Goal: Task Accomplishment & Management: Use online tool/utility

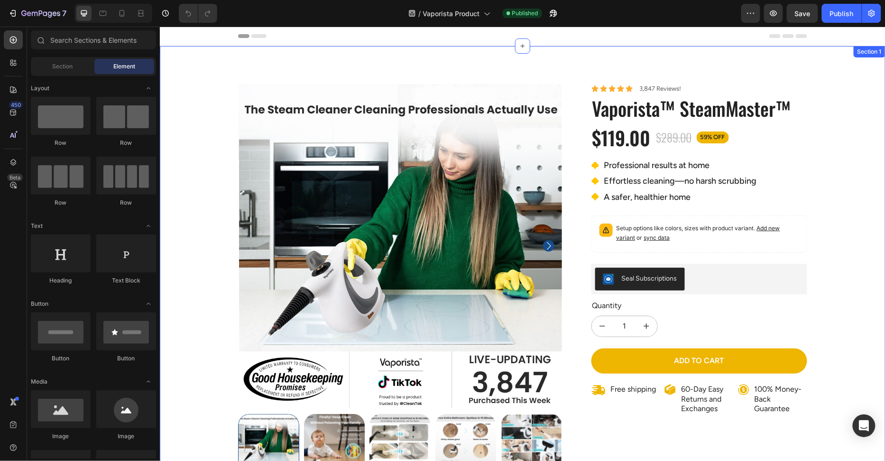
click at [209, 65] on div "100% Money-Back Guarantee Item List 60-Day Easy Returns Item List Row Product I…" at bounding box center [522, 327] width 726 height 562
click at [175, 36] on div "Header" at bounding box center [182, 35] width 35 height 11
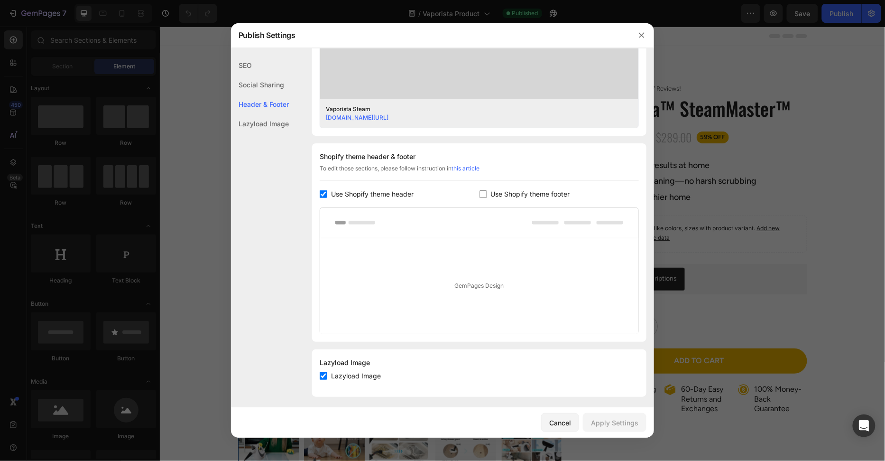
scroll to position [361, 0]
click at [190, 58] on div at bounding box center [442, 230] width 885 height 461
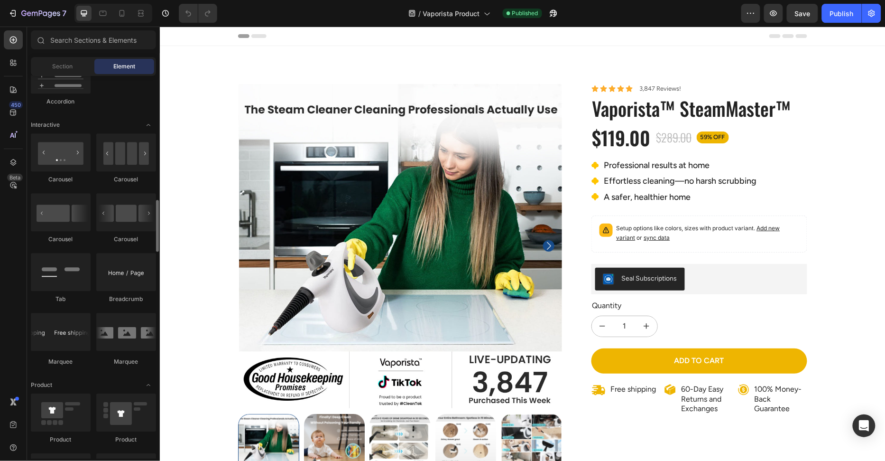
scroll to position [1092, 0]
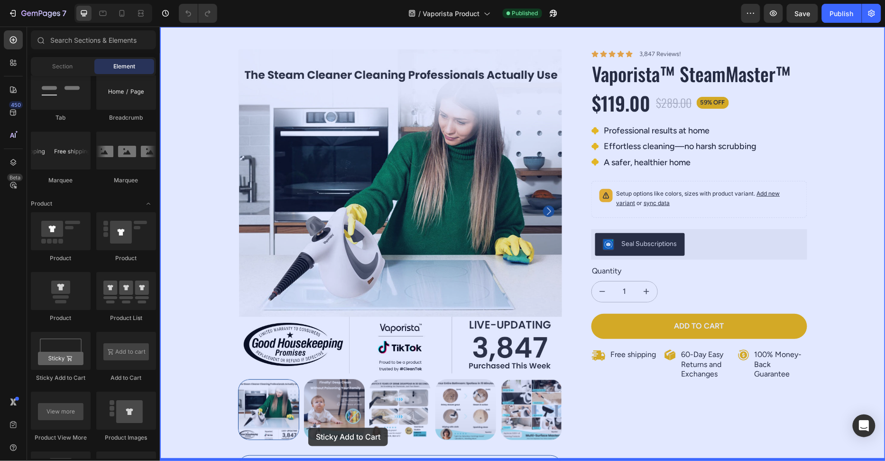
drag, startPoint x: 247, startPoint y: 388, endPoint x: 308, endPoint y: 427, distance: 72.3
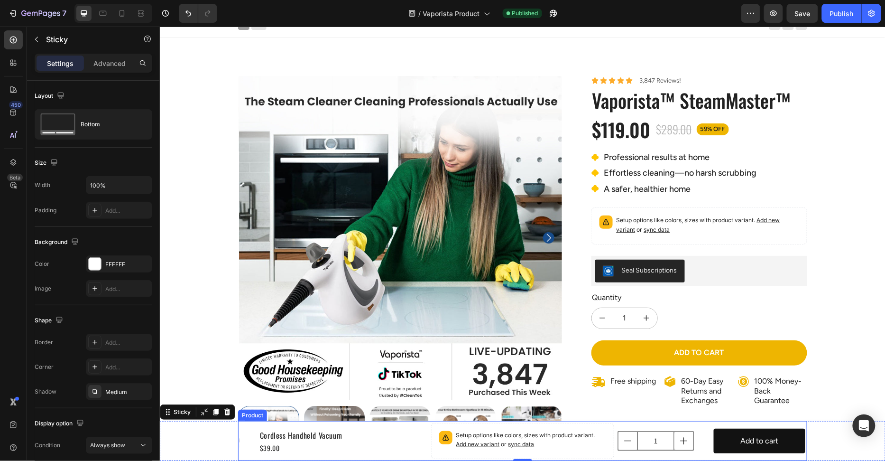
scroll to position [0, 0]
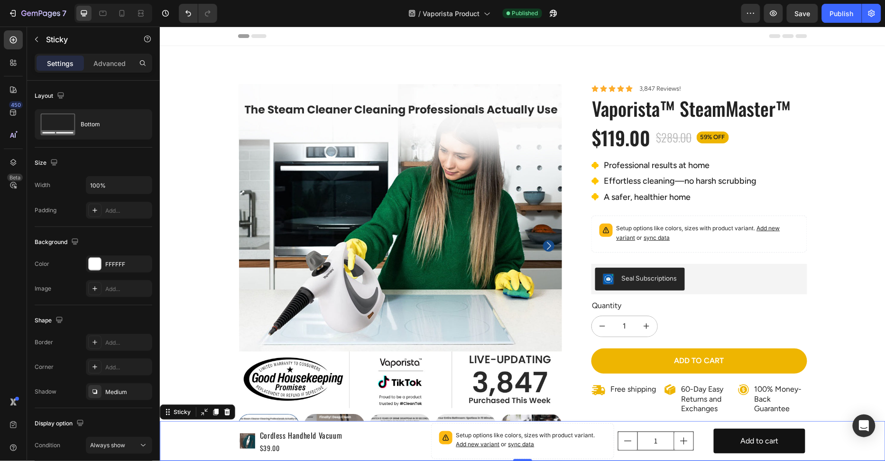
click at [205, 439] on div "Product Images Cordless Handheld Vacuum Product Title $39.00 Product Price Prod…" at bounding box center [522, 440] width 726 height 40
click at [222, 436] on div "Product Images Cordless Handheld Vacuum Product Title $39.00 Product Price Prod…" at bounding box center [522, 440] width 726 height 40
click at [250, 424] on div "Product Images" at bounding box center [265, 420] width 50 height 11
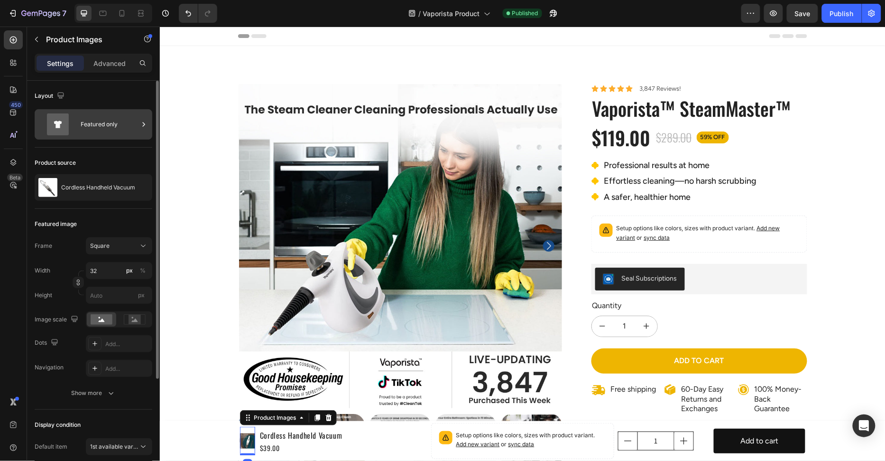
click at [74, 124] on icon at bounding box center [58, 124] width 38 height 22
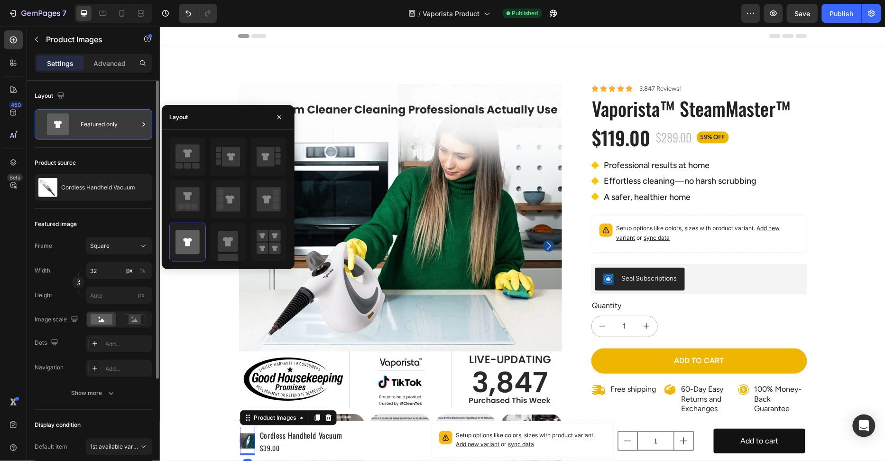
click at [74, 124] on icon at bounding box center [58, 124] width 38 height 22
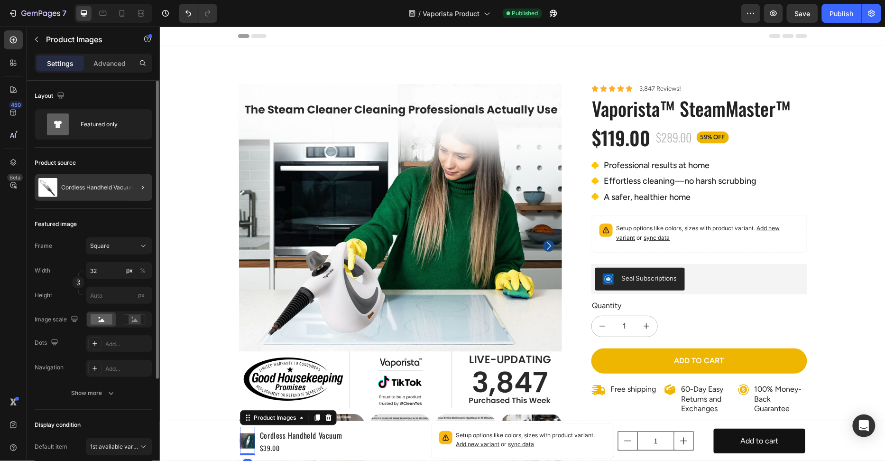
click at [90, 176] on div "Cordless Handheld Vacuum" at bounding box center [94, 187] width 118 height 27
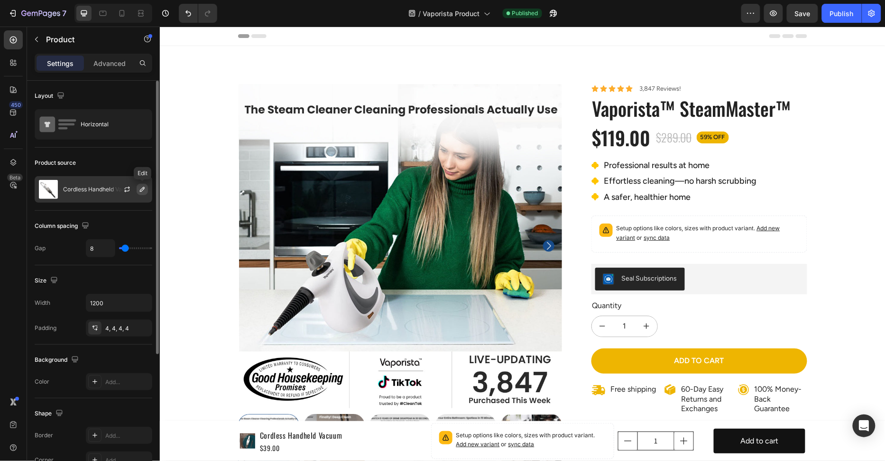
drag, startPoint x: 146, startPoint y: 190, endPoint x: 151, endPoint y: 206, distance: 17.0
click at [0, 0] on icon "button" at bounding box center [0, 0] width 0 height 0
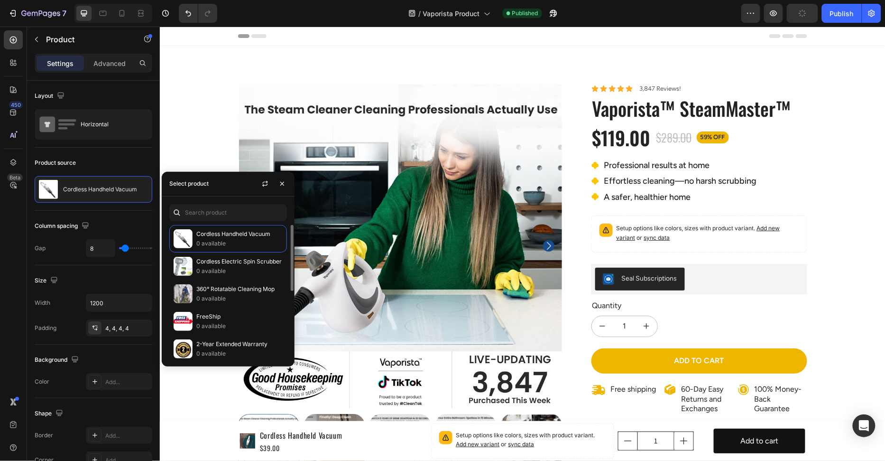
scroll to position [137, 0]
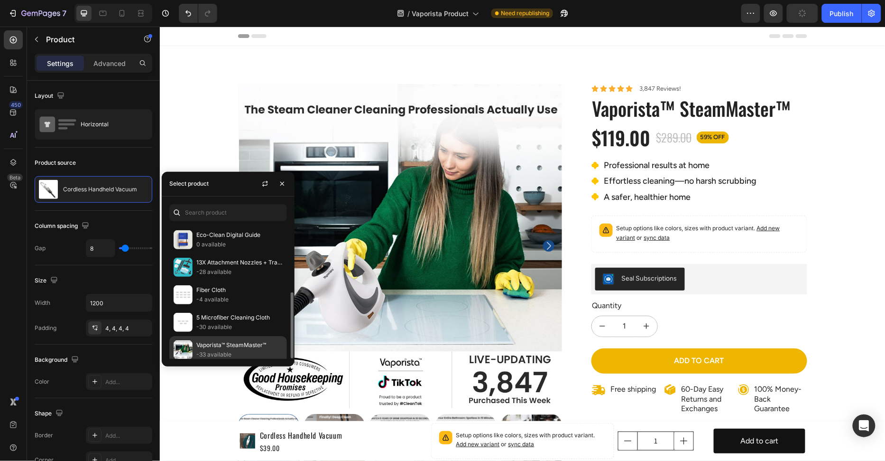
click at [231, 340] on p "Vaporista™ SteamMaster™" at bounding box center [239, 344] width 86 height 9
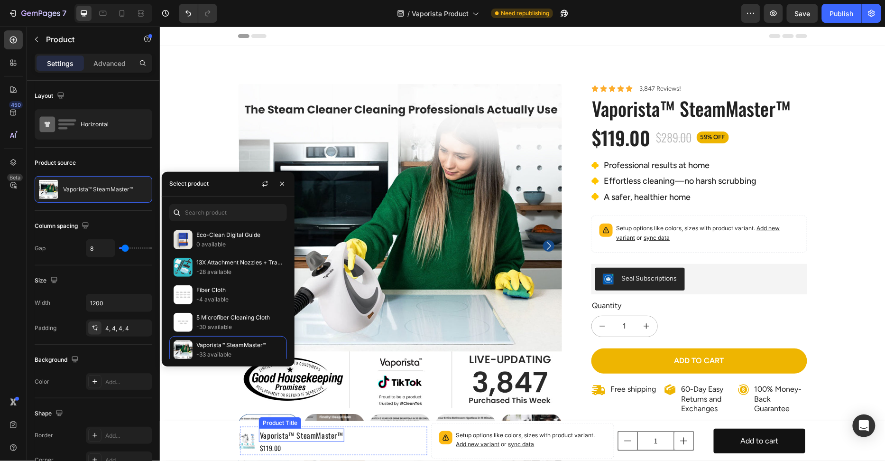
click at [314, 433] on h1 "Vaporista™ SteamMaster™" at bounding box center [301, 434] width 85 height 13
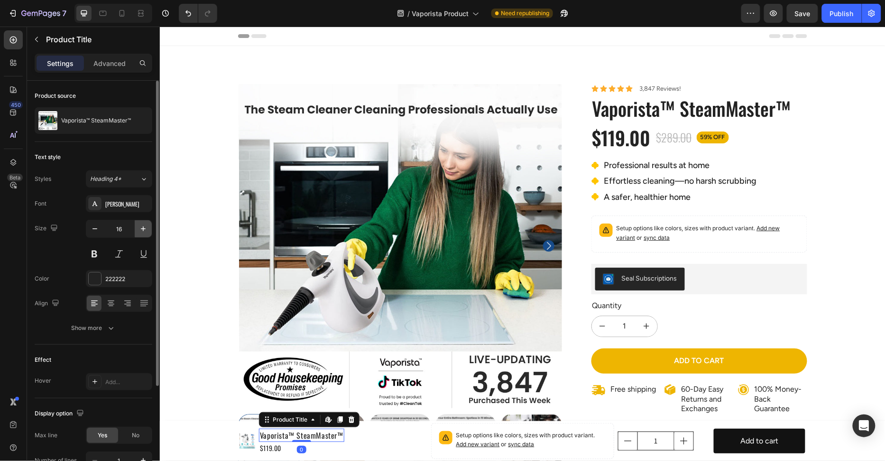
click at [139, 224] on icon "button" at bounding box center [143, 228] width 9 height 9
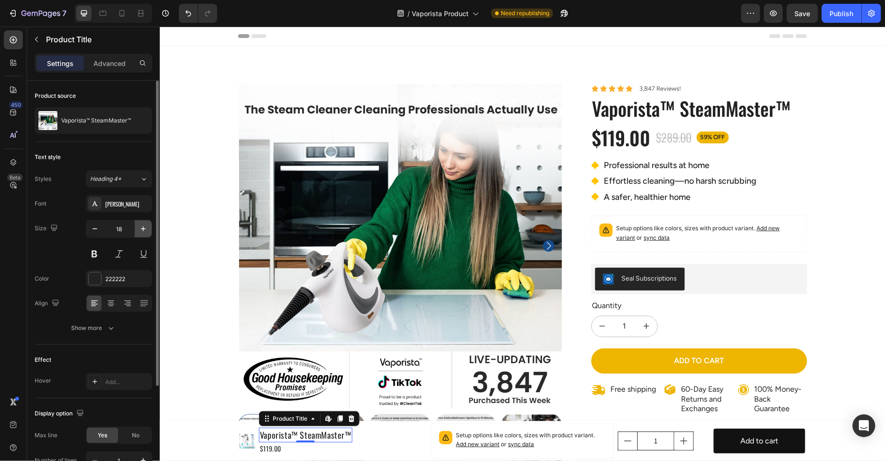
click at [139, 224] on icon "button" at bounding box center [143, 228] width 9 height 9
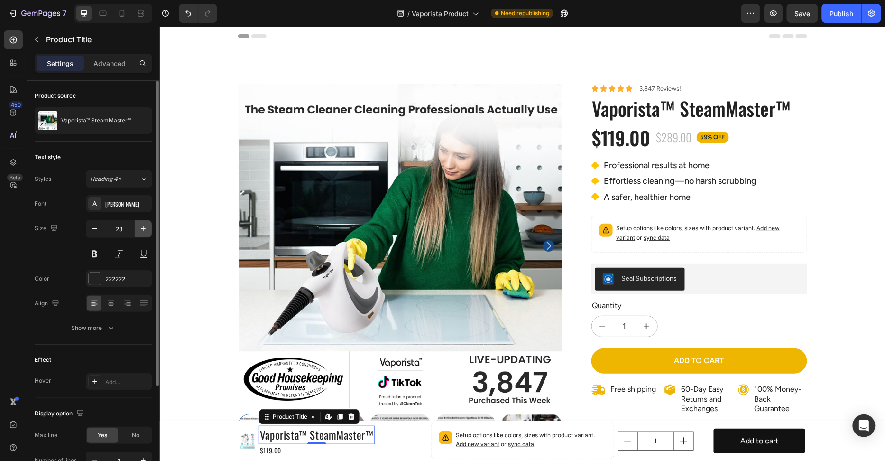
click at [139, 224] on icon "button" at bounding box center [143, 228] width 9 height 9
type input "24"
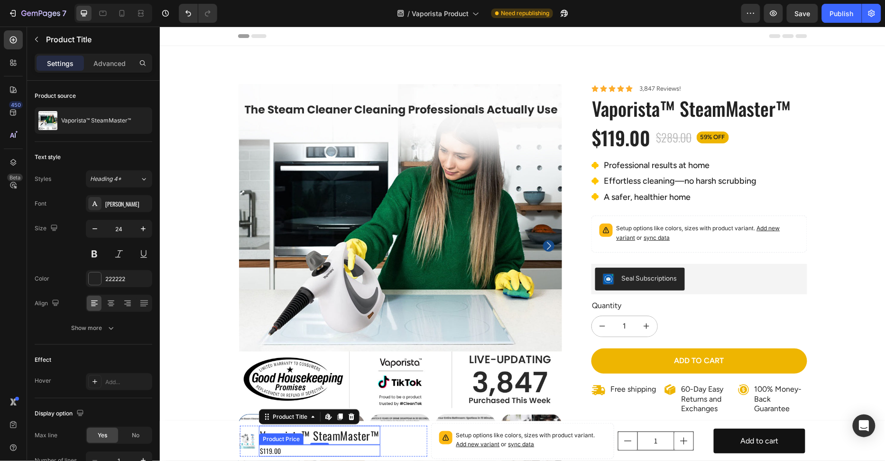
click at [276, 447] on div "$119.00" at bounding box center [319, 450] width 121 height 12
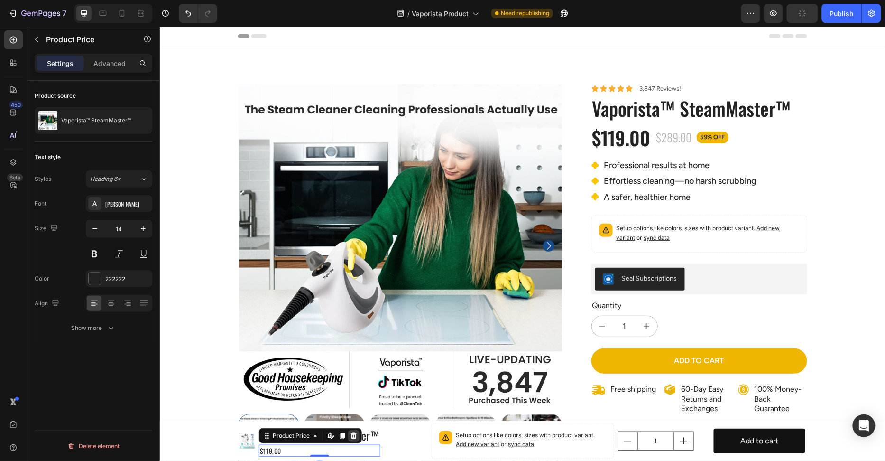
click at [354, 432] on icon at bounding box center [354, 434] width 6 height 7
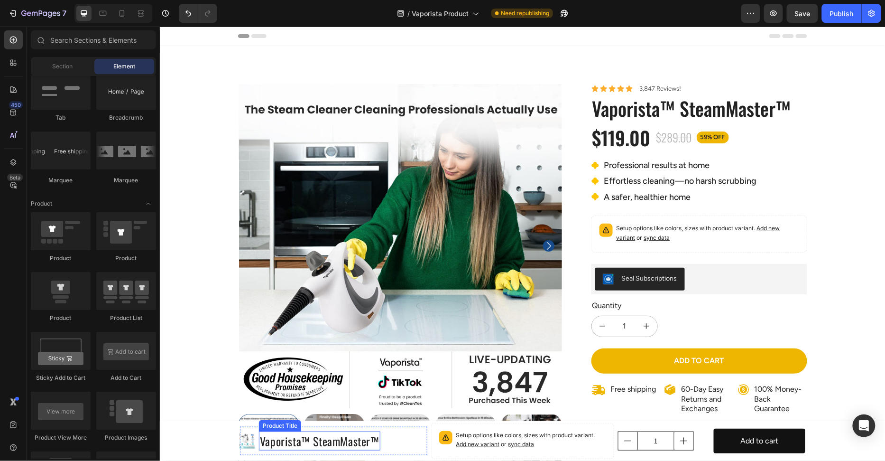
click at [393, 441] on div "Product Images Vaporista™ SteamMaster™ Product Title Row" at bounding box center [333, 440] width 187 height 28
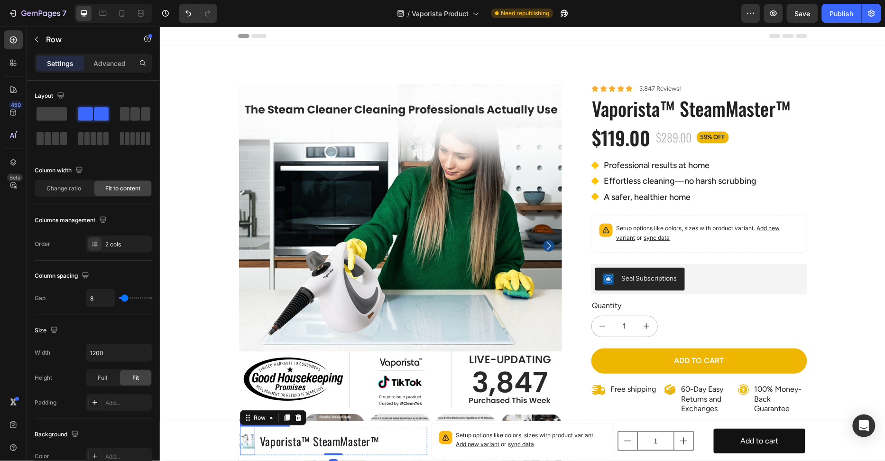
click at [252, 443] on img at bounding box center [247, 440] width 15 height 15
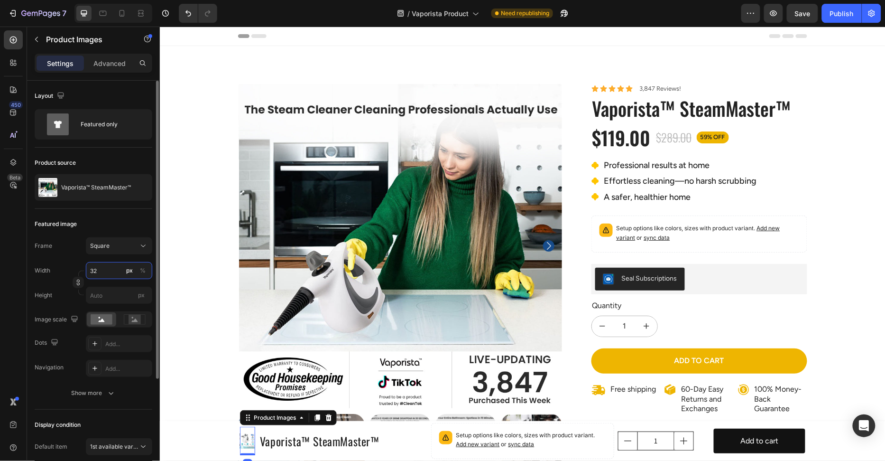
click at [112, 265] on input "32" at bounding box center [119, 270] width 66 height 17
type input "3"
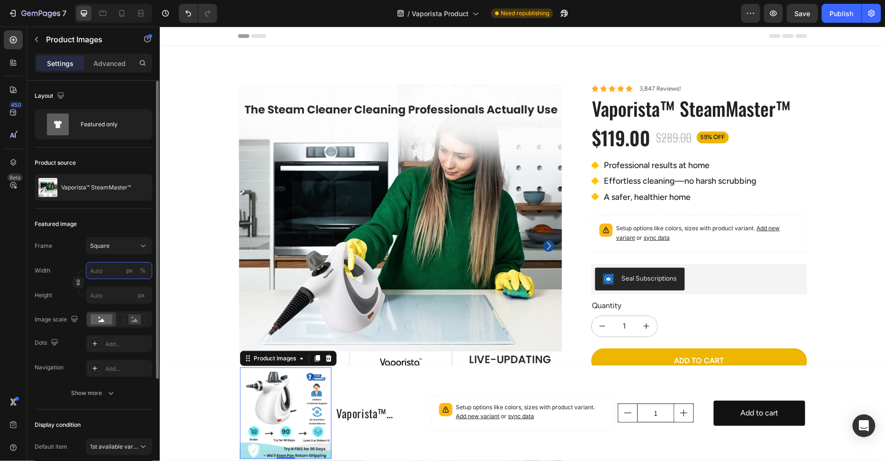
type input "4"
type input "40"
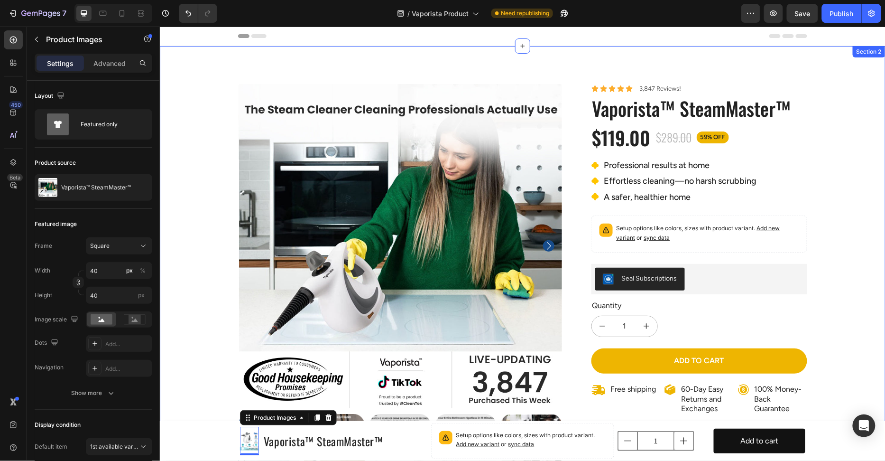
click at [176, 354] on div "100% Money-Back Guarantee Item List 60-Day Easy Returns Item List Row Product I…" at bounding box center [522, 333] width 712 height 501
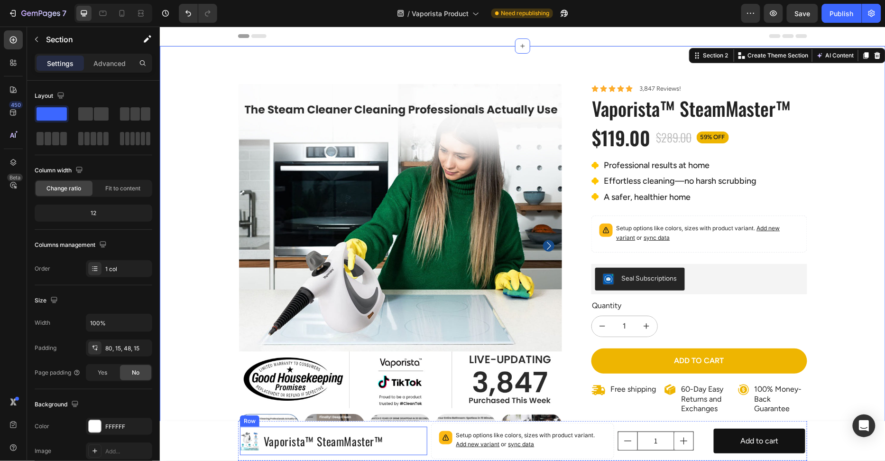
click at [416, 441] on div "Product Images Vaporista™ SteamMaster™ Product Title Row" at bounding box center [333, 440] width 187 height 28
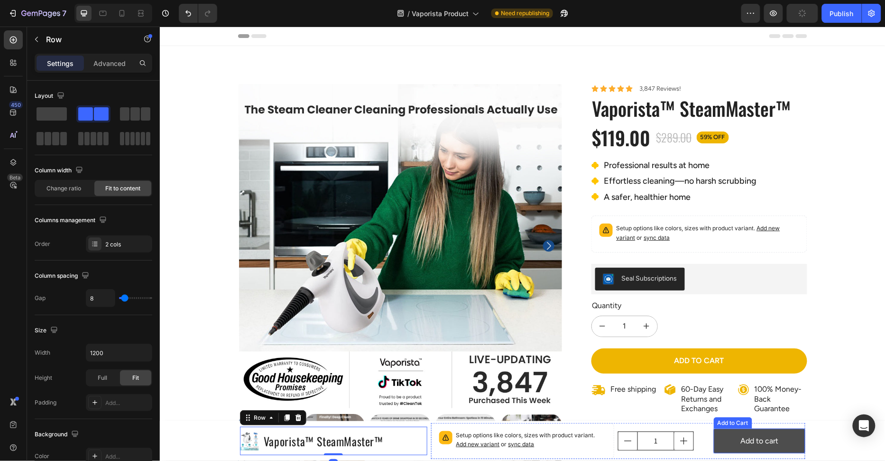
click at [786, 444] on button "Add to cart" at bounding box center [759, 440] width 92 height 25
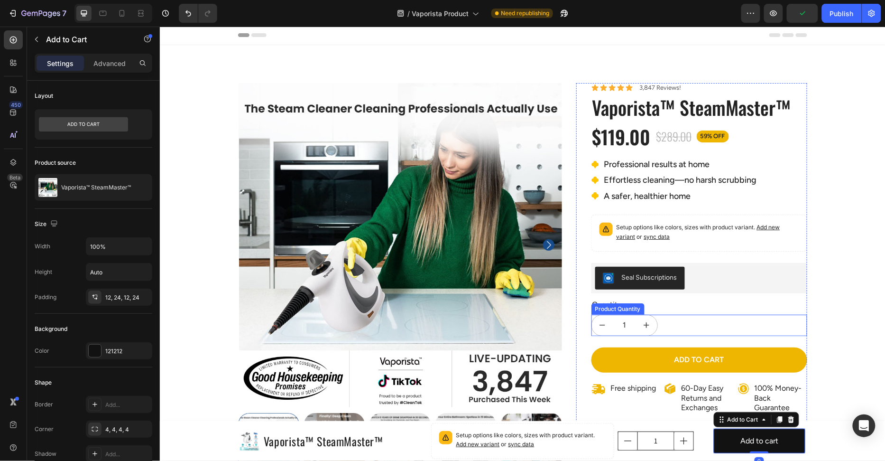
scroll to position [104, 0]
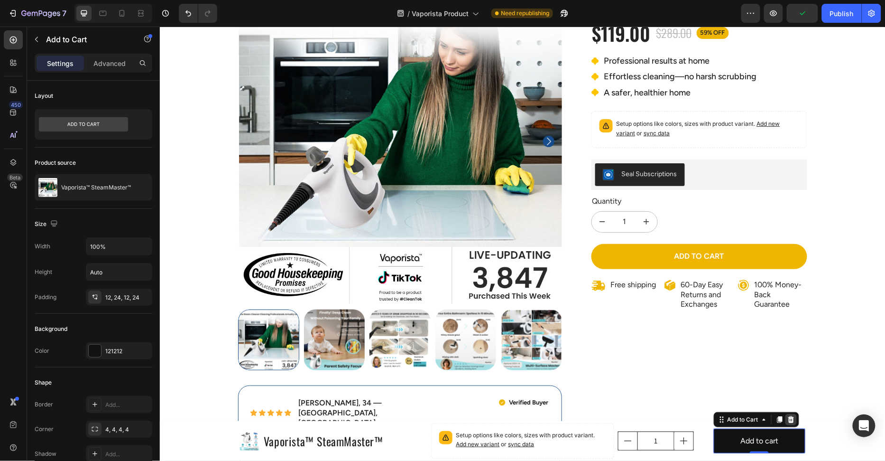
click at [794, 419] on icon at bounding box center [791, 419] width 8 height 8
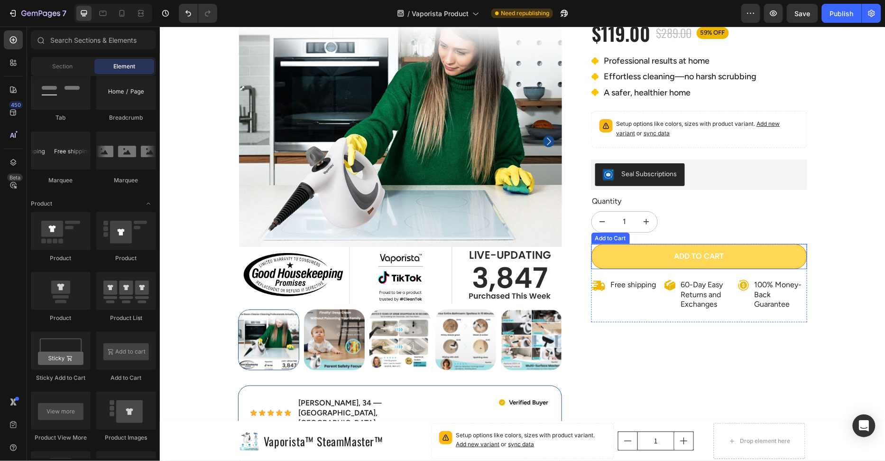
click at [663, 253] on button "Add to cart" at bounding box center [699, 255] width 216 height 25
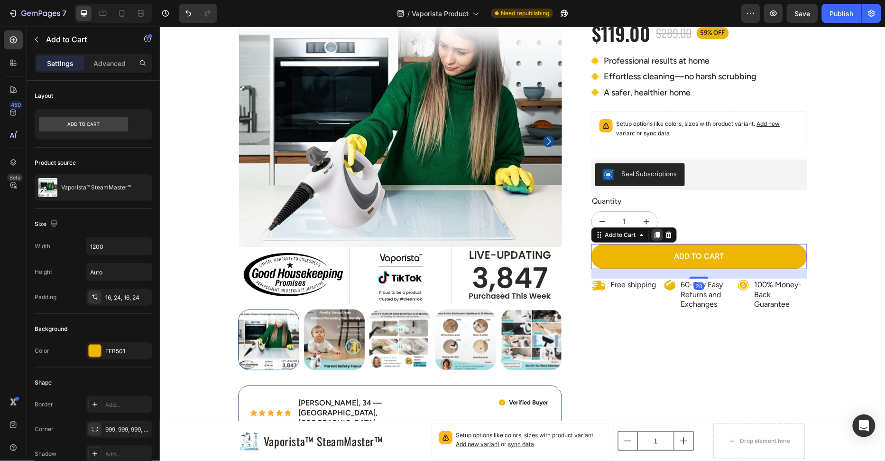
click at [658, 231] on icon at bounding box center [656, 234] width 5 height 7
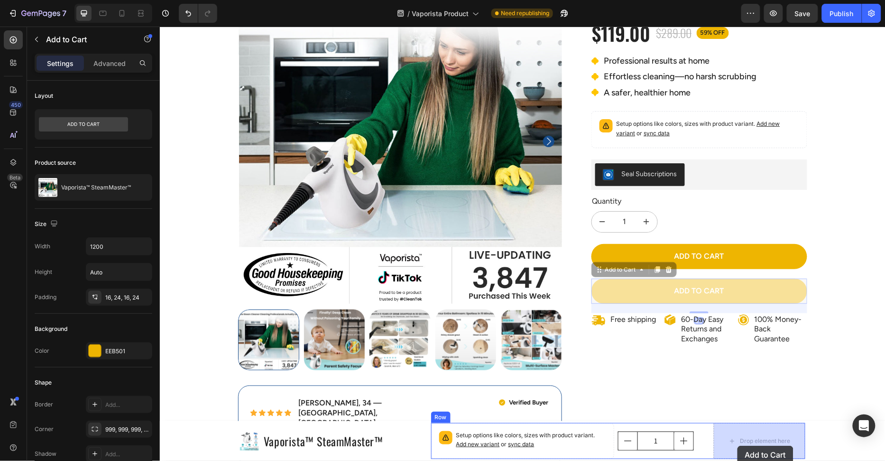
drag, startPoint x: 646, startPoint y: 286, endPoint x: 733, endPoint y: 446, distance: 181.9
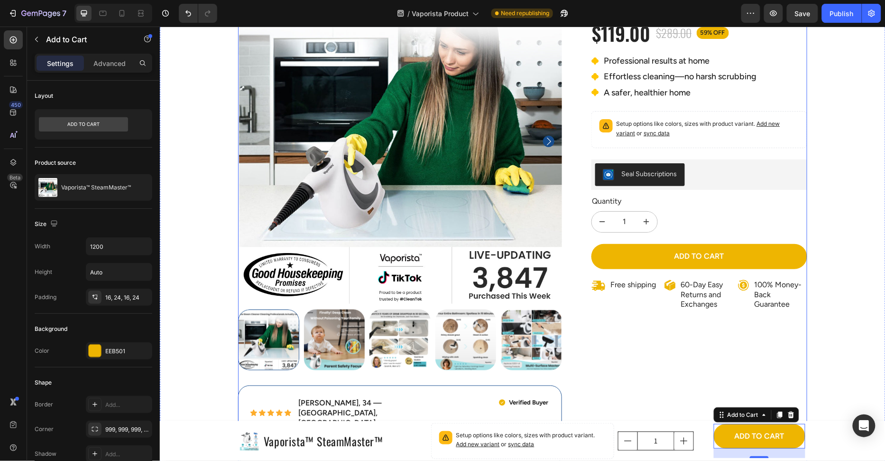
click at [646, 369] on div "Icon Icon Icon Icon Icon Icon List 3,847 Reviews! Text Block Row Vaporista™ Ste…" at bounding box center [691, 226] width 231 height 494
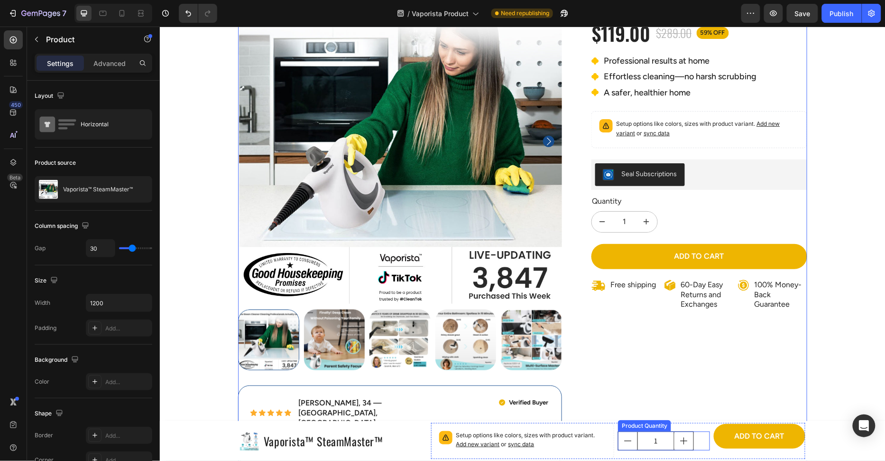
click at [706, 437] on div "1" at bounding box center [664, 440] width 92 height 19
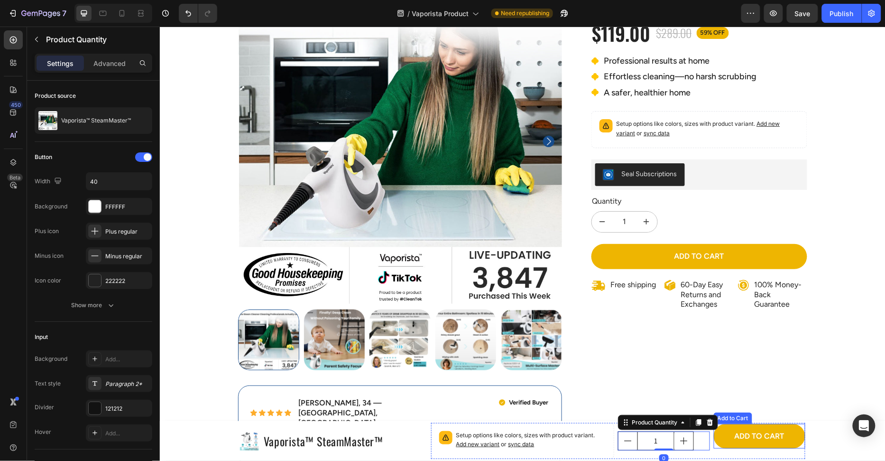
click at [715, 448] on div "Add to cart Add to Cart" at bounding box center [759, 435] width 92 height 25
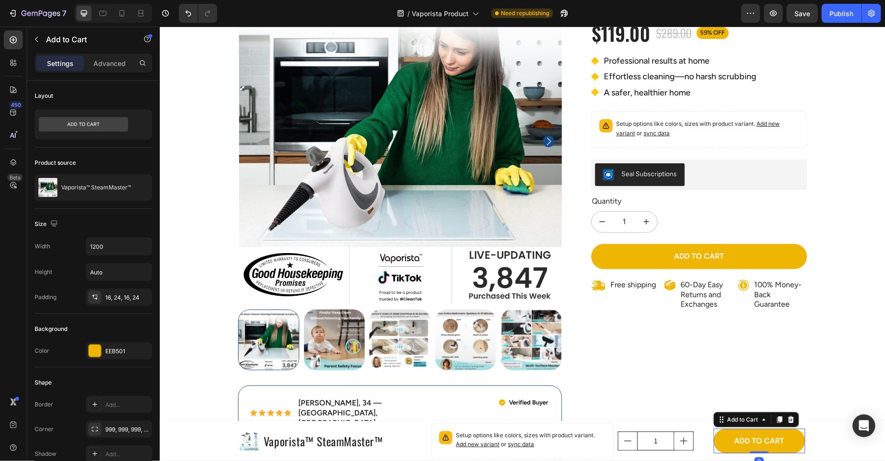
drag, startPoint x: 758, startPoint y: 456, endPoint x: 761, endPoint y: 425, distance: 32.0
click at [764, 428] on div "Add to cart Add to Cart 0" at bounding box center [759, 440] width 92 height 25
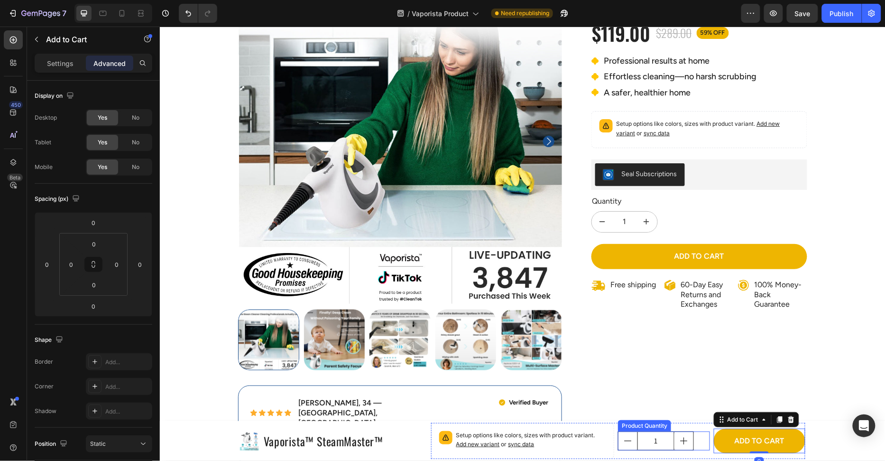
click at [694, 443] on div "1" at bounding box center [664, 440] width 92 height 19
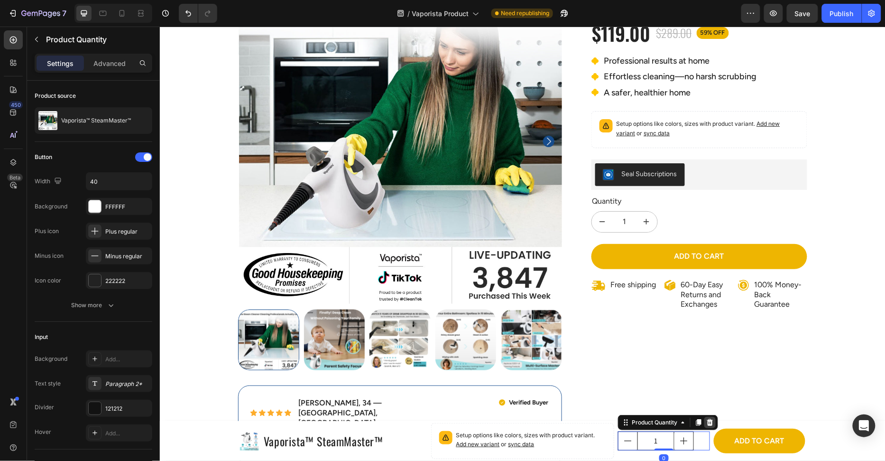
click at [708, 418] on icon at bounding box center [710, 422] width 8 height 8
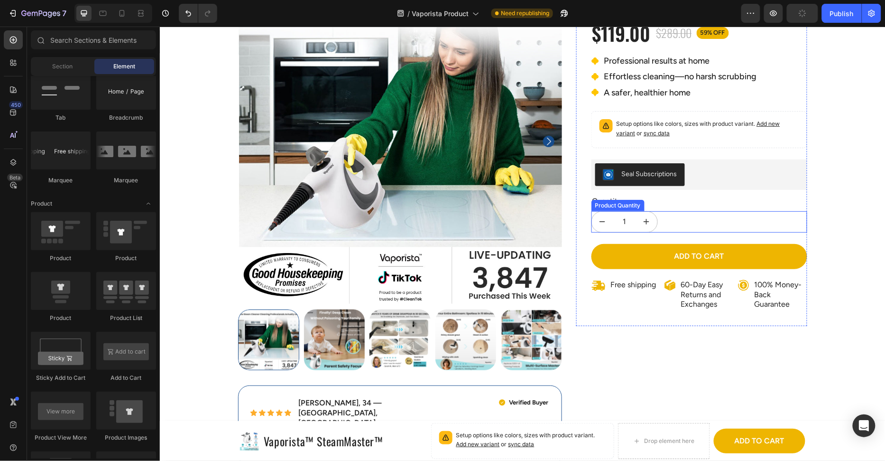
click at [647, 211] on button "increment" at bounding box center [646, 221] width 21 height 20
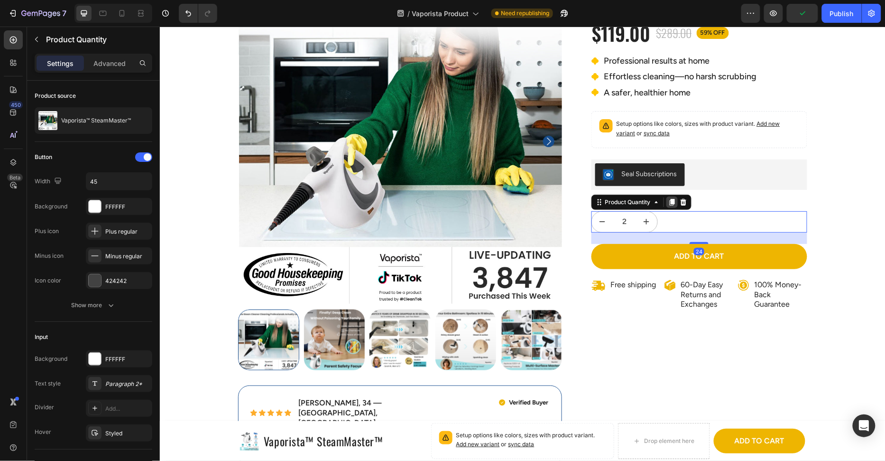
click at [672, 199] on icon at bounding box center [671, 201] width 5 height 7
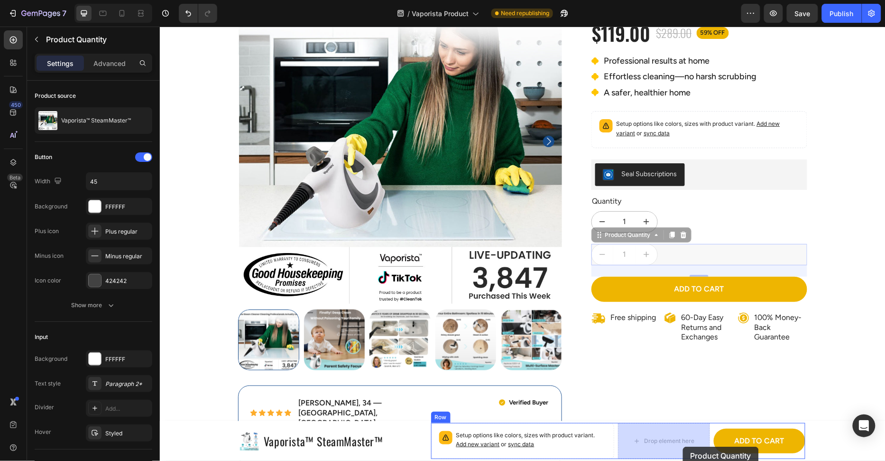
drag, startPoint x: 664, startPoint y: 254, endPoint x: 682, endPoint y: 457, distance: 203.8
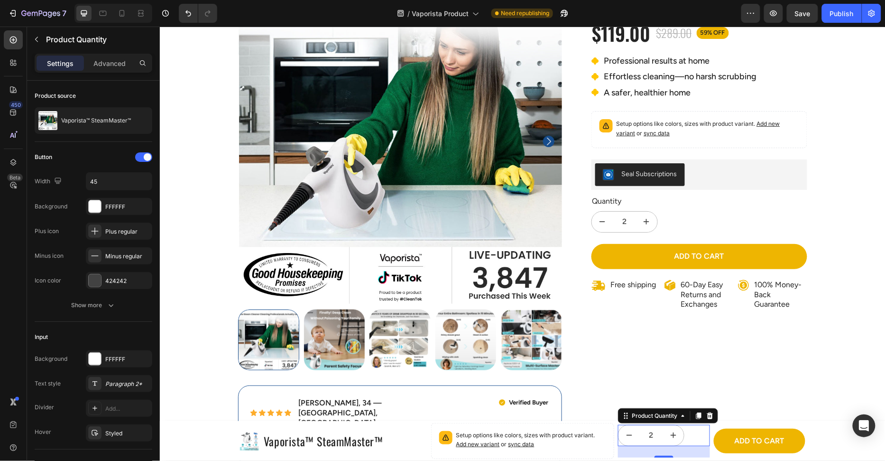
drag, startPoint x: 663, startPoint y: 456, endPoint x: 677, endPoint y: 402, distance: 55.9
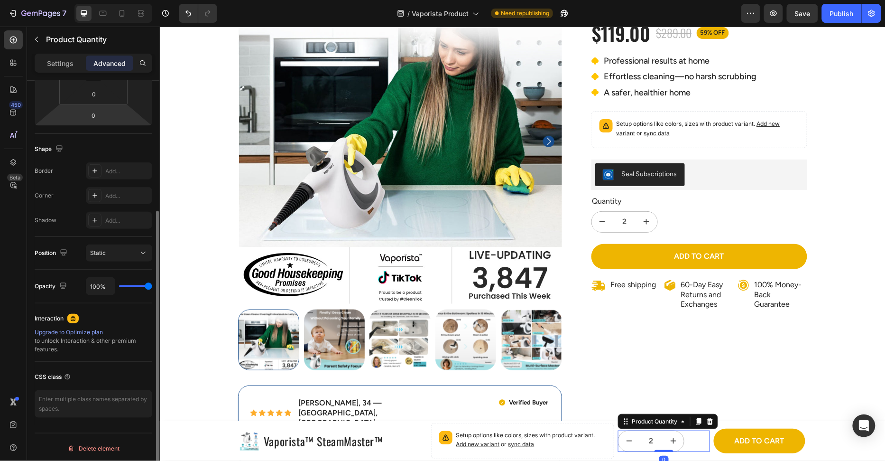
scroll to position [0, 0]
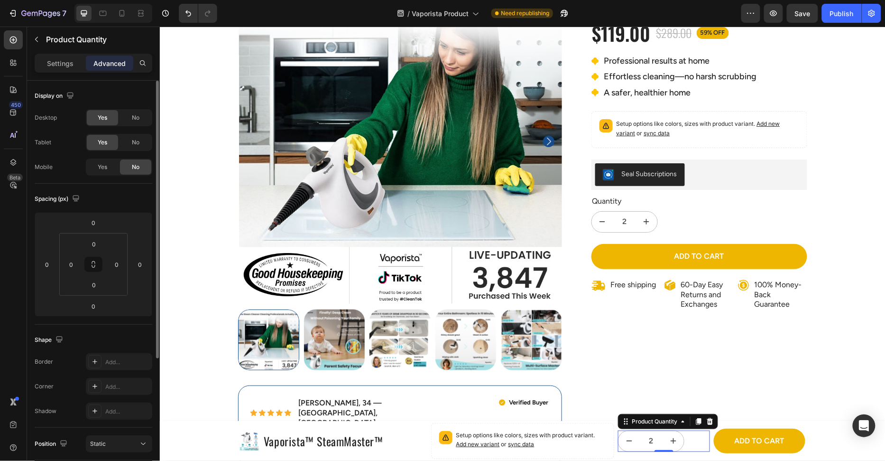
click at [720, 383] on div "Icon Icon Icon Icon Icon Icon List 3,847 Reviews! Text Block Row Vaporista™ Ste…" at bounding box center [691, 226] width 231 height 494
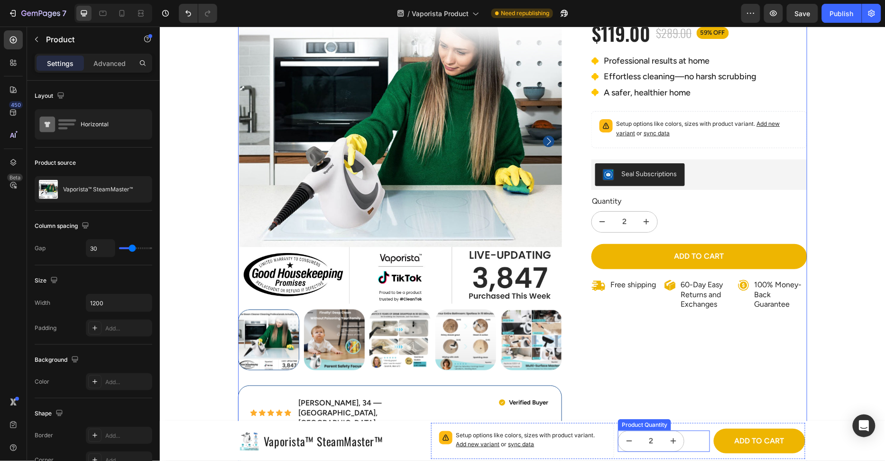
click at [704, 444] on div "2" at bounding box center [664, 440] width 92 height 21
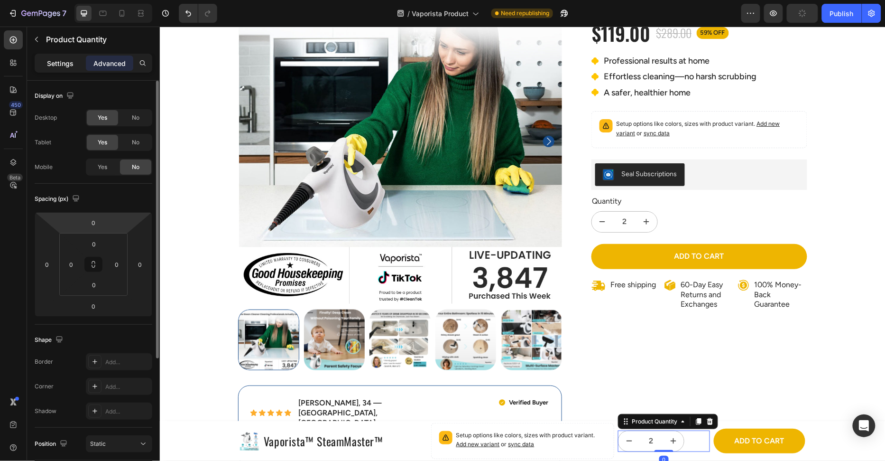
click at [64, 69] on div "Settings" at bounding box center [60, 62] width 47 height 15
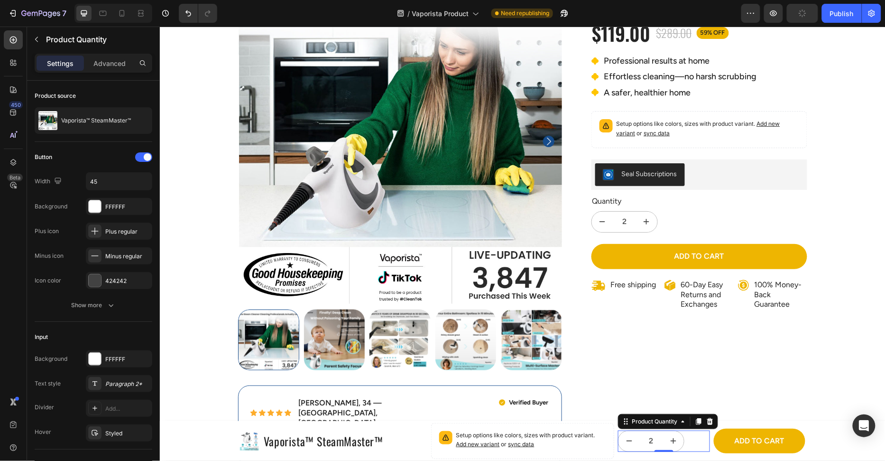
click at [59, 61] on p "Settings" at bounding box center [60, 63] width 27 height 10
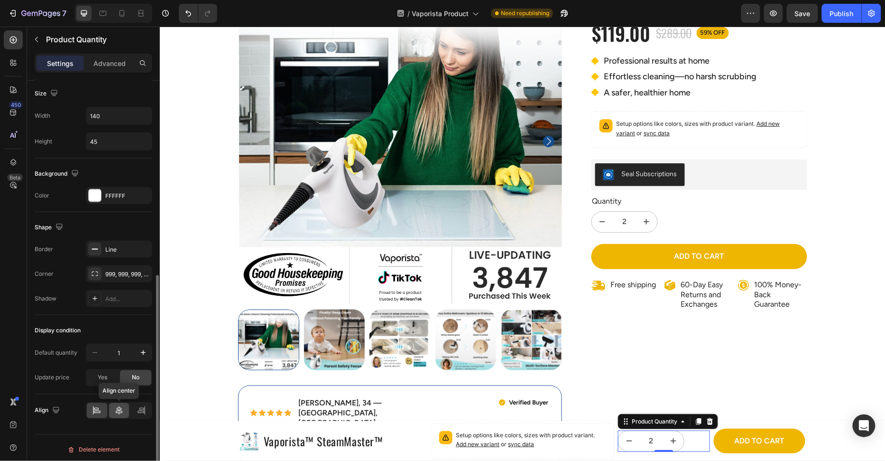
click at [117, 406] on icon at bounding box center [118, 410] width 9 height 9
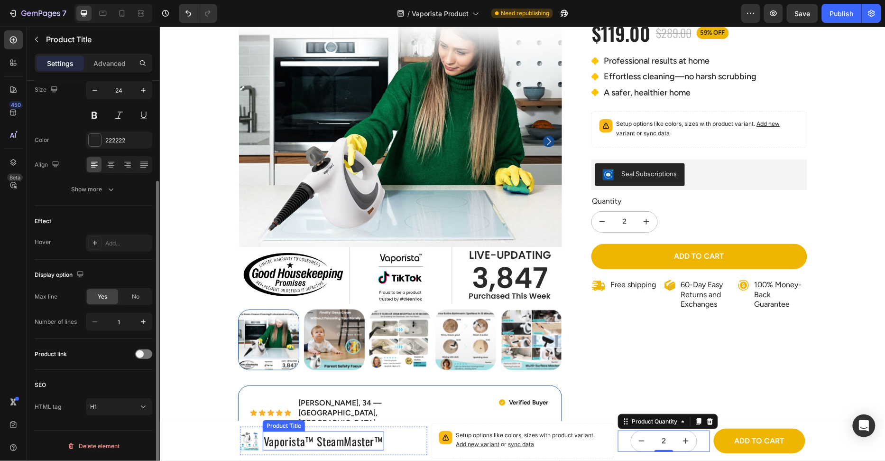
click at [343, 438] on h1 "Vaporista™ SteamMaster™" at bounding box center [322, 440] width 121 height 19
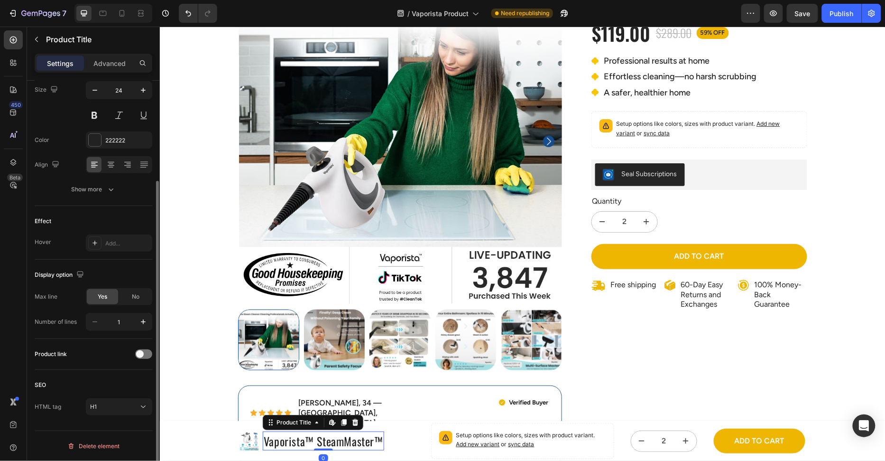
scroll to position [0, 0]
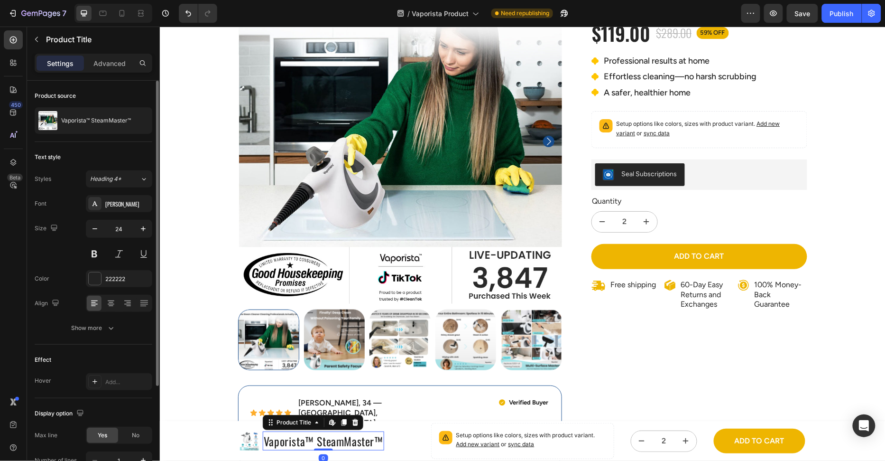
click at [344, 441] on h1 "Vaporista™ SteamMaster™" at bounding box center [322, 440] width 121 height 19
click at [787, 446] on button "Add to cart" at bounding box center [759, 440] width 92 height 25
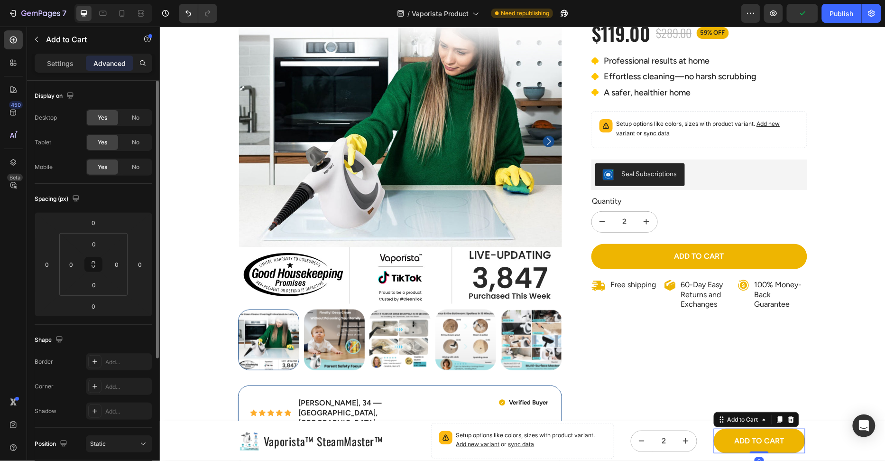
scroll to position [191, 0]
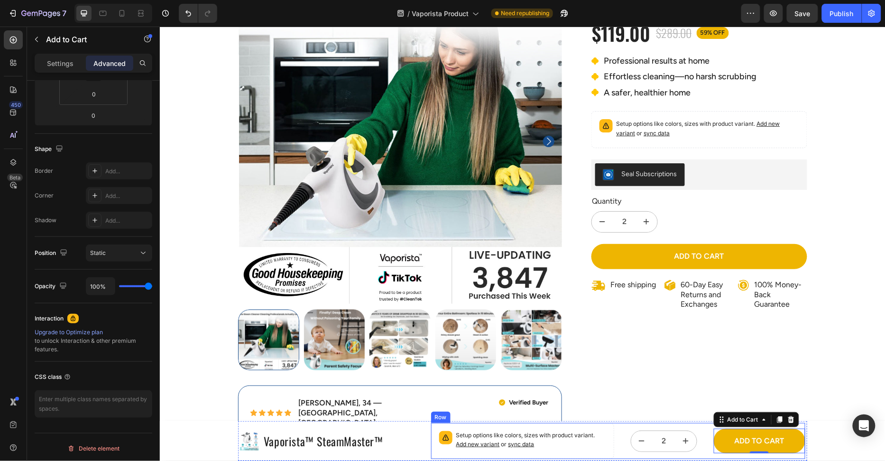
click at [615, 427] on div "Setup options like colors, sizes with product variant. Add new variant or sync …" at bounding box center [618, 440] width 374 height 36
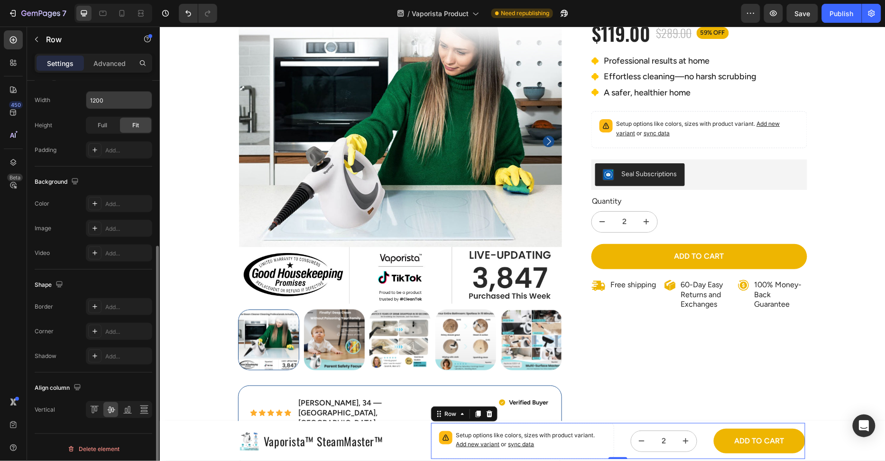
scroll to position [0, 0]
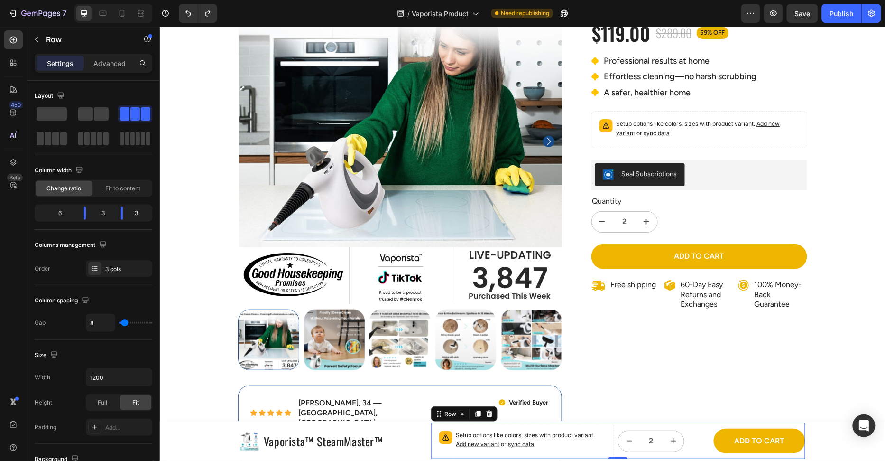
type input "1"
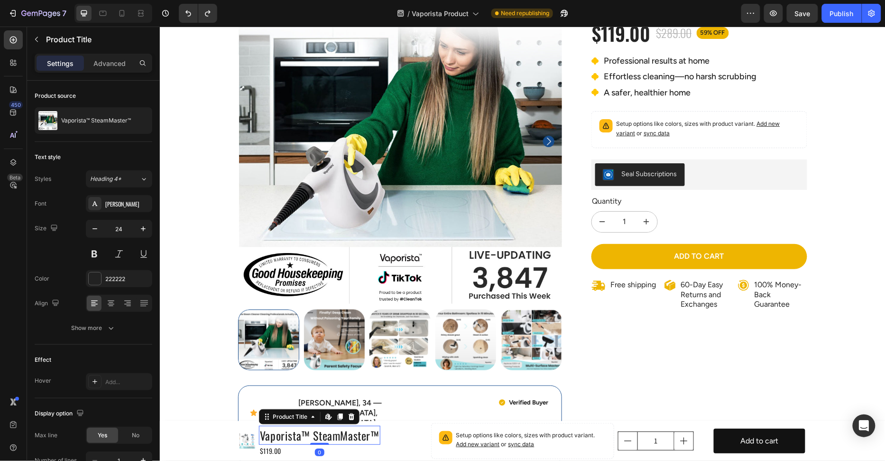
click at [321, 435] on h1 "Vaporista™ SteamMaster™" at bounding box center [319, 434] width 121 height 19
click at [92, 225] on icon "button" at bounding box center [94, 228] width 9 height 9
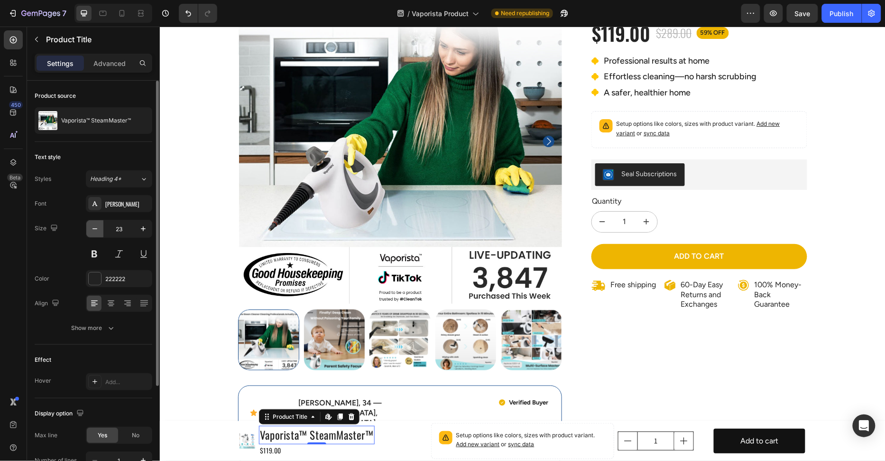
click at [92, 225] on icon "button" at bounding box center [94, 228] width 9 height 9
type input "20"
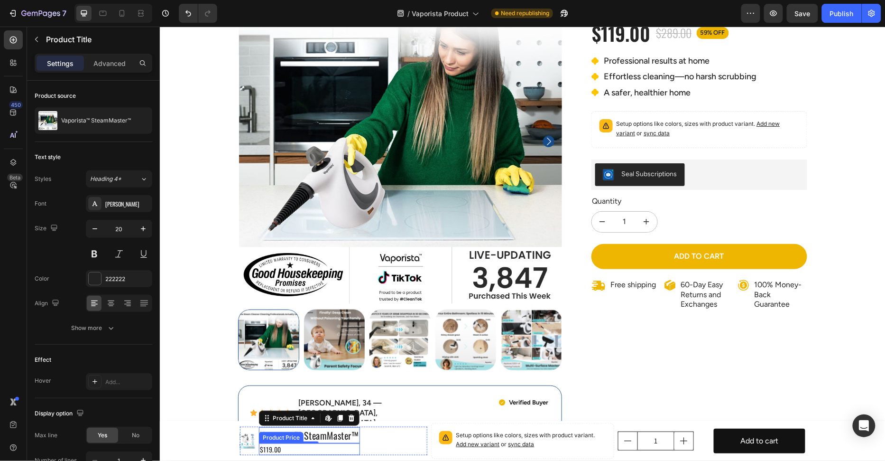
click at [269, 447] on div "$119.00" at bounding box center [309, 449] width 101 height 12
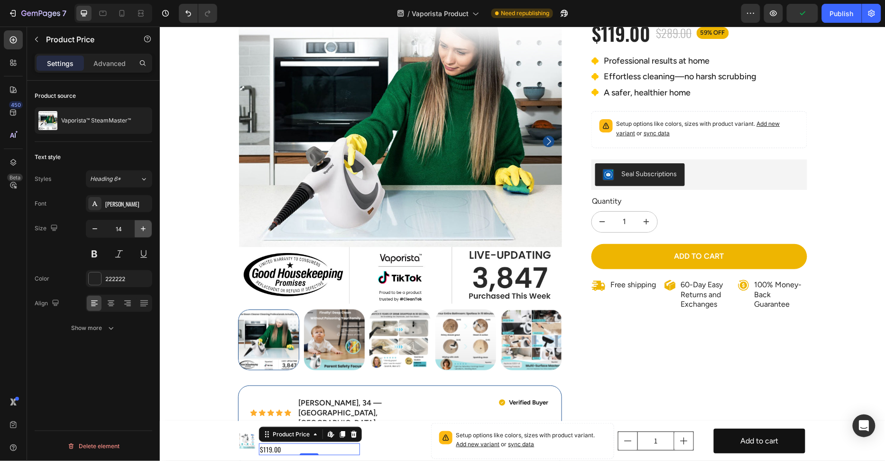
click at [143, 231] on icon "button" at bounding box center [143, 228] width 9 height 9
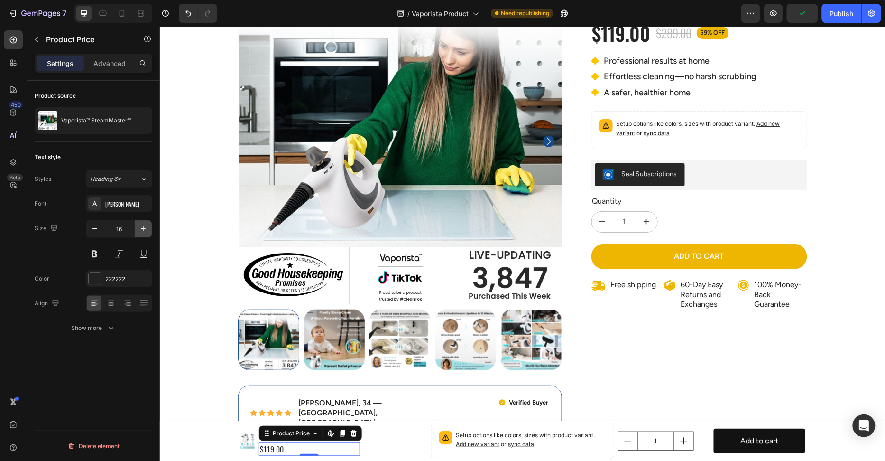
click at [143, 231] on icon "button" at bounding box center [143, 228] width 9 height 9
type input "20"
click at [96, 337] on div "Text style Styles Heading 6* Font [PERSON_NAME] Size 20 Color 222222 Align Show…" at bounding box center [94, 243] width 118 height 202
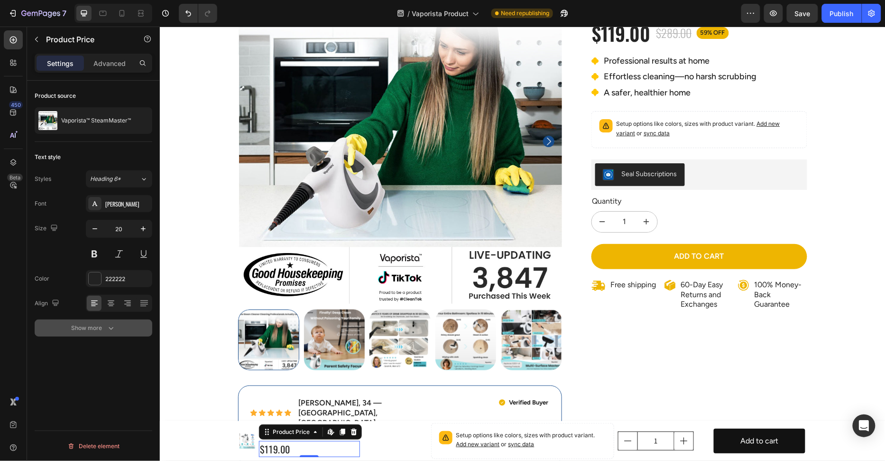
click at [100, 333] on button "Show more" at bounding box center [94, 327] width 118 height 17
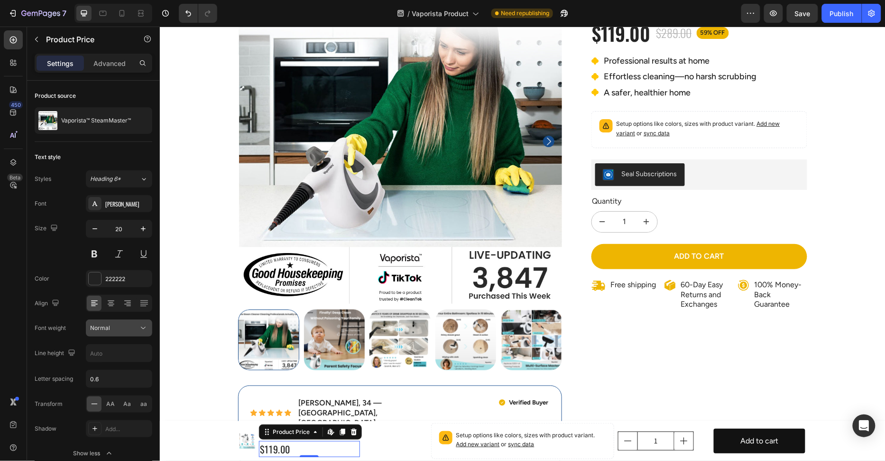
click at [120, 328] on div "Normal" at bounding box center [114, 327] width 48 height 9
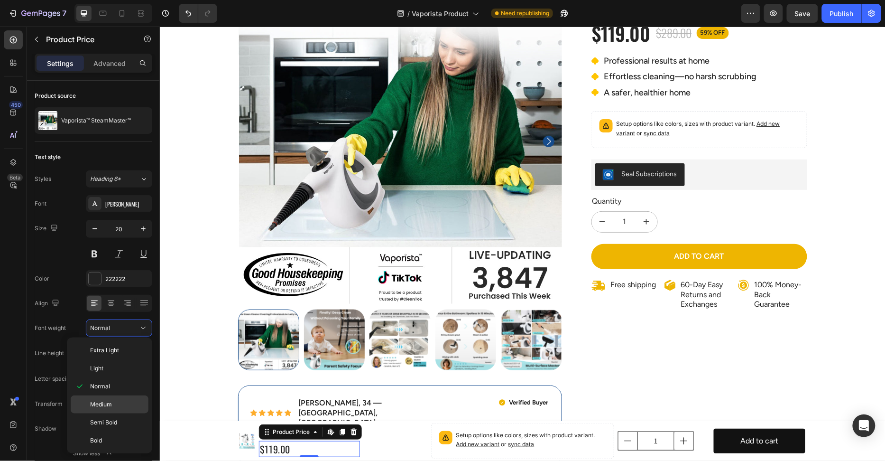
click at [115, 400] on p "Medium" at bounding box center [117, 404] width 54 height 9
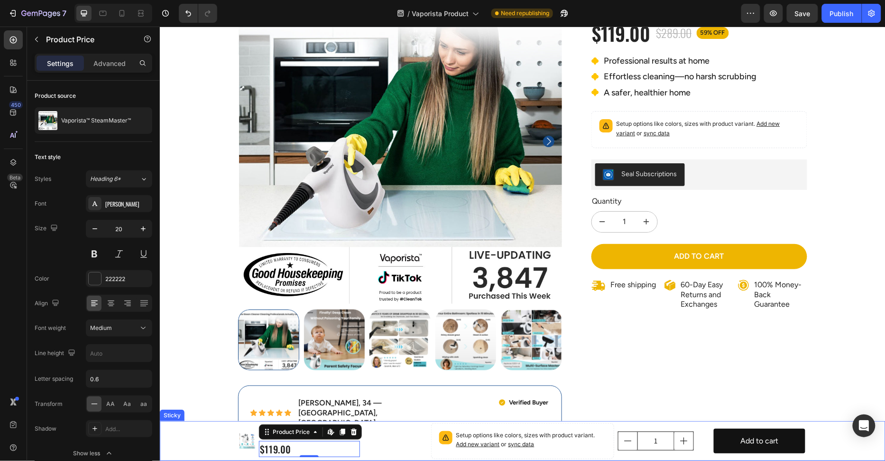
click at [201, 432] on div "Product Images Vaporista™ SteamMaster™ Product Title $119.00 Product Price Edit…" at bounding box center [522, 440] width 726 height 40
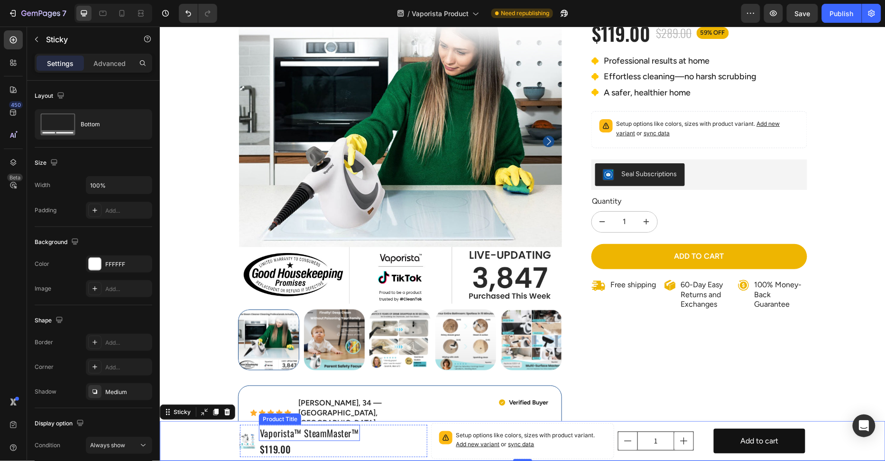
click at [313, 433] on h1 "Vaporista™ SteamMaster™" at bounding box center [309, 432] width 101 height 16
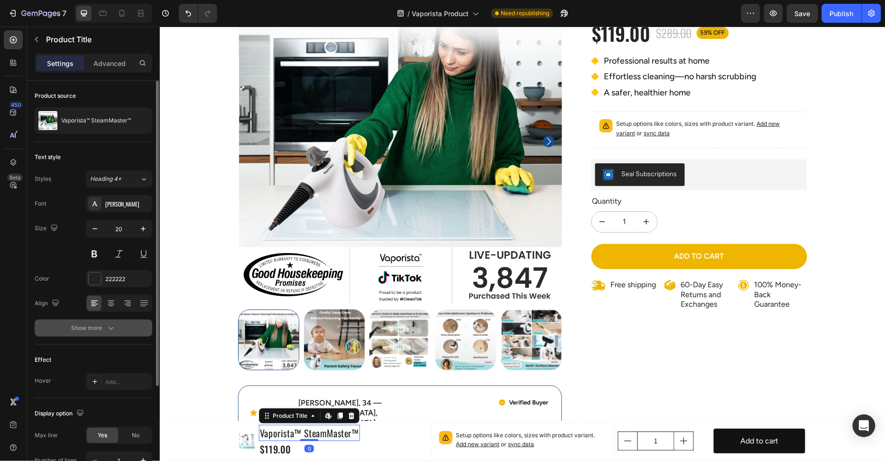
drag, startPoint x: 107, startPoint y: 329, endPoint x: 107, endPoint y: 338, distance: 9.5
click at [107, 329] on icon "button" at bounding box center [110, 327] width 9 height 9
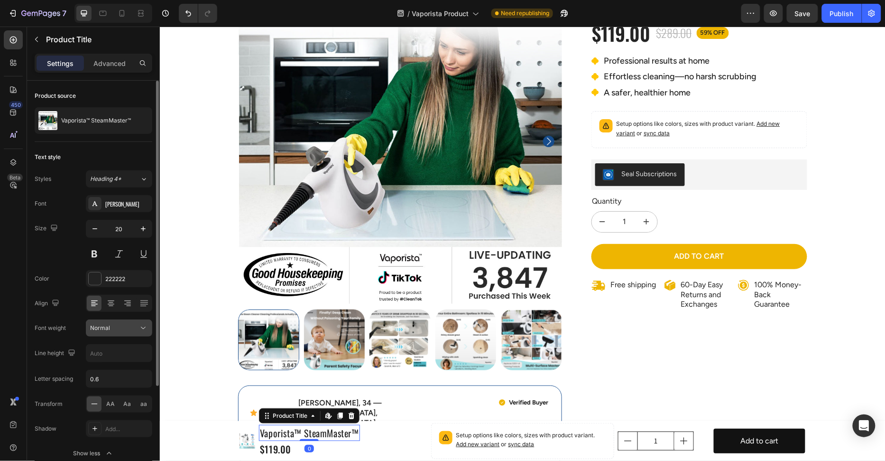
click at [110, 329] on div "Normal" at bounding box center [114, 327] width 48 height 9
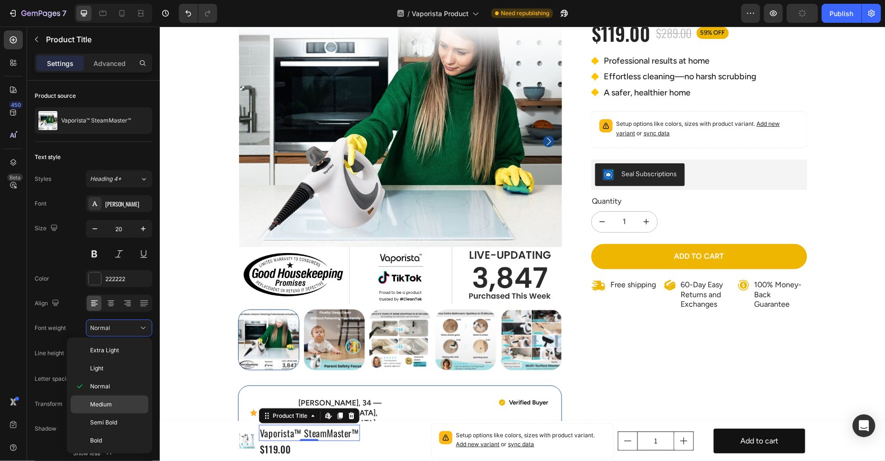
click at [108, 408] on div "Medium" at bounding box center [110, 404] width 78 height 18
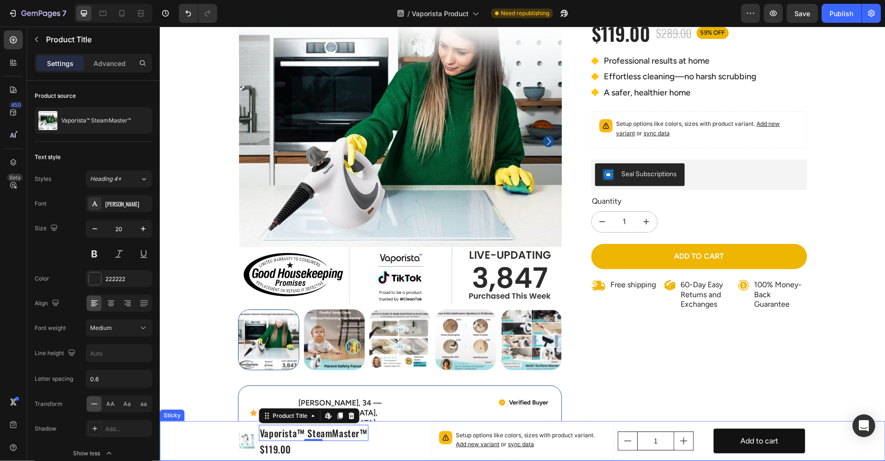
click at [176, 442] on div "Product Images Vaporista™ SteamMaster™ Product Title Edit content in Shopify 0 …" at bounding box center [522, 440] width 726 height 40
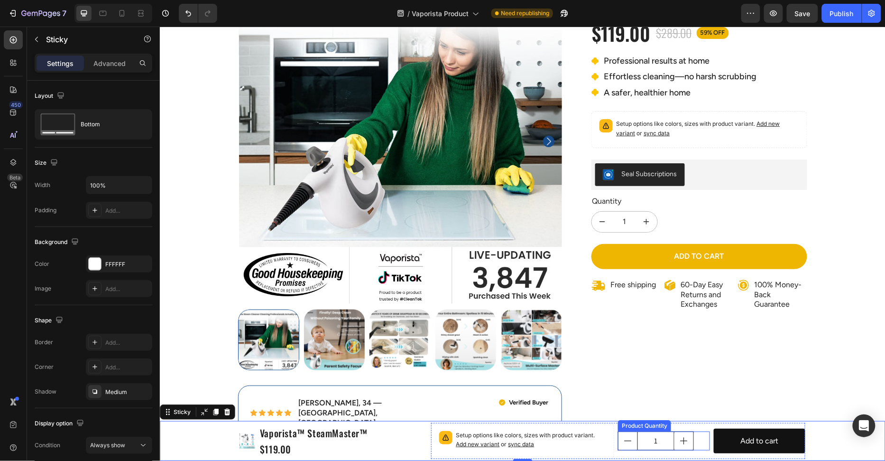
click at [702, 441] on div "1" at bounding box center [664, 440] width 92 height 19
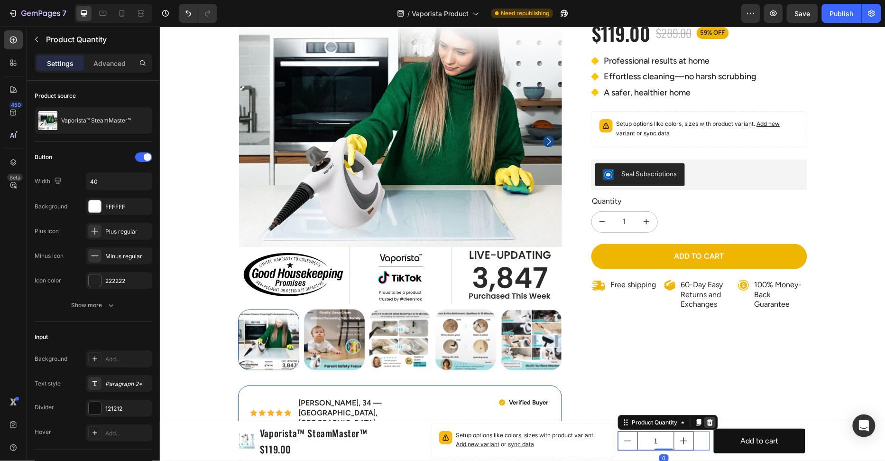
click at [709, 423] on icon at bounding box center [710, 422] width 8 height 8
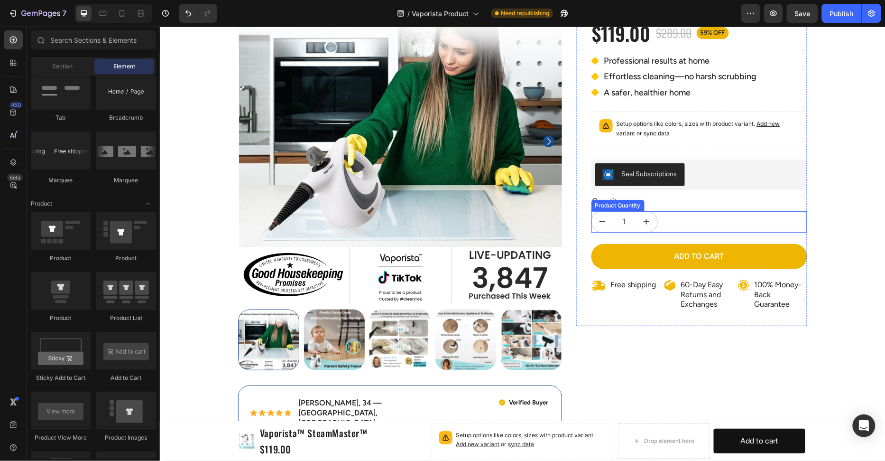
click at [691, 215] on div "1" at bounding box center [699, 221] width 216 height 21
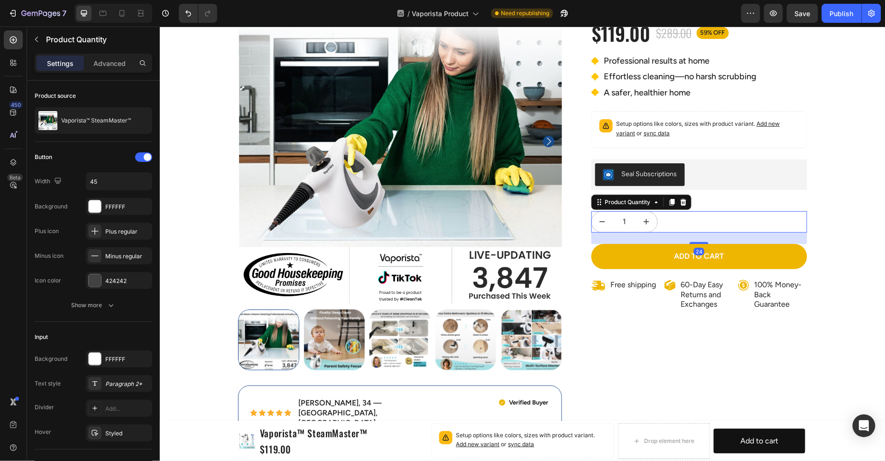
drag, startPoint x: 673, startPoint y: 200, endPoint x: 674, endPoint y: 207, distance: 7.6
click at [673, 200] on icon at bounding box center [671, 201] width 5 height 7
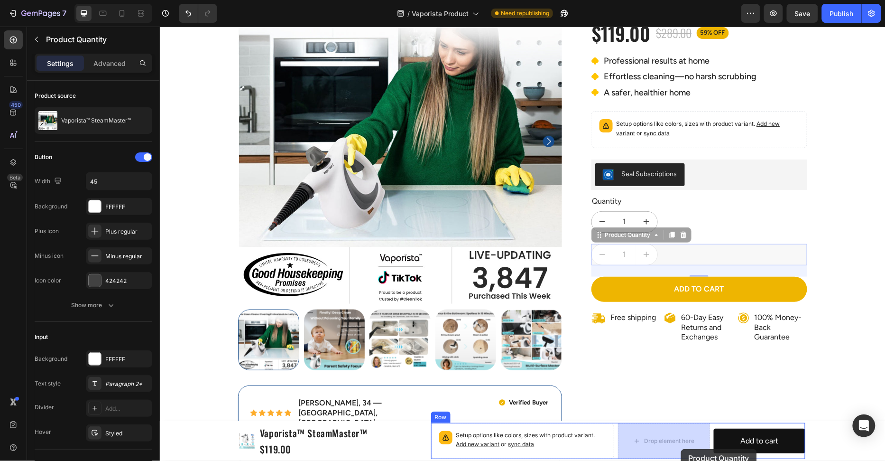
drag, startPoint x: 686, startPoint y: 249, endPoint x: 681, endPoint y: 454, distance: 205.5
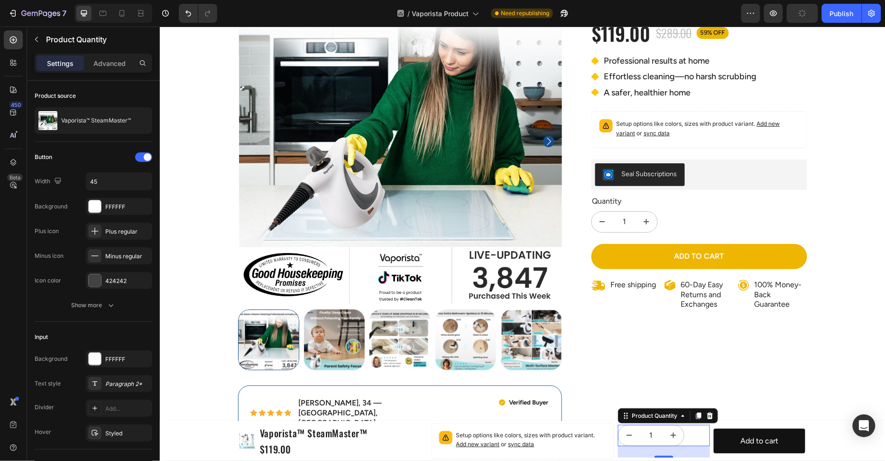
drag, startPoint x: 673, startPoint y: 422, endPoint x: 691, endPoint y: 423, distance: 17.6
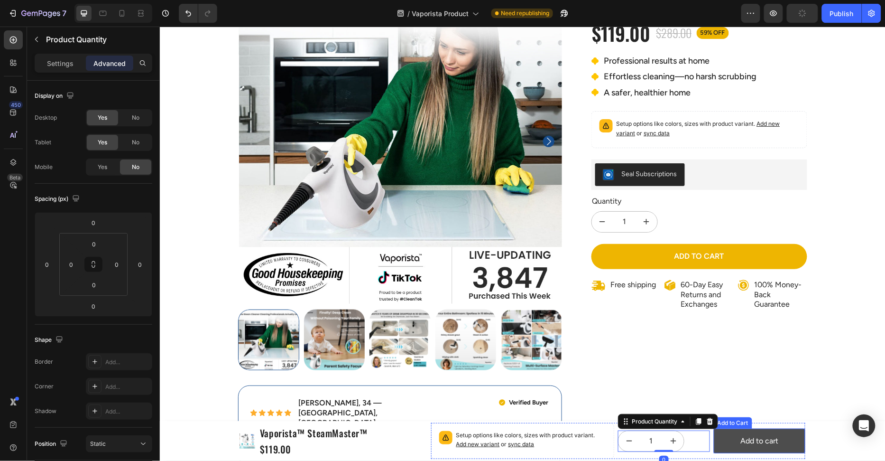
click at [725, 438] on button "Add to cart" at bounding box center [759, 440] width 92 height 25
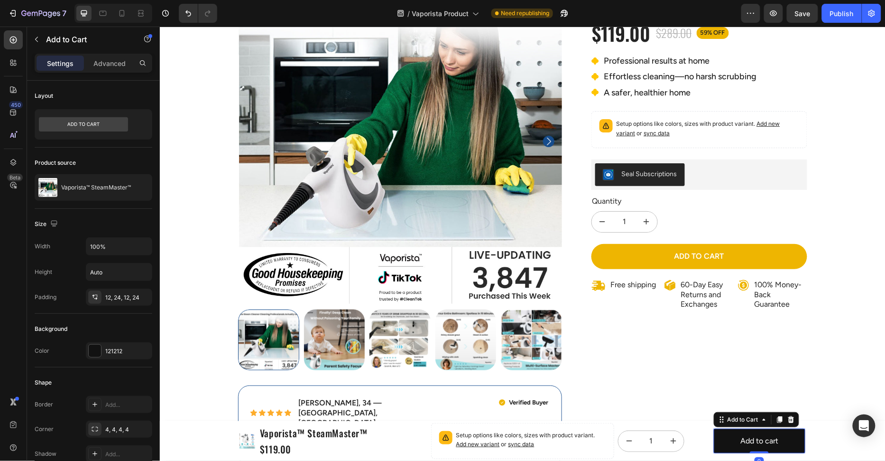
click at [793, 417] on icon at bounding box center [790, 418] width 6 height 7
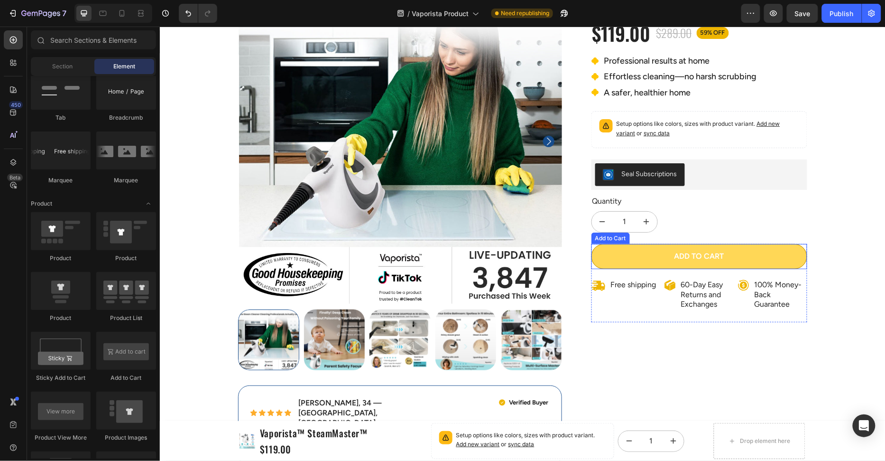
click at [787, 248] on button "Add to cart" at bounding box center [699, 255] width 216 height 25
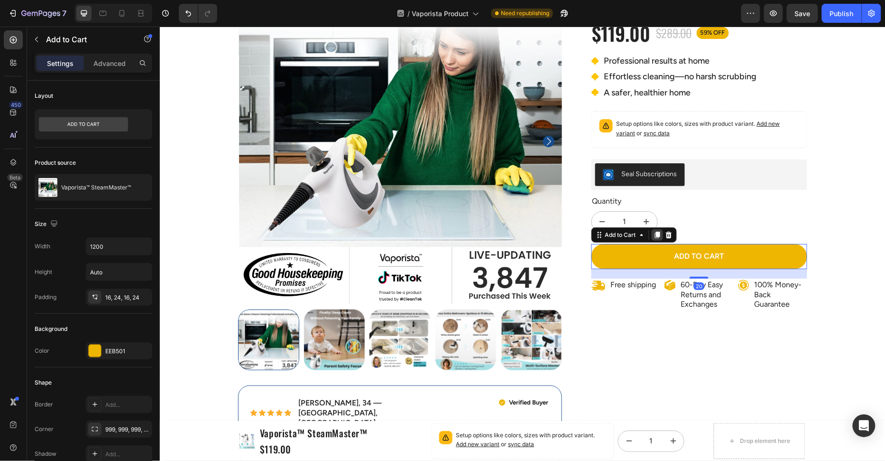
click at [657, 234] on icon at bounding box center [656, 234] width 5 height 7
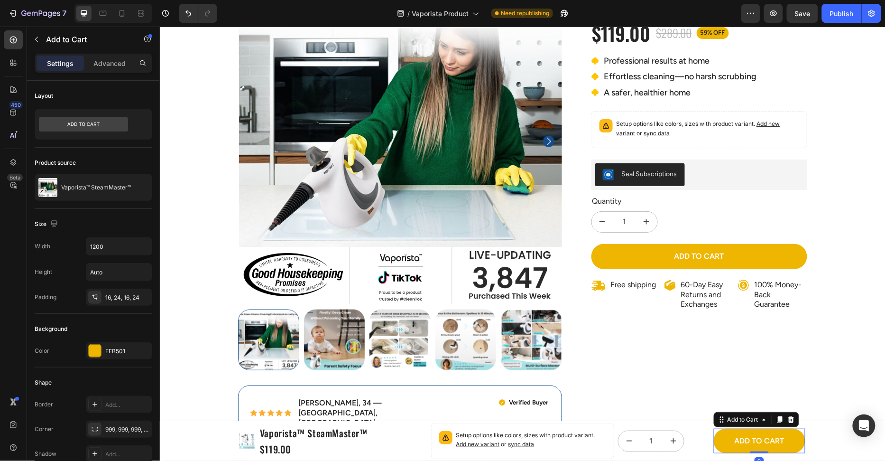
drag, startPoint x: 760, startPoint y: 457, endPoint x: 764, endPoint y: 380, distance: 77.4
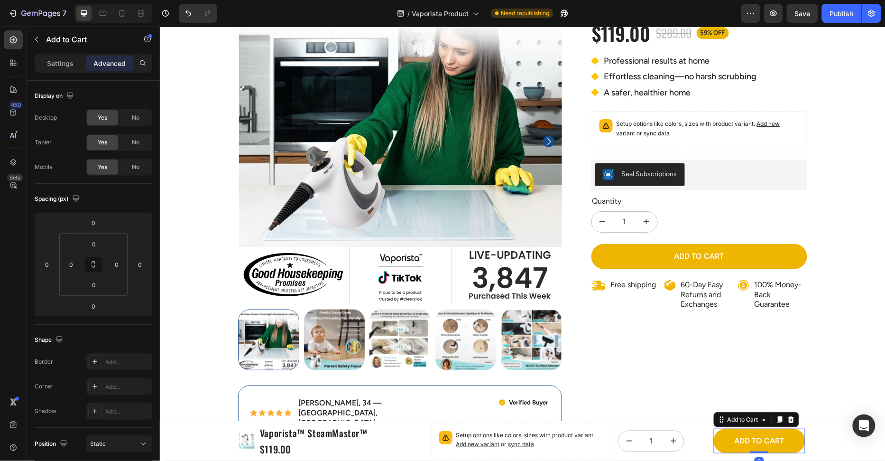
click at [764, 380] on div "Icon Icon Icon Icon Icon Icon List 3,847 Reviews! Text Block Row Vaporista™ Ste…" at bounding box center [691, 226] width 231 height 494
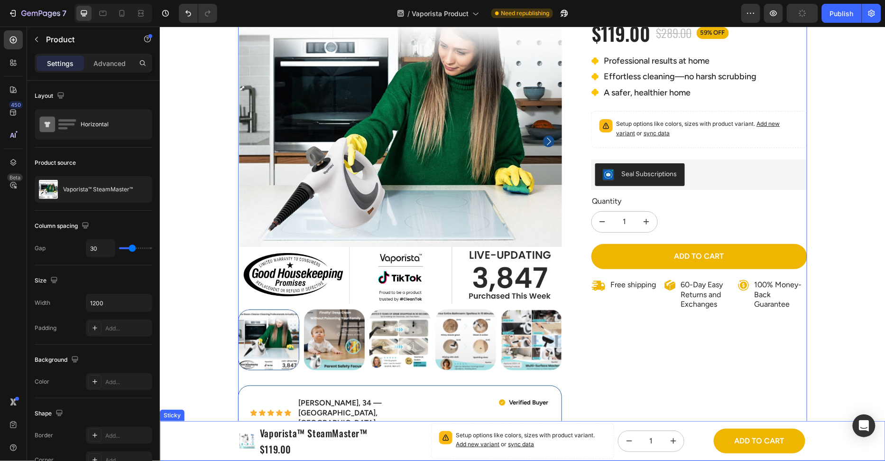
click at [176, 442] on div "Product Images Vaporista™ SteamMaster™ Product Title $119.00 Product Price Prod…" at bounding box center [522, 440] width 726 height 40
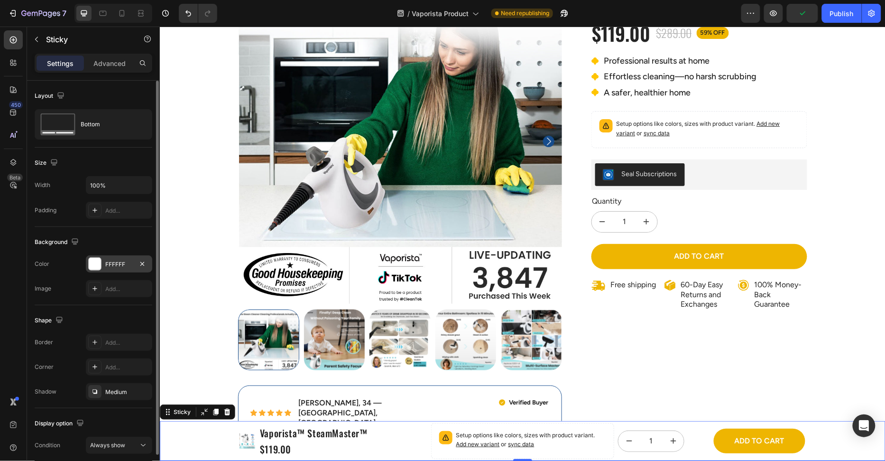
click at [107, 264] on div "FFFFFF" at bounding box center [119, 264] width 28 height 9
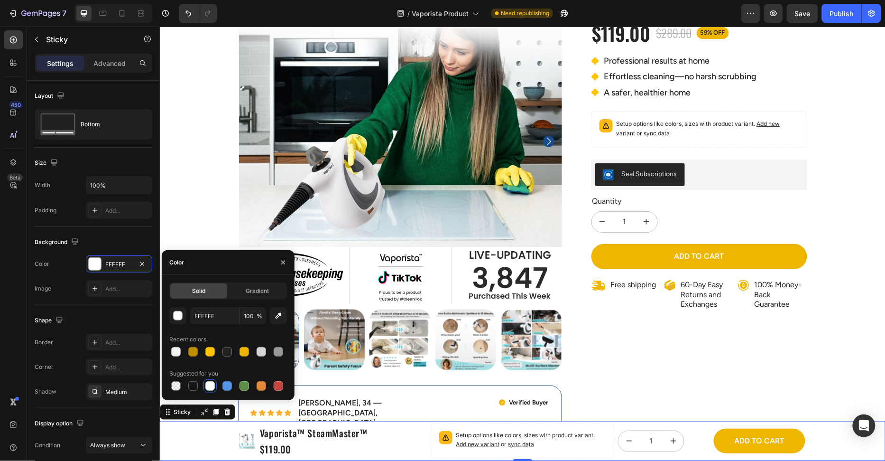
click at [198, 214] on div "100% Money-Back Guarantee Item List 60-Day Easy Returns Item List Row Product I…" at bounding box center [522, 229] width 712 height 501
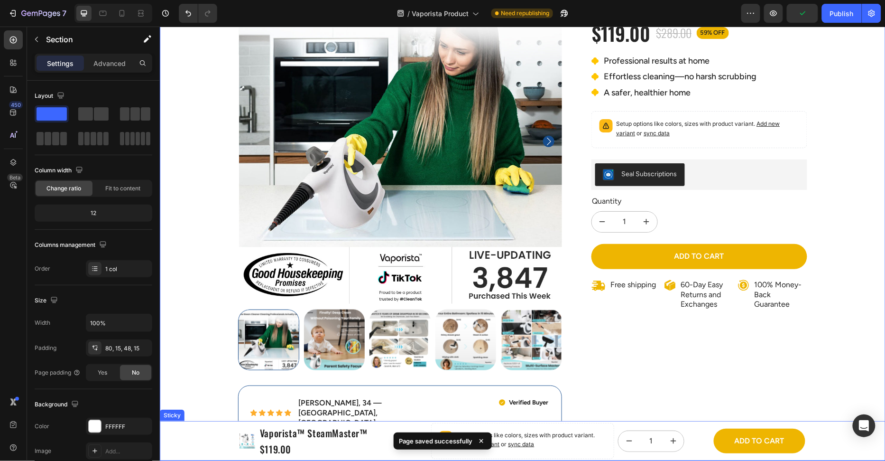
click at [193, 430] on div "Product Images Vaporista™ SteamMaster™ Product Title $119.00 Product Price Prod…" at bounding box center [522, 440] width 726 height 40
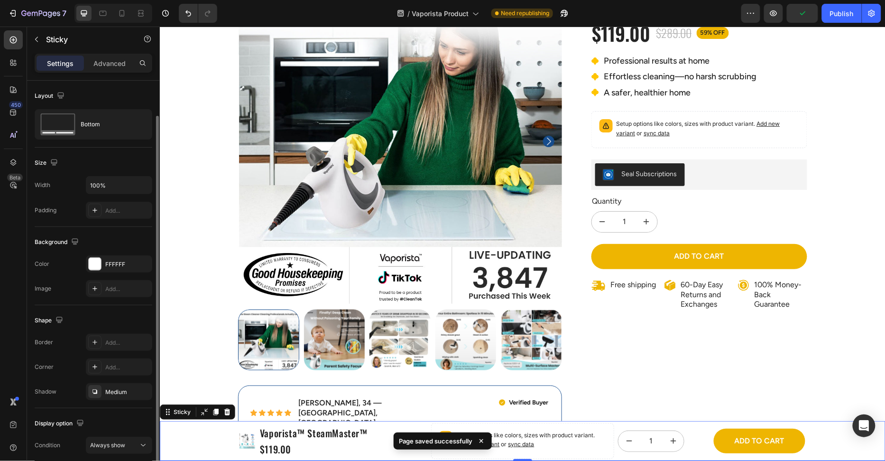
scroll to position [37, 0]
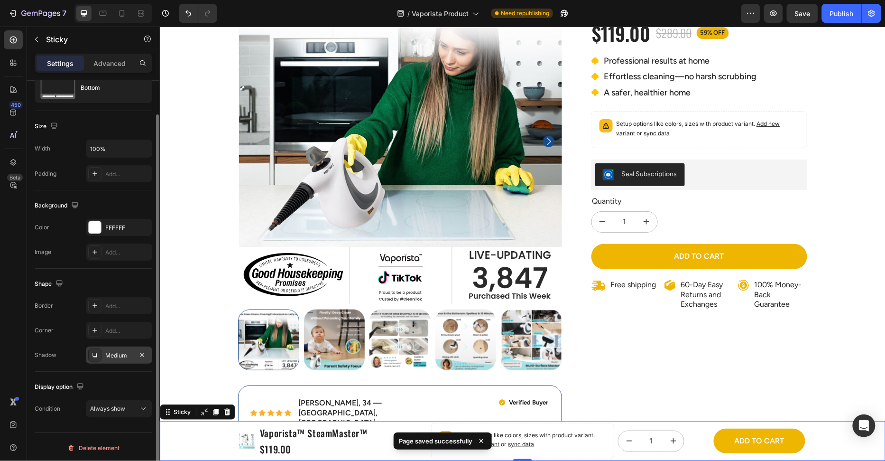
click at [122, 356] on div "Medium" at bounding box center [119, 355] width 28 height 9
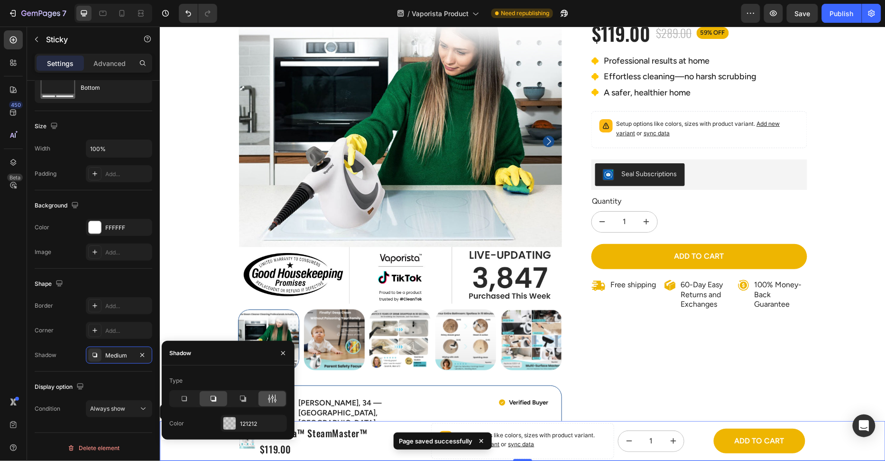
click at [266, 396] on div at bounding box center [273, 398] width 28 height 15
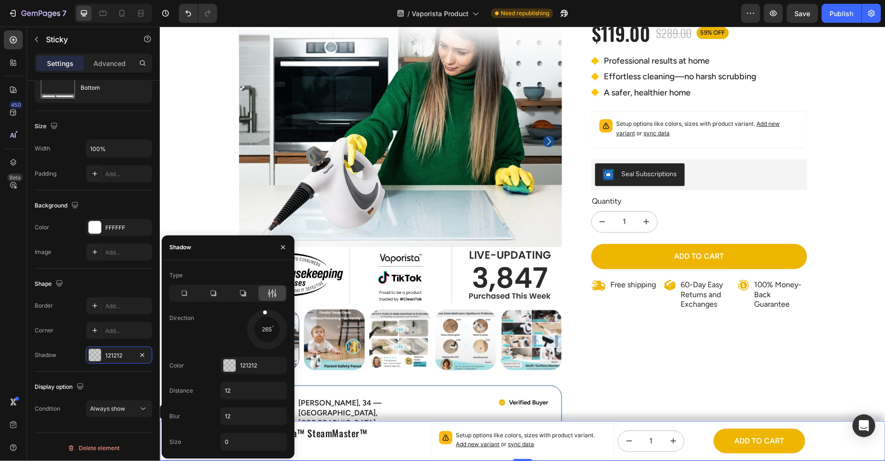
drag, startPoint x: 277, startPoint y: 337, endPoint x: 262, endPoint y: 299, distance: 40.7
click at [262, 299] on div "Type Direction 265 Color 121212 Distance 12 Blur 12 Size 0" at bounding box center [228, 359] width 133 height 183
drag, startPoint x: 263, startPoint y: 310, endPoint x: 270, endPoint y: 291, distance: 20.7
click at [270, 291] on div "Type Direction 276 Color 121212 Distance 12 Blur 12 Size 0" at bounding box center [228, 359] width 133 height 183
click at [254, 407] on input "12" at bounding box center [253, 415] width 65 height 17
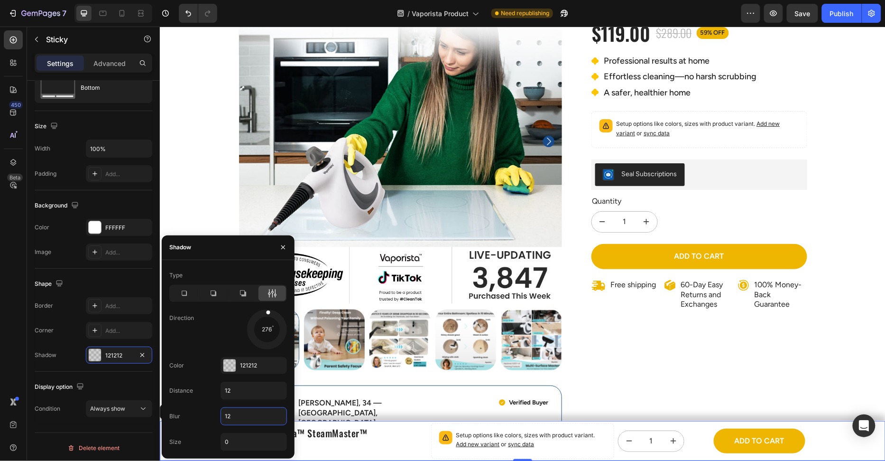
type input "1"
type input "30"
click at [262, 384] on input "12" at bounding box center [253, 390] width 65 height 17
type input "2"
click at [213, 343] on div "Direction 276" at bounding box center [228, 329] width 118 height 40
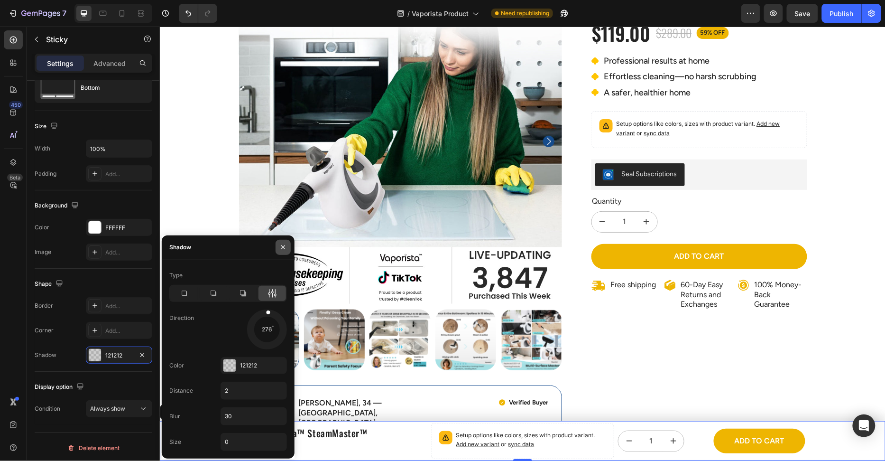
click at [277, 246] on button "button" at bounding box center [283, 247] width 15 height 15
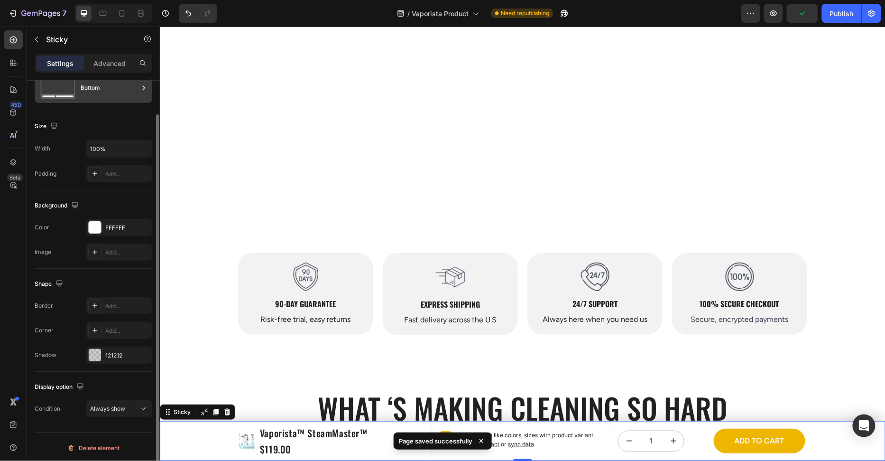
scroll to position [304, 0]
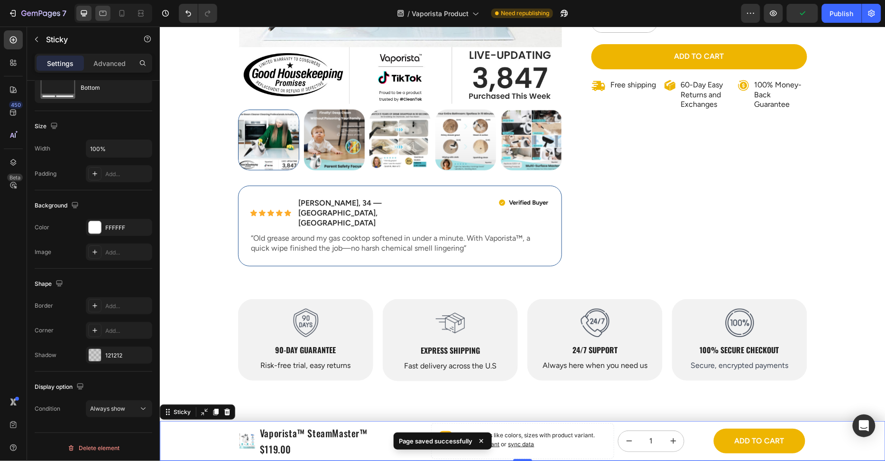
click at [107, 13] on icon at bounding box center [102, 13] width 9 height 9
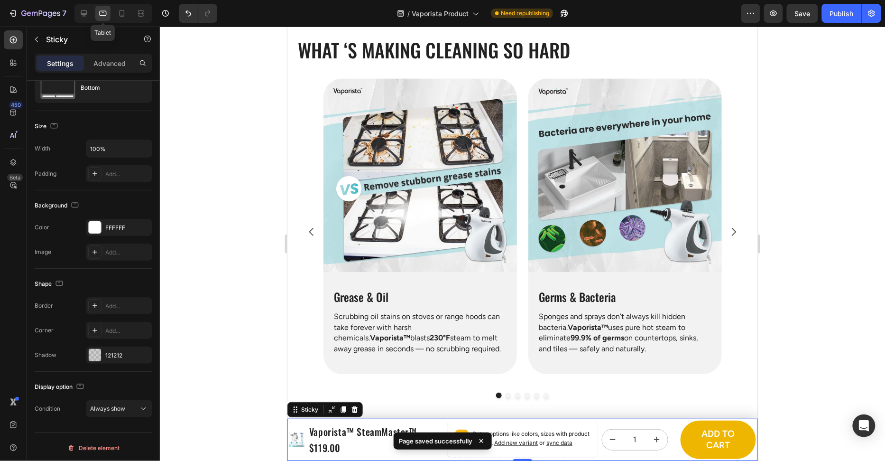
scroll to position [656, 0]
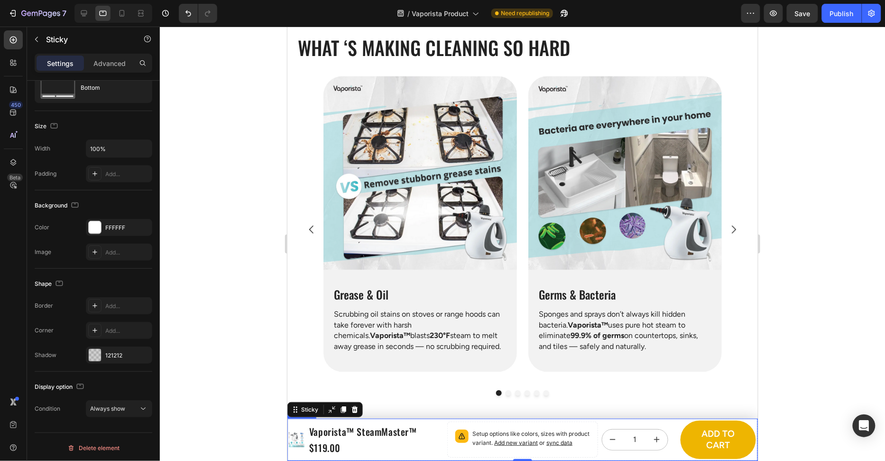
click at [444, 427] on div "Product Images Vaporista™ SteamMaster™ Product Title $119.00 Product Price Prod…" at bounding box center [522, 439] width 471 height 42
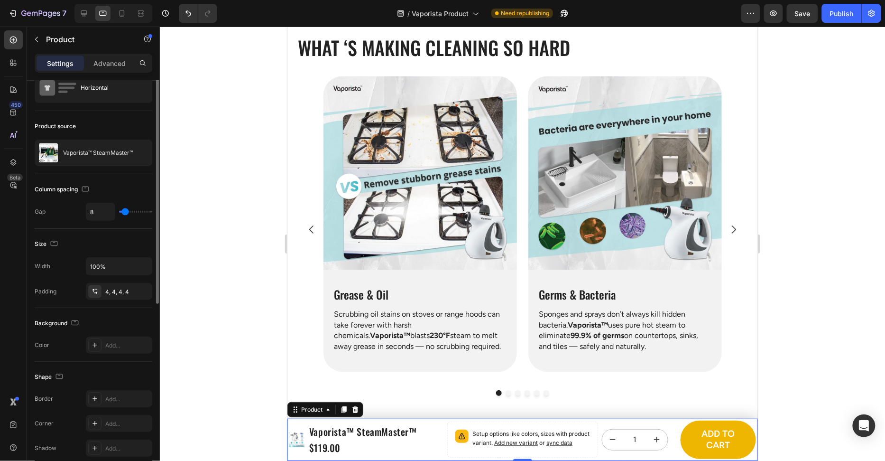
scroll to position [0, 0]
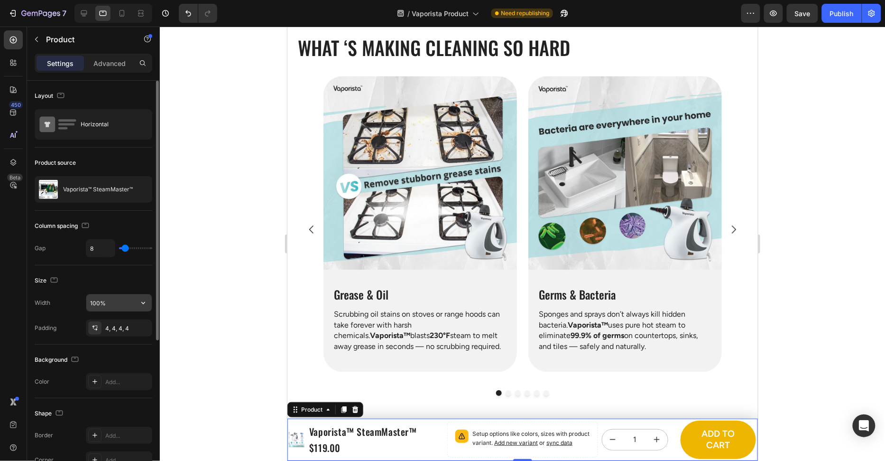
click at [117, 301] on input "100%" at bounding box center [118, 302] width 65 height 17
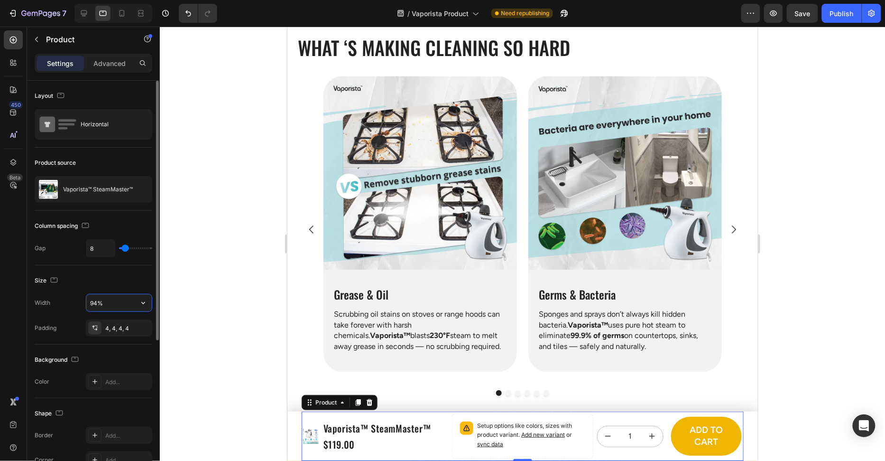
type input "95%"
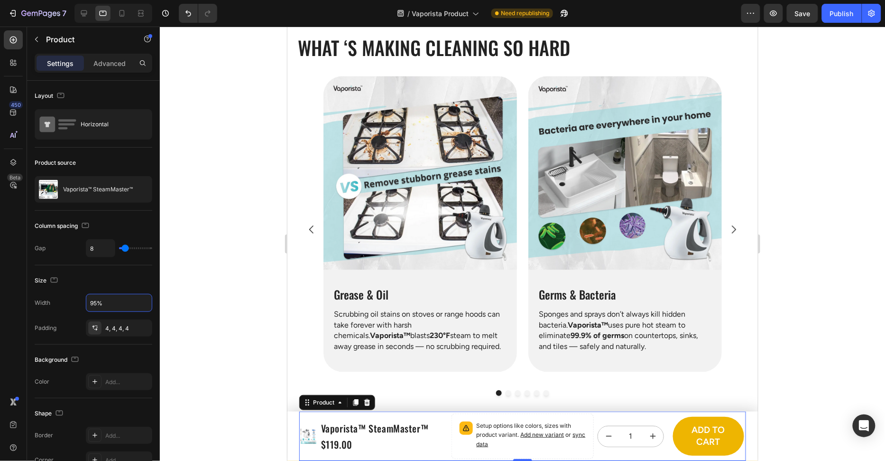
click at [206, 317] on div at bounding box center [522, 244] width 725 height 434
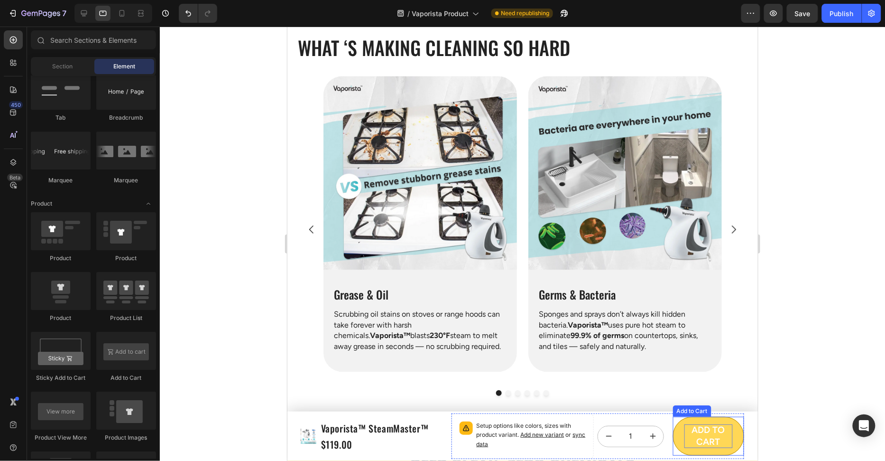
click at [701, 435] on div "Add to cart" at bounding box center [708, 435] width 48 height 23
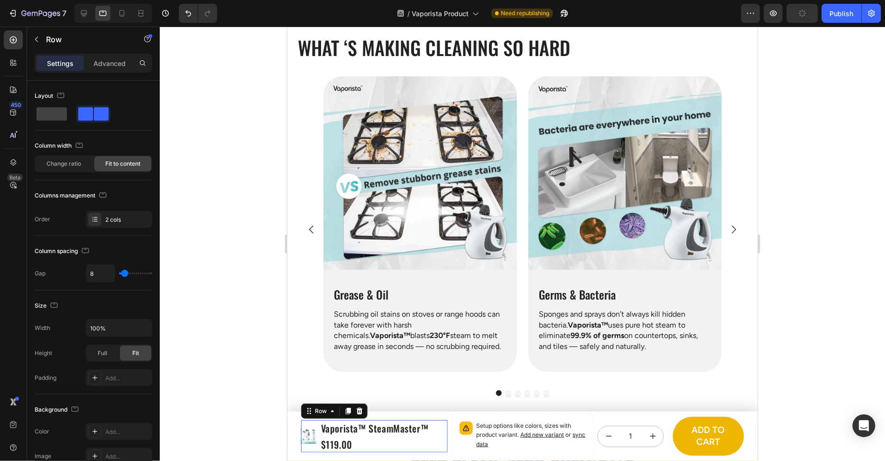
click at [445, 441] on div "Product Images Vaporista™ SteamMaster™ Product Title $119.00 Product Price Prod…" at bounding box center [374, 435] width 147 height 32
click at [448, 440] on div "Product Images Vaporista™ SteamMaster™ Product Title $119.00 Product Price Prod…" at bounding box center [522, 435] width 447 height 49
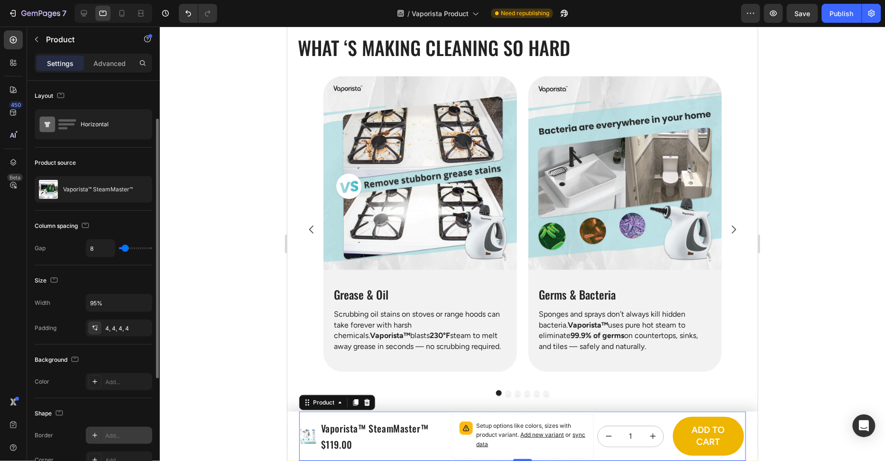
scroll to position [221, 0]
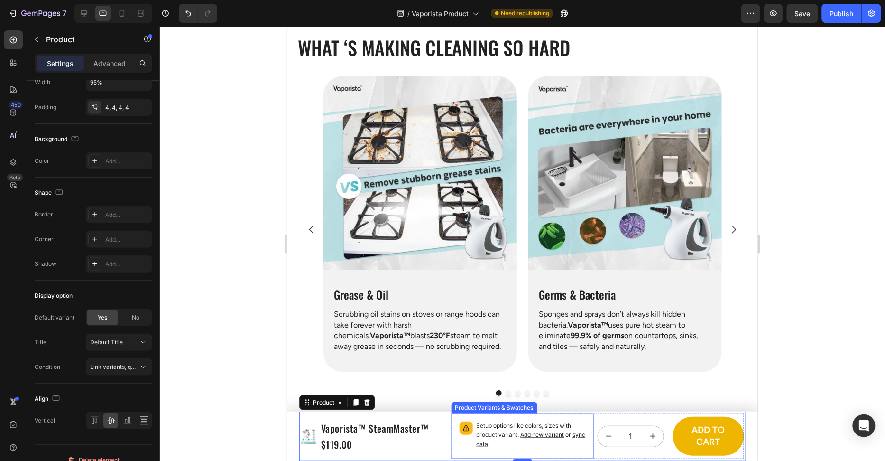
click at [584, 428] on p "Setup options like colors, sizes with product variant. Add new variant or sync …" at bounding box center [531, 435] width 110 height 28
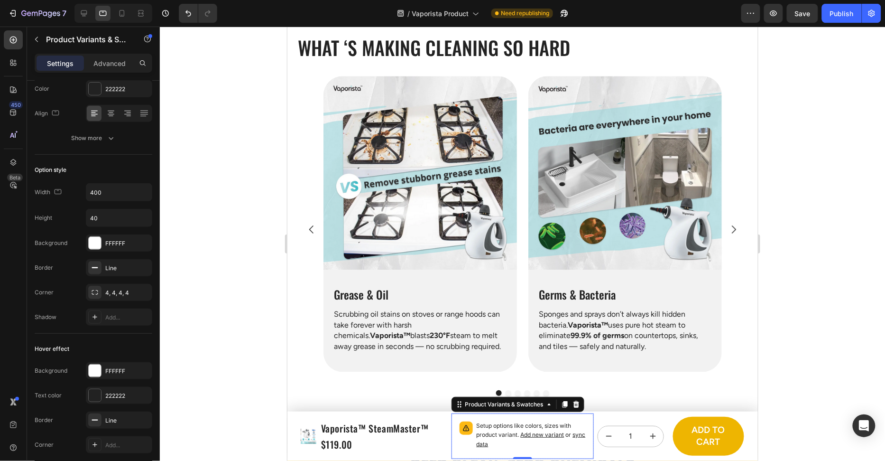
scroll to position [0, 0]
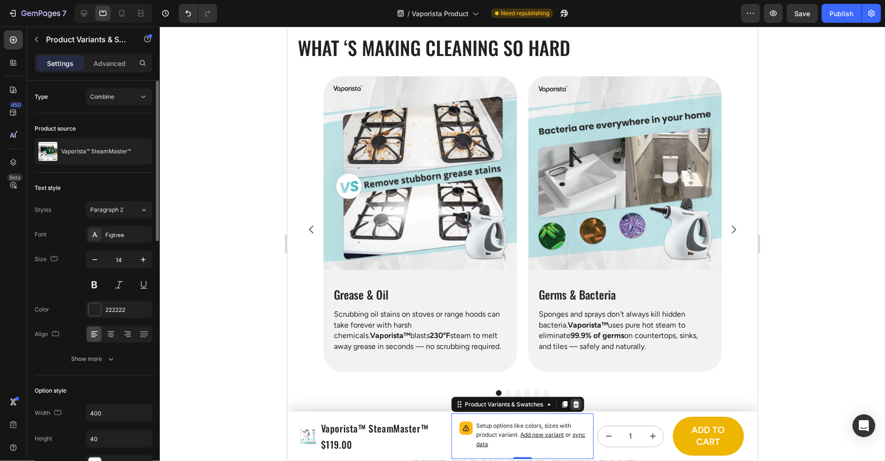
click at [576, 406] on icon at bounding box center [576, 404] width 8 height 8
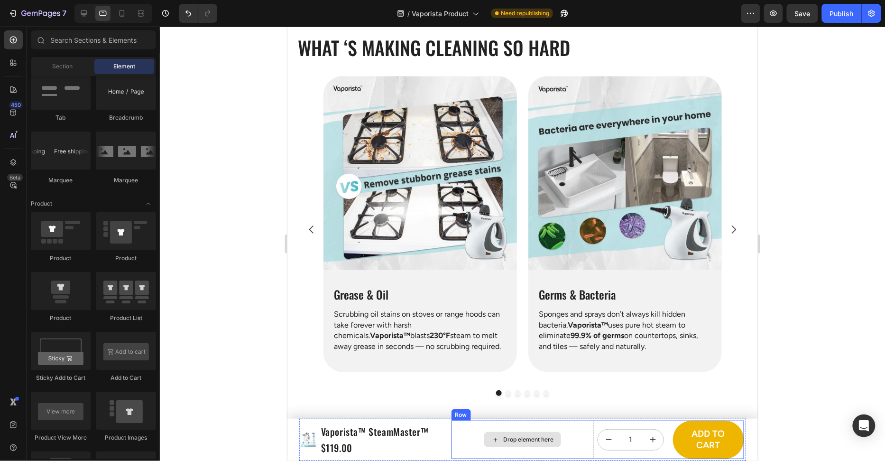
click at [574, 434] on div "Drop element here" at bounding box center [522, 439] width 143 height 38
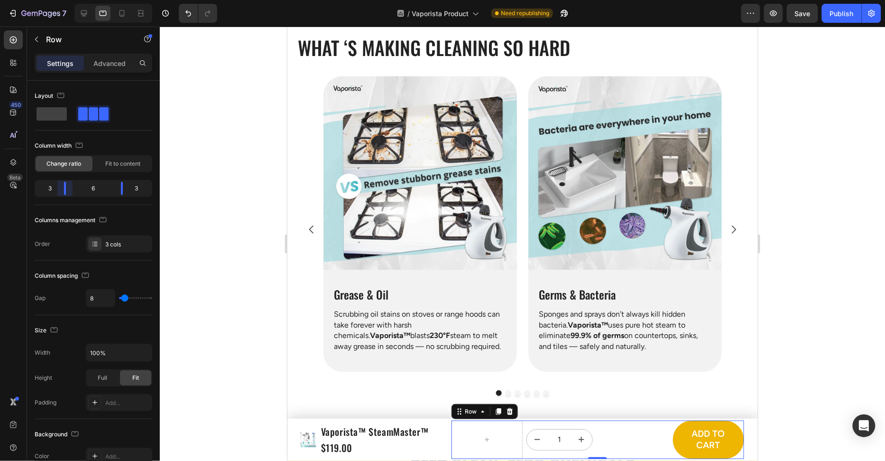
drag, startPoint x: 81, startPoint y: 188, endPoint x: 68, endPoint y: 189, distance: 13.3
click at [68, 0] on body "7 Version history / Vaporista Product Need republishing Preview Save Publish 45…" at bounding box center [442, 0] width 885 height 0
drag, startPoint x: 62, startPoint y: 189, endPoint x: 72, endPoint y: 189, distance: 9.5
click at [72, 0] on body "7 Version history / Vaporista Product Need republishing Preview Save Publish 45…" at bounding box center [442, 0] width 885 height 0
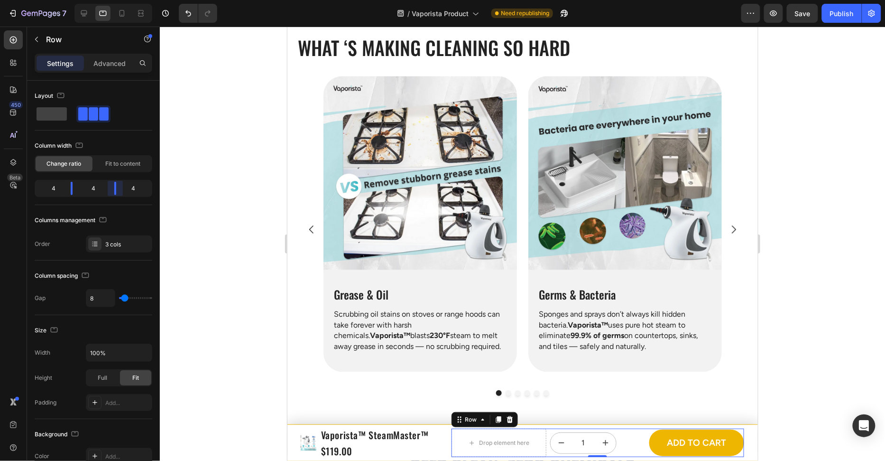
click at [114, 0] on body "7 Version history / Vaporista Product Need republishing Preview Save Publish 45…" at bounding box center [442, 0] width 885 height 0
click at [785, 326] on div at bounding box center [522, 244] width 725 height 434
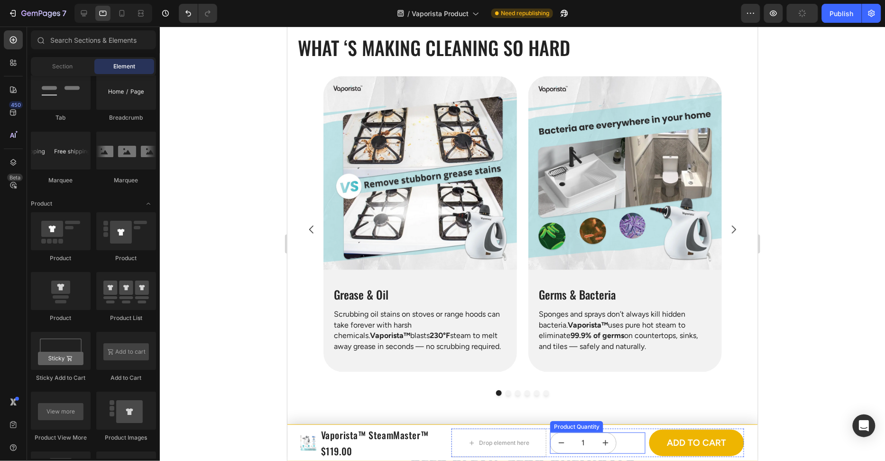
click at [621, 441] on div "1" at bounding box center [597, 442] width 95 height 21
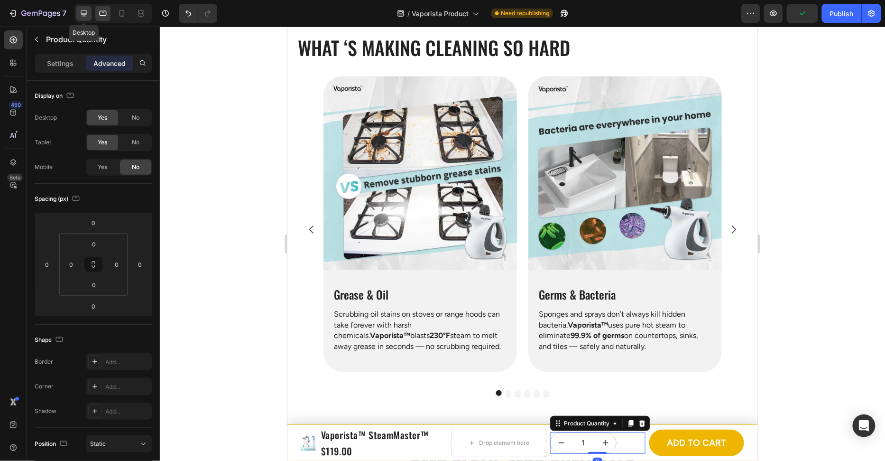
click at [82, 18] on div at bounding box center [83, 13] width 15 height 15
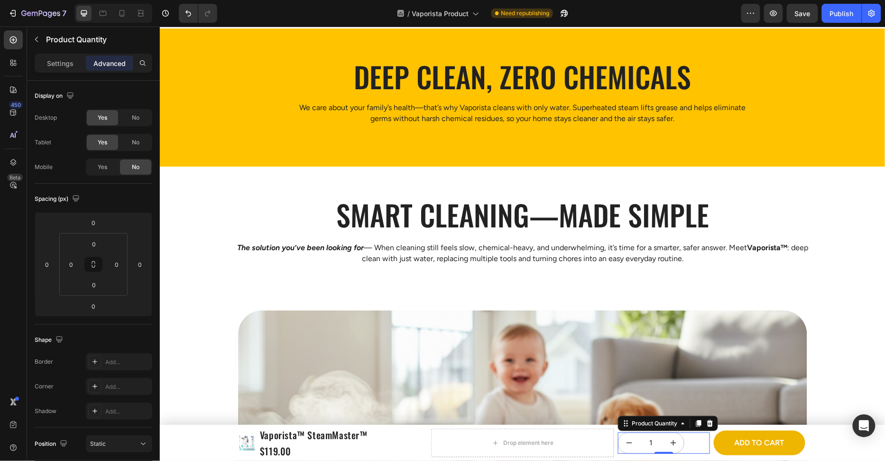
scroll to position [1028, 0]
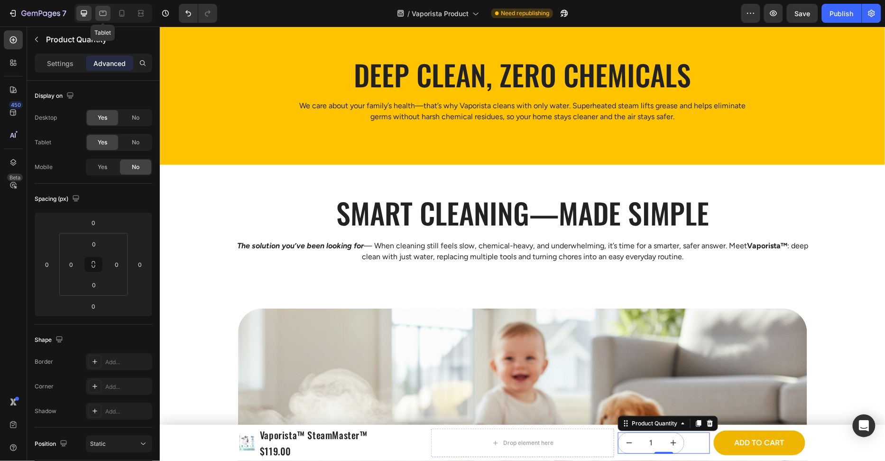
click at [96, 16] on div at bounding box center [102, 13] width 15 height 15
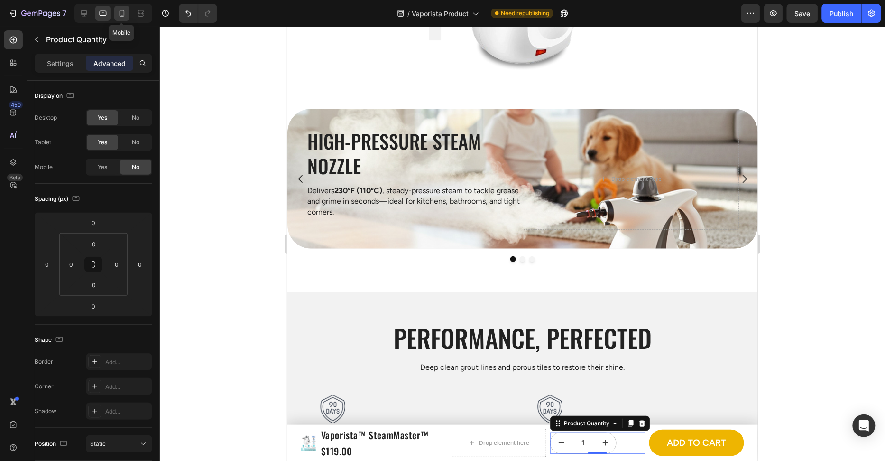
click at [120, 18] on div at bounding box center [121, 13] width 15 height 15
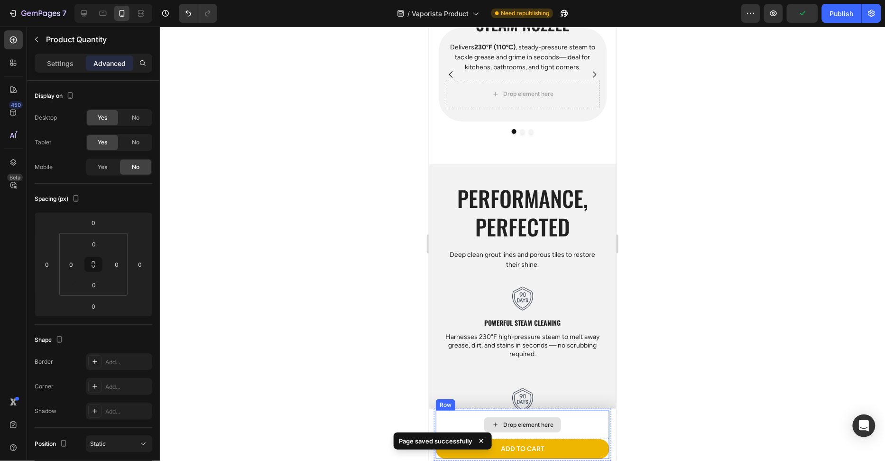
scroll to position [1619, 0]
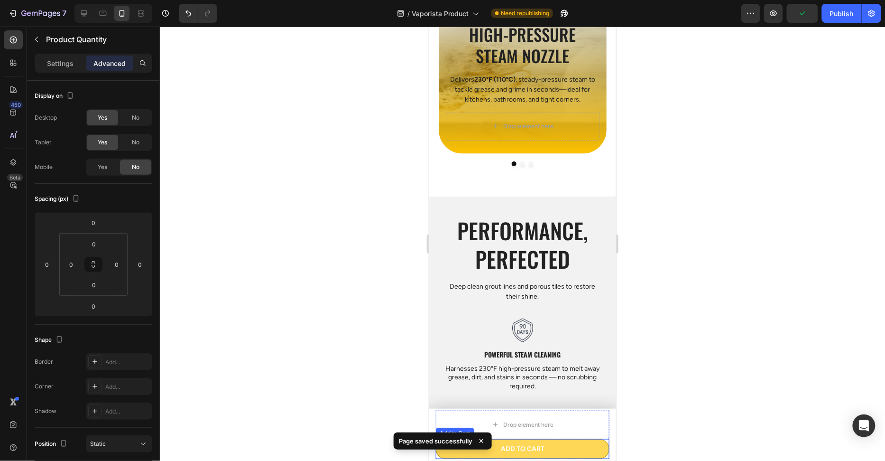
click at [601, 453] on button "Add to cart" at bounding box center [522, 448] width 174 height 20
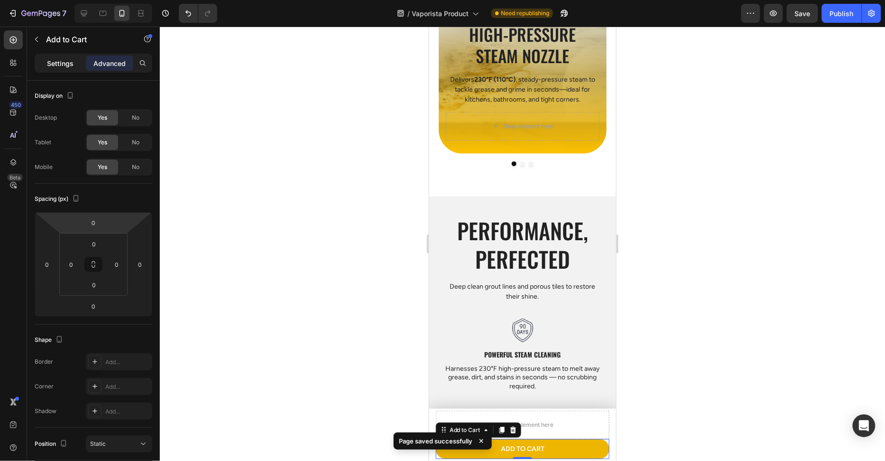
click at [69, 57] on div "Settings" at bounding box center [60, 62] width 47 height 15
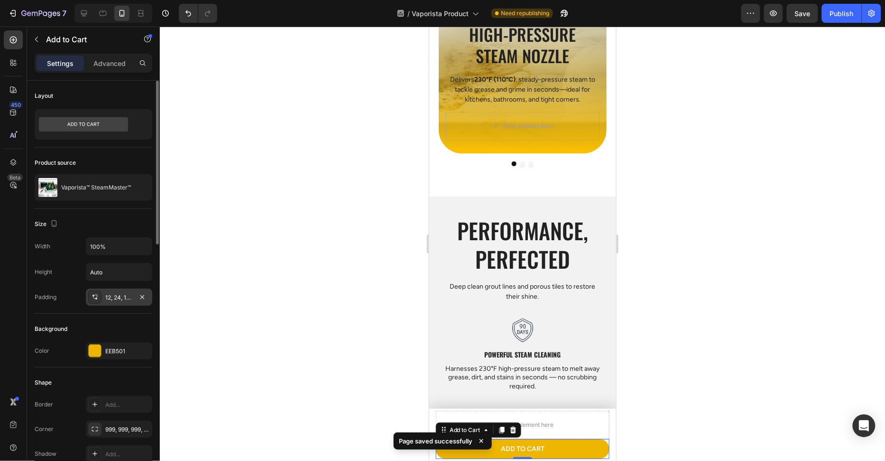
click at [118, 302] on div "12, 24, 12, 24" at bounding box center [119, 296] width 66 height 17
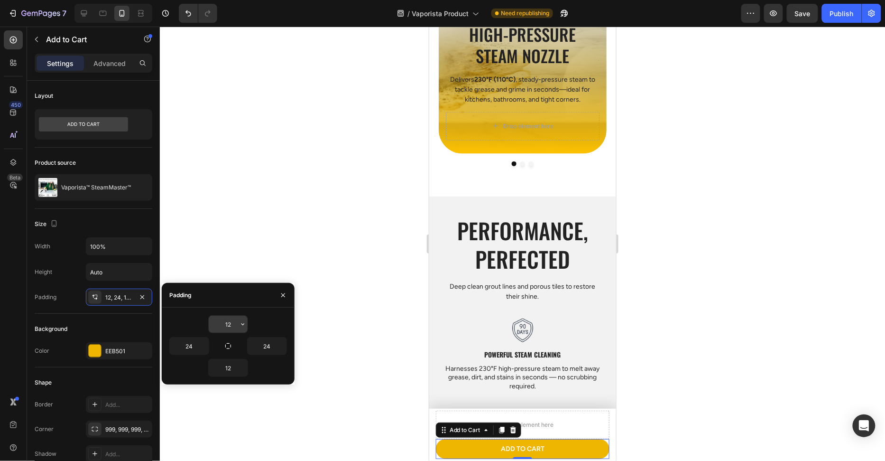
click at [238, 325] on input "12" at bounding box center [228, 323] width 39 height 17
type input "16"
click at [227, 372] on input "12" at bounding box center [228, 367] width 39 height 17
type input "16"
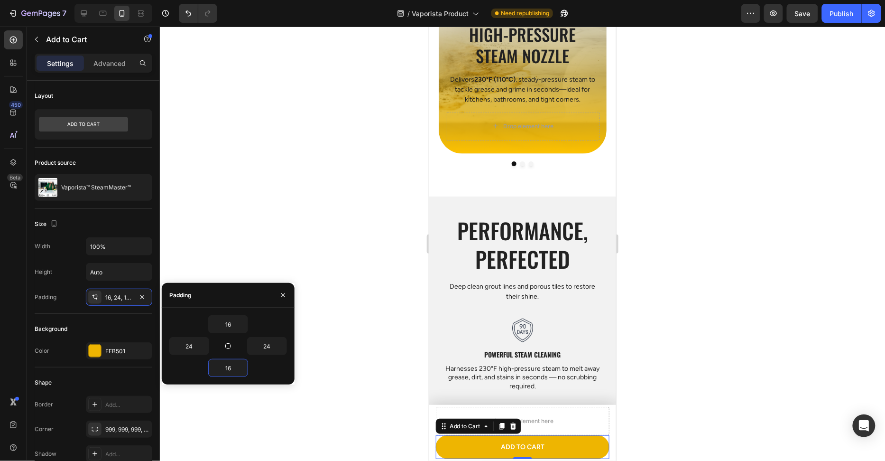
click at [245, 290] on div "Padding" at bounding box center [228, 295] width 133 height 25
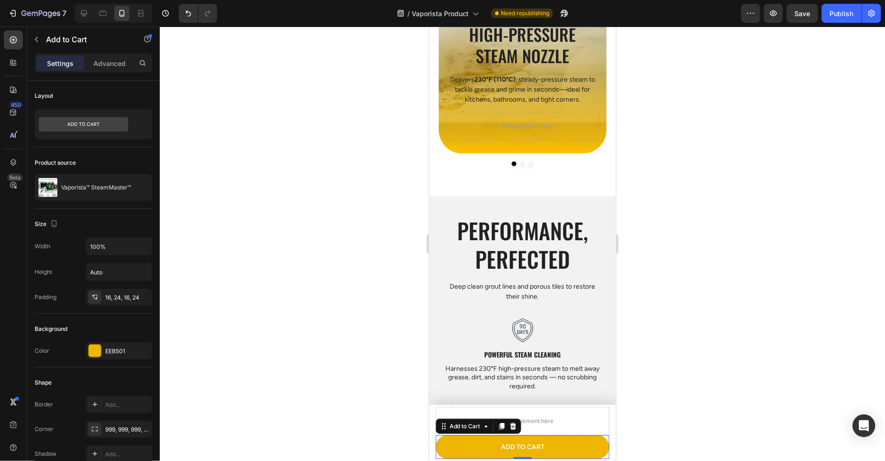
click at [317, 231] on div at bounding box center [522, 244] width 725 height 434
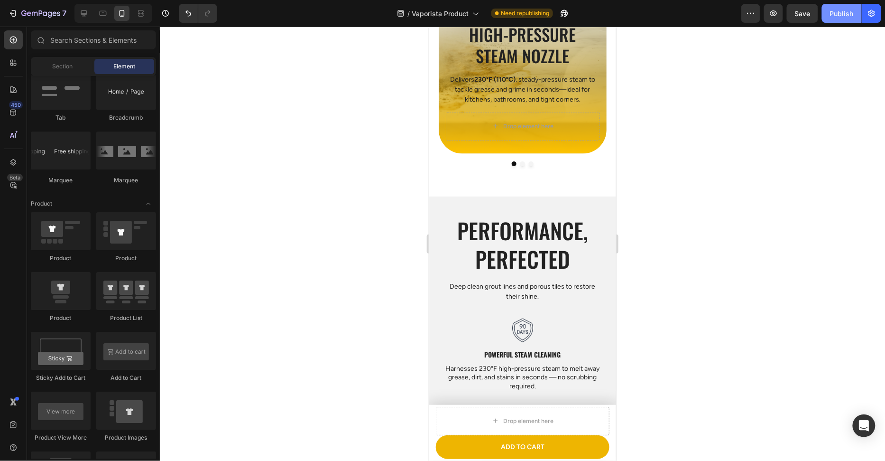
click at [847, 18] on div "Publish" at bounding box center [842, 14] width 24 height 10
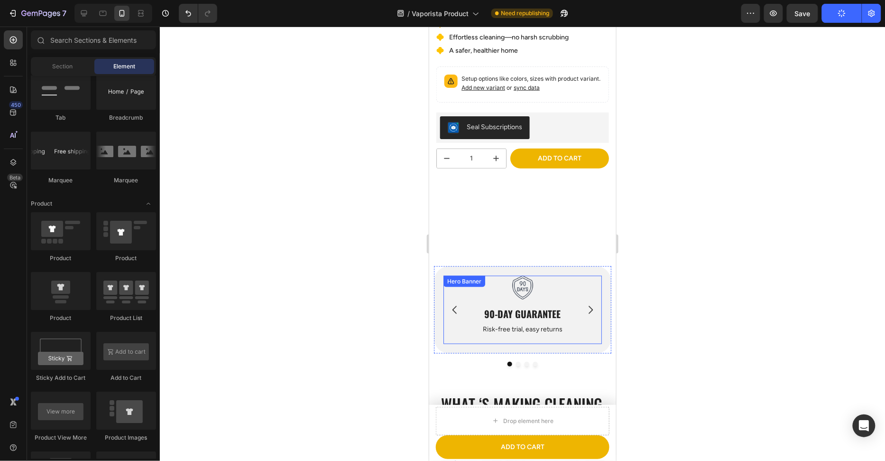
scroll to position [0, 0]
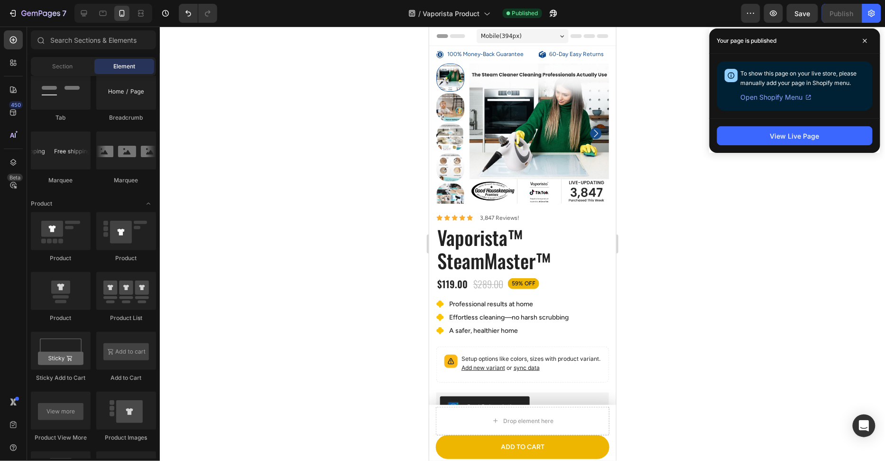
click at [670, 165] on div at bounding box center [522, 244] width 725 height 434
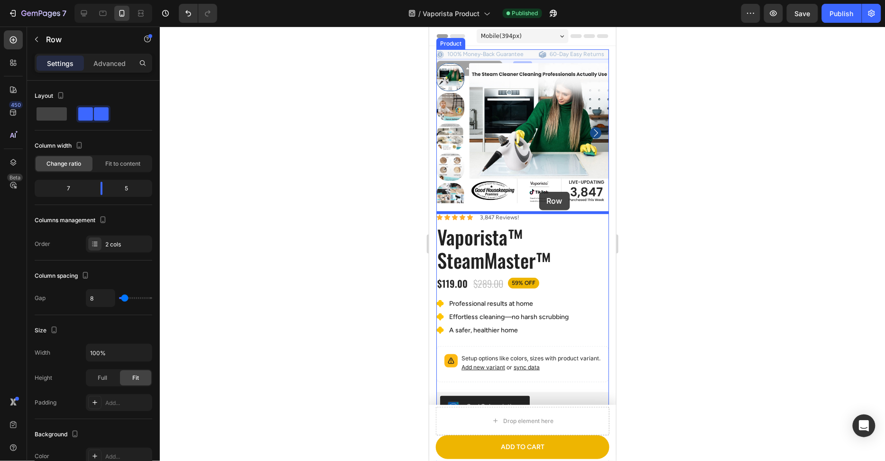
scroll to position [296, 0]
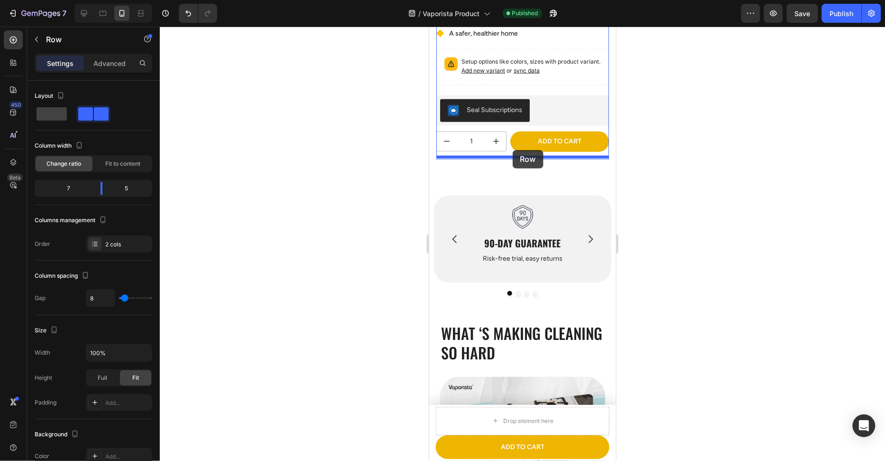
drag, startPoint x: 535, startPoint y: 56, endPoint x: 512, endPoint y: 149, distance: 96.1
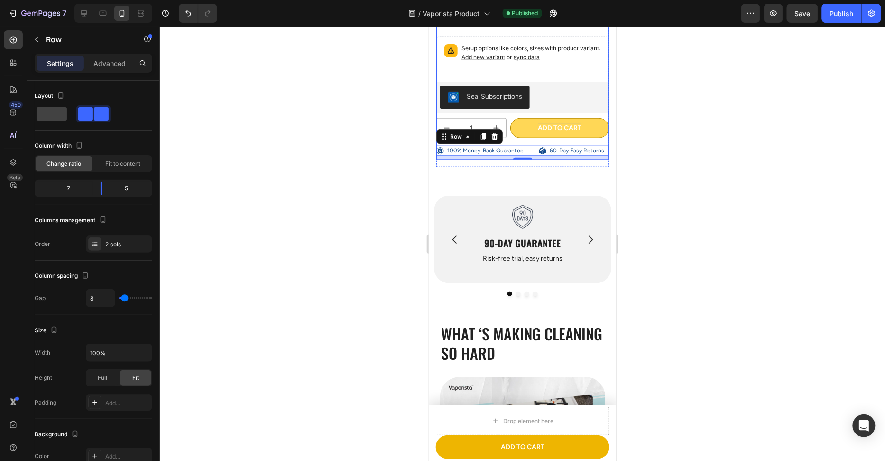
scroll to position [283, 0]
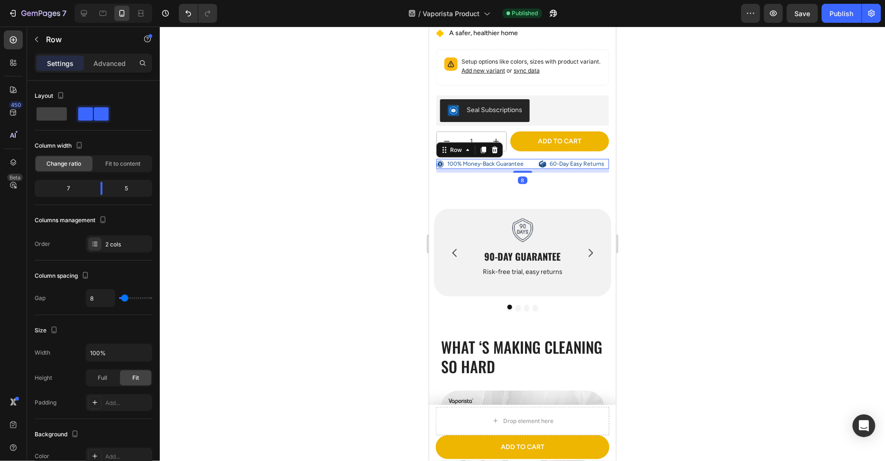
drag, startPoint x: 741, startPoint y: 112, endPoint x: 683, endPoint y: 138, distance: 64.0
click at [741, 112] on div at bounding box center [522, 244] width 725 height 434
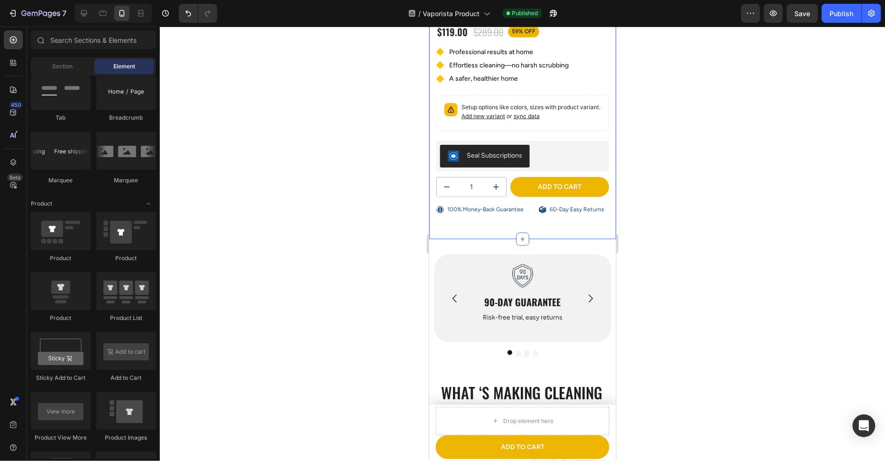
scroll to position [196, 0]
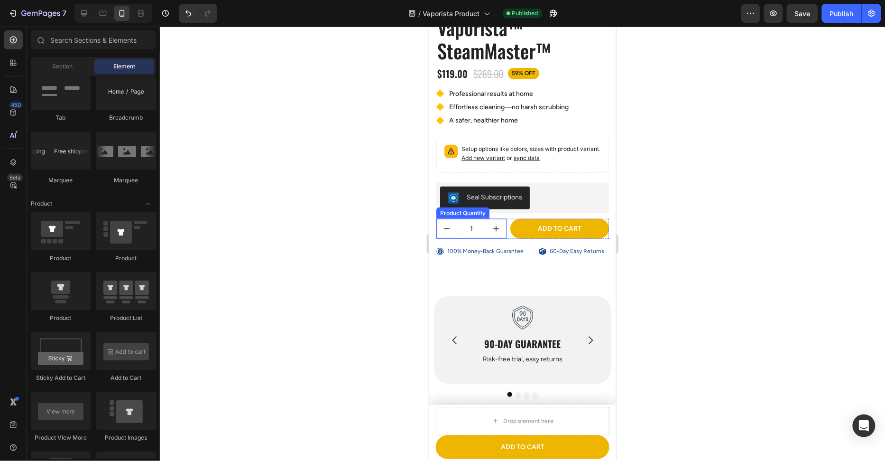
click at [485, 222] on input "1" at bounding box center [470, 228] width 29 height 19
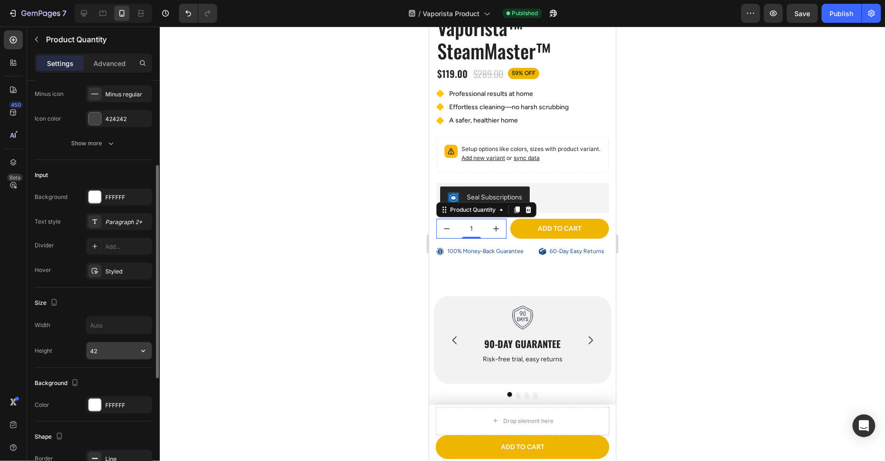
scroll to position [248, 0]
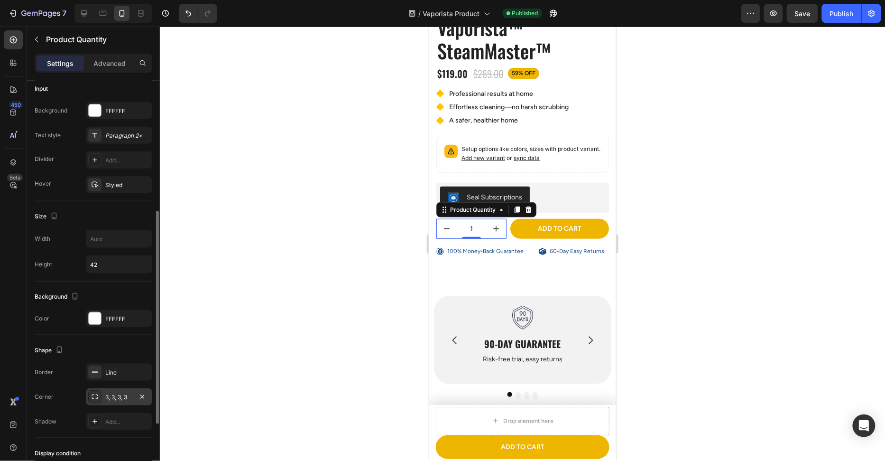
click at [93, 395] on icon at bounding box center [95, 397] width 8 height 8
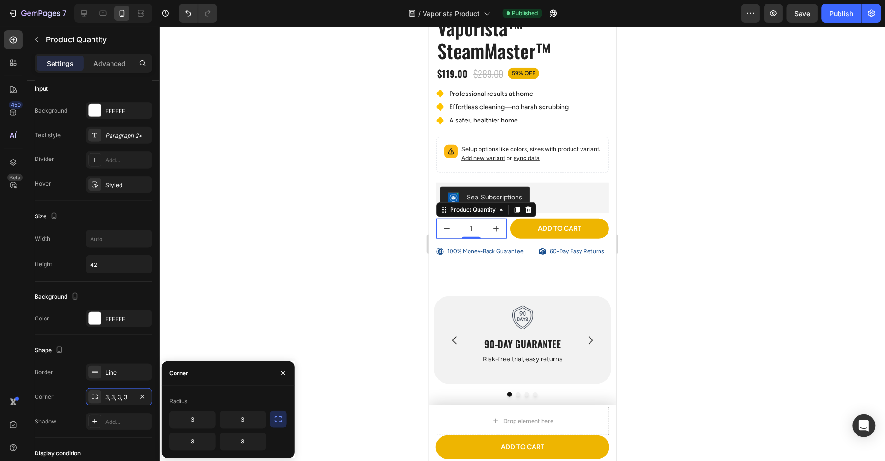
click at [286, 417] on button "button" at bounding box center [278, 418] width 17 height 17
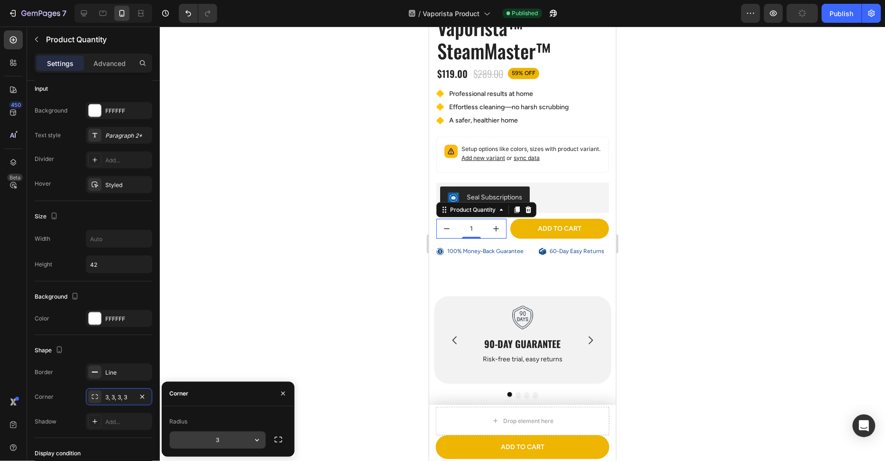
click at [231, 439] on input "3" at bounding box center [218, 439] width 96 height 17
type input "999"
click at [302, 300] on div at bounding box center [522, 244] width 725 height 434
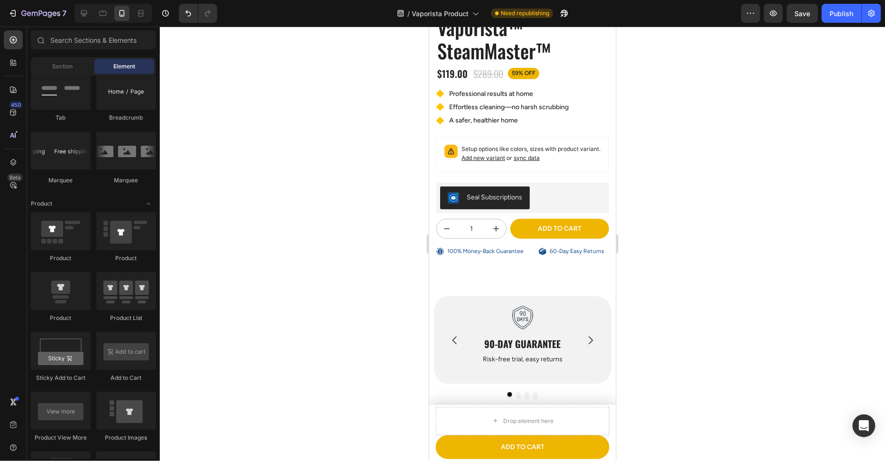
drag, startPoint x: 671, startPoint y: 233, endPoint x: 662, endPoint y: 240, distance: 11.3
click at [672, 233] on div at bounding box center [522, 244] width 725 height 434
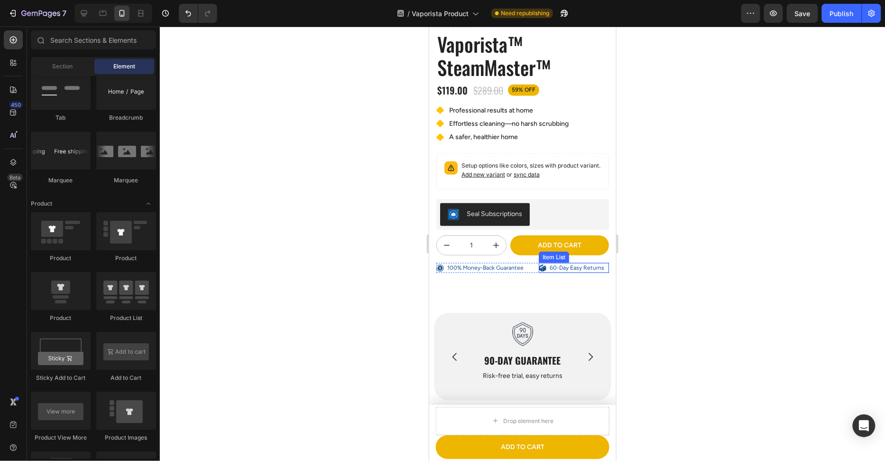
scroll to position [171, 0]
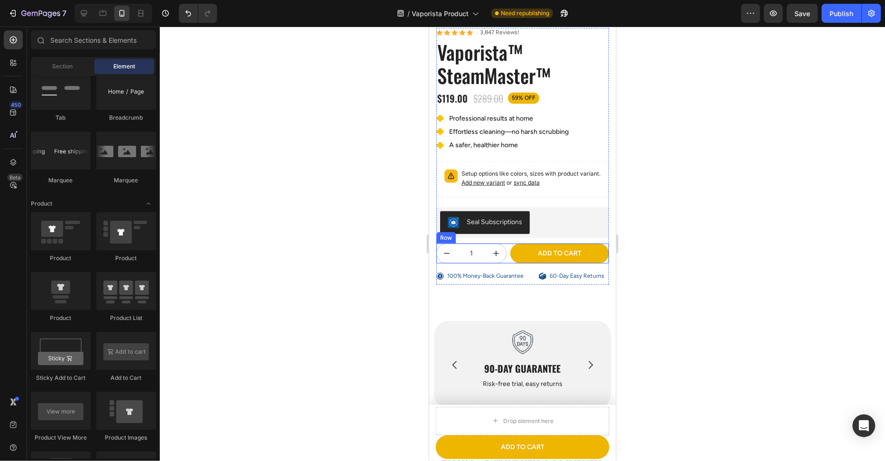
click at [508, 257] on div "1 Product Quantity Add to cart Add to Cart Free shipping Item List 60-Day Easy …" at bounding box center [522, 253] width 173 height 20
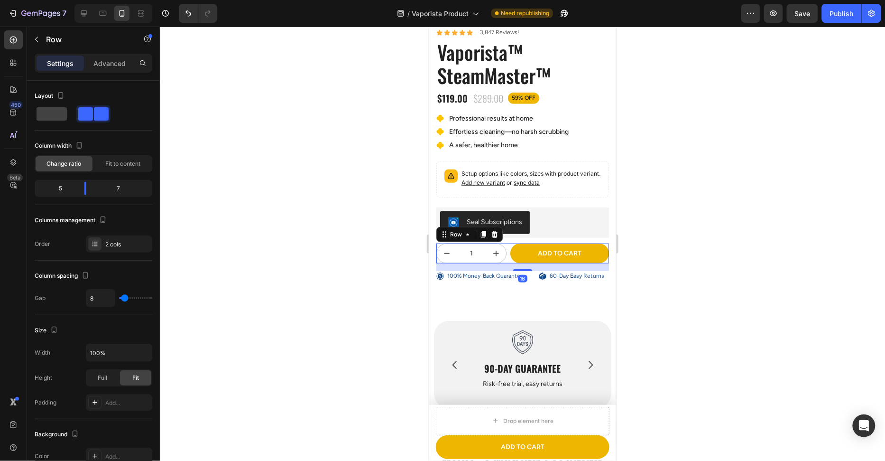
click at [225, 190] on div at bounding box center [522, 244] width 725 height 434
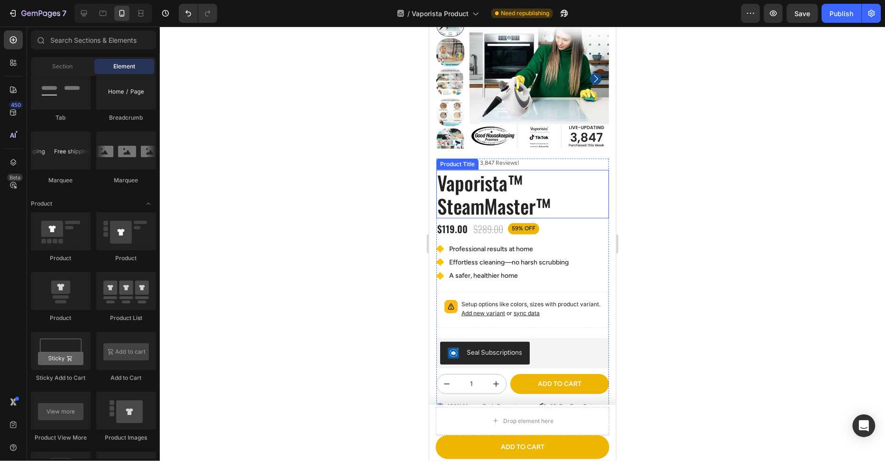
scroll to position [18, 0]
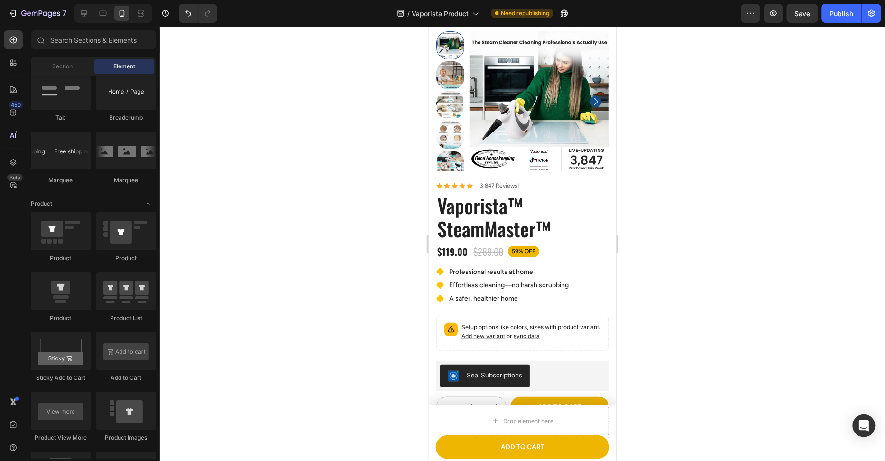
click at [700, 140] on div at bounding box center [522, 244] width 725 height 434
click at [482, 249] on div "$289.00" at bounding box center [488, 251] width 32 height 14
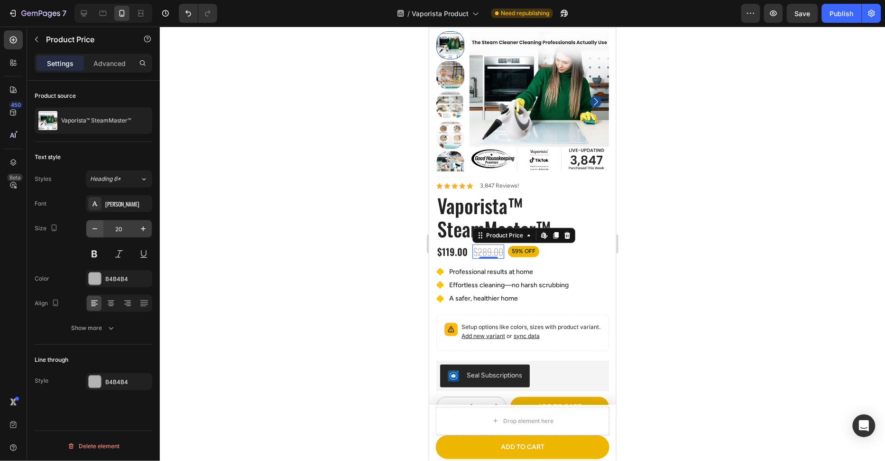
click at [93, 228] on icon "button" at bounding box center [94, 228] width 9 height 9
type input "18"
click at [449, 251] on div "$119.00" at bounding box center [452, 251] width 32 height 14
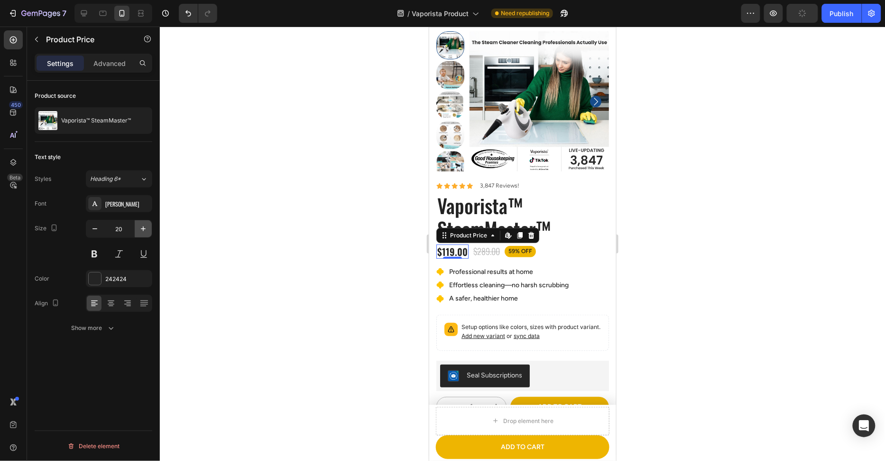
click at [138, 225] on button "button" at bounding box center [143, 228] width 17 height 17
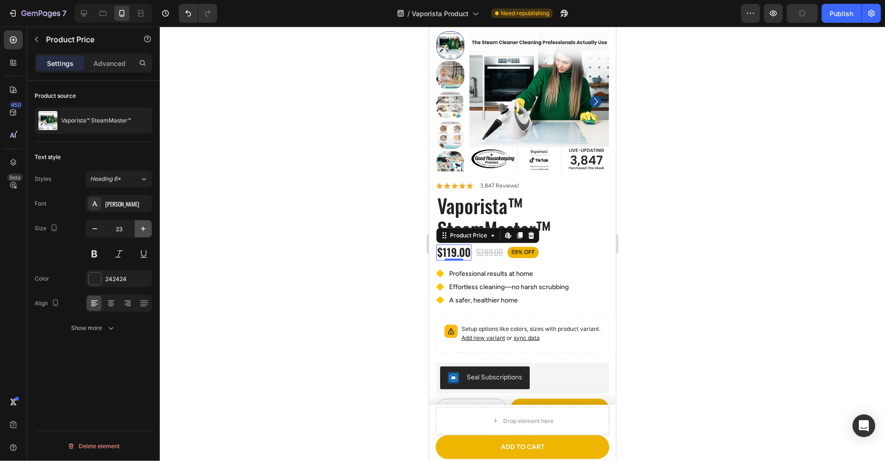
click at [138, 225] on button "button" at bounding box center [143, 228] width 17 height 17
click at [144, 231] on icon "button" at bounding box center [143, 228] width 9 height 9
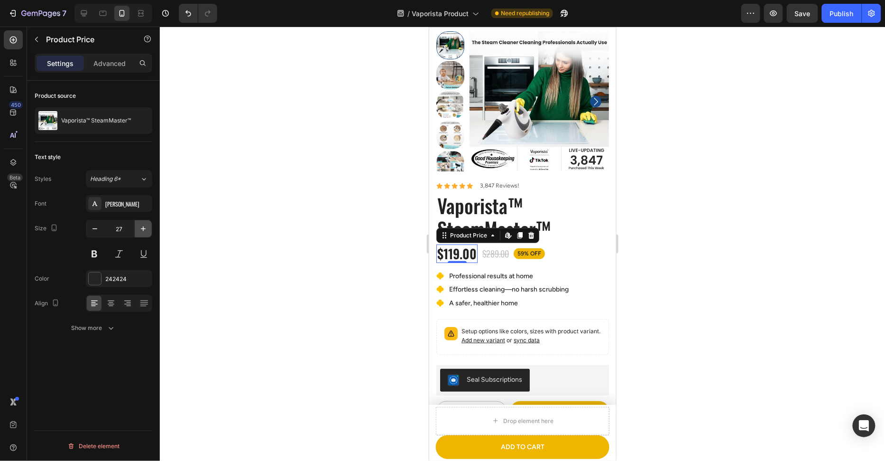
click at [144, 231] on icon "button" at bounding box center [143, 228] width 9 height 9
type input "28"
click at [502, 258] on div "$289.00 Product Price Product Price" at bounding box center [497, 253] width 28 height 13
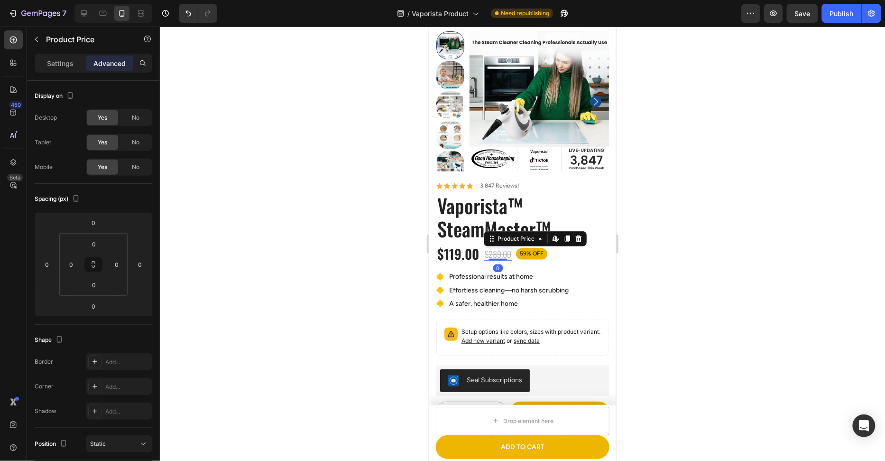
click at [455, 257] on div "$119.00" at bounding box center [458, 253] width 44 height 19
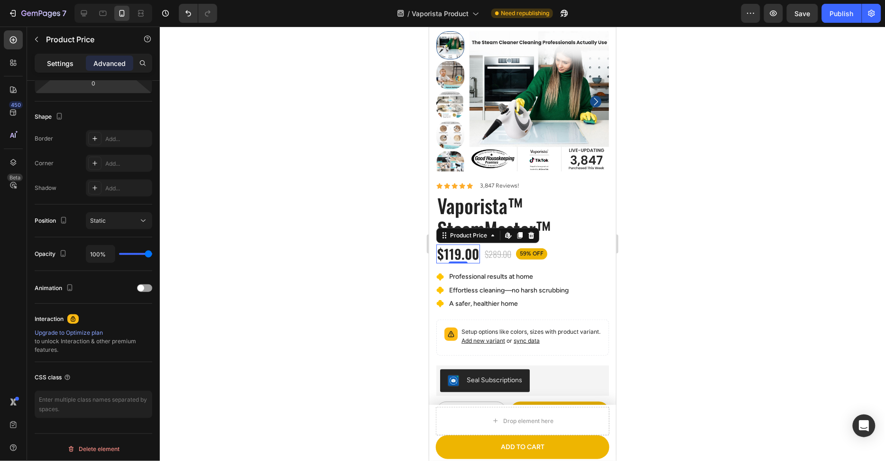
drag, startPoint x: 72, startPoint y: 64, endPoint x: 146, endPoint y: 165, distance: 125.5
click at [72, 64] on p "Settings" at bounding box center [60, 63] width 27 height 10
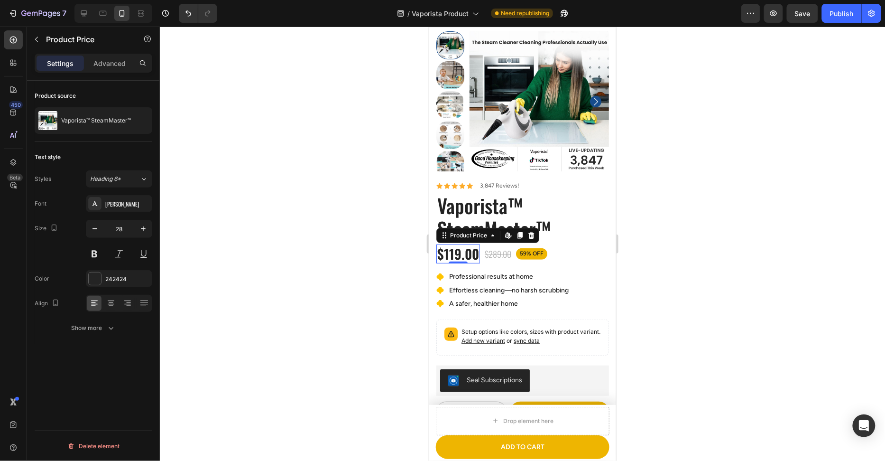
scroll to position [0, 0]
click at [96, 228] on icon "button" at bounding box center [94, 228] width 9 height 9
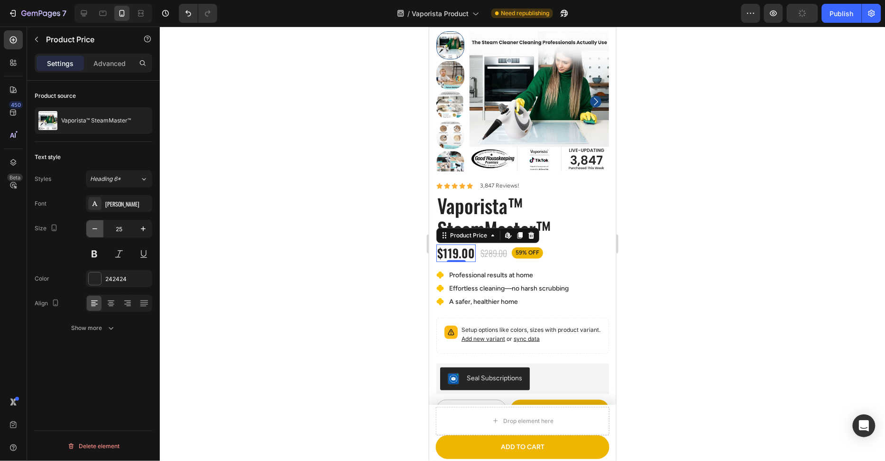
type input "24"
click at [250, 263] on div at bounding box center [522, 244] width 725 height 434
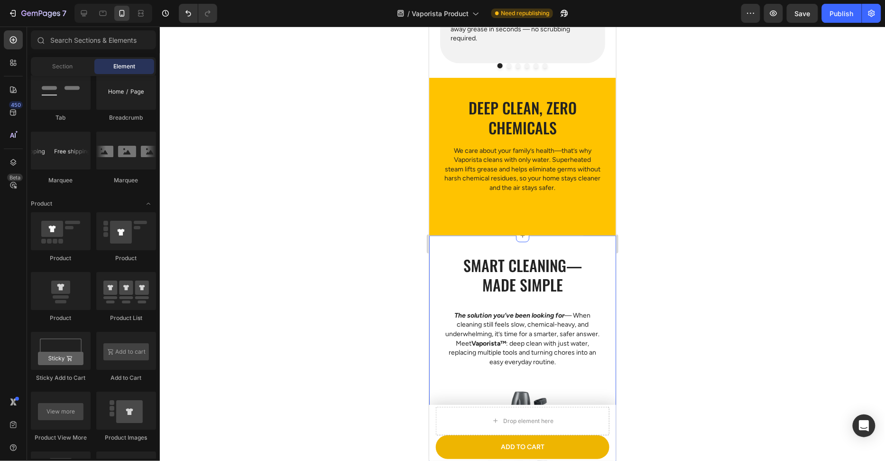
scroll to position [793, 0]
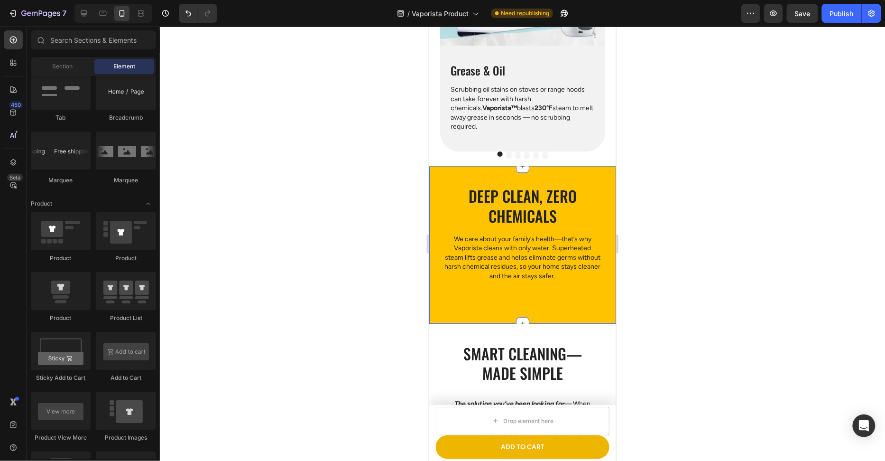
click at [498, 295] on div "Deep clean, zero chemicals Heading We care about your family’s health—that’s wh…" at bounding box center [522, 240] width 187 height 111
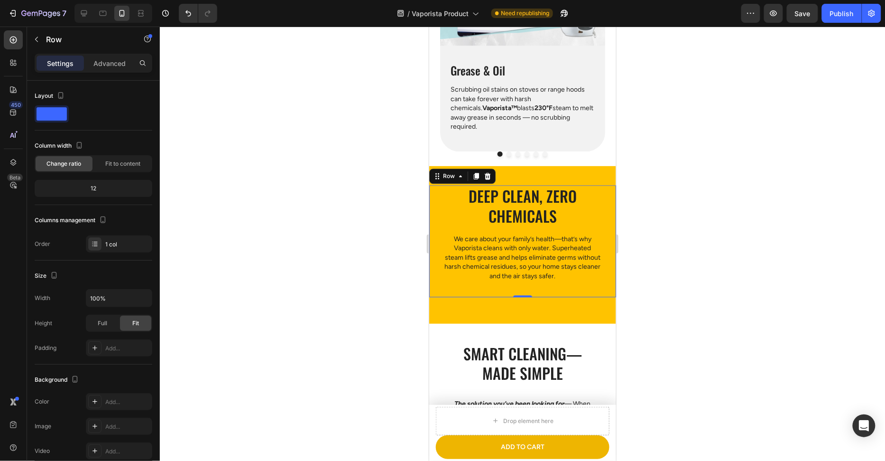
click at [466, 308] on div "Deep clean, zero chemicals Heading We care about your family’s health—that’s wh…" at bounding box center [522, 244] width 187 height 157
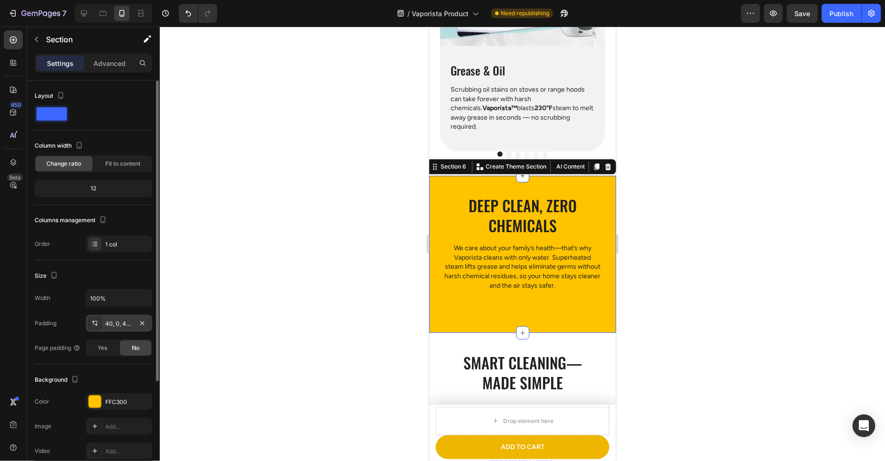
drag, startPoint x: 115, startPoint y: 323, endPoint x: 159, endPoint y: 361, distance: 58.5
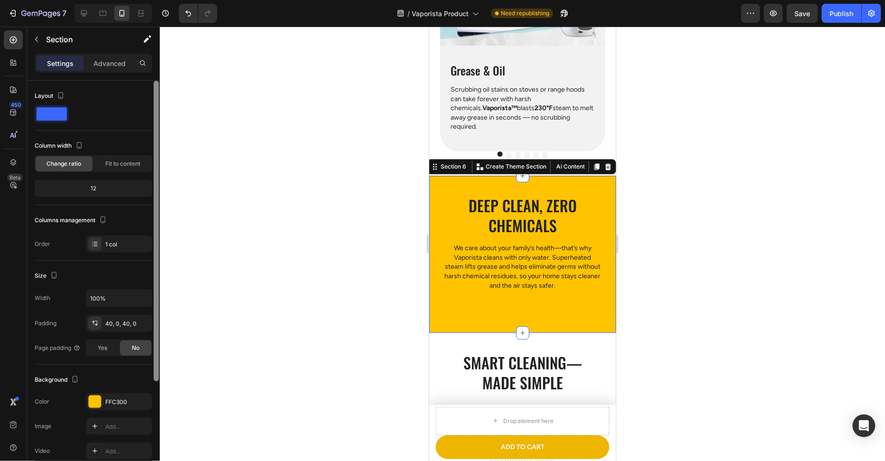
click at [115, 323] on div "40, 0, 40, 0" at bounding box center [127, 323] width 45 height 9
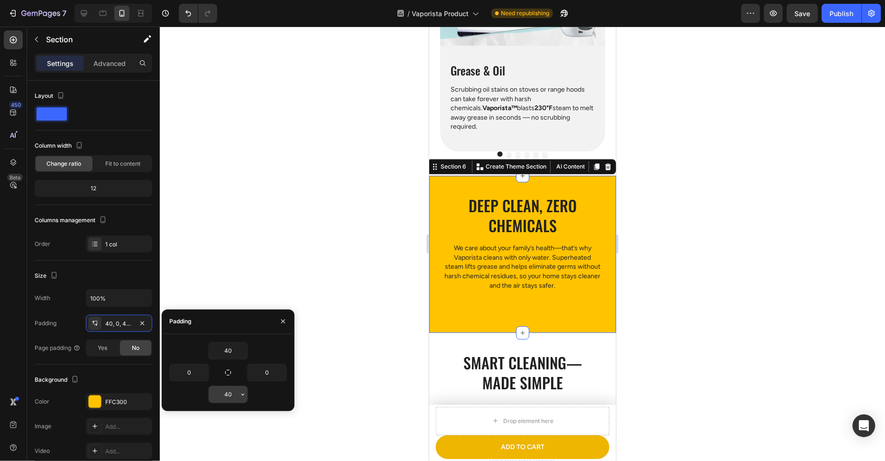
click at [225, 393] on input "40" at bounding box center [228, 394] width 39 height 17
click at [227, 397] on input "40" at bounding box center [228, 394] width 39 height 17
type input "20"
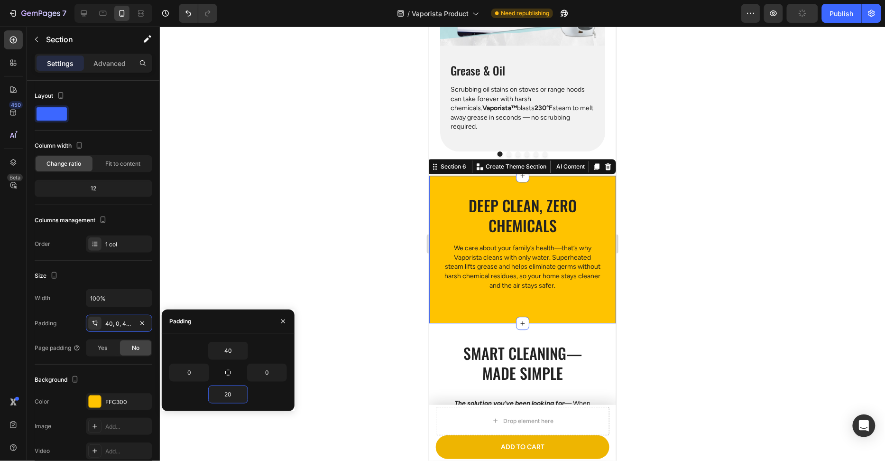
click at [322, 286] on div at bounding box center [522, 244] width 725 height 434
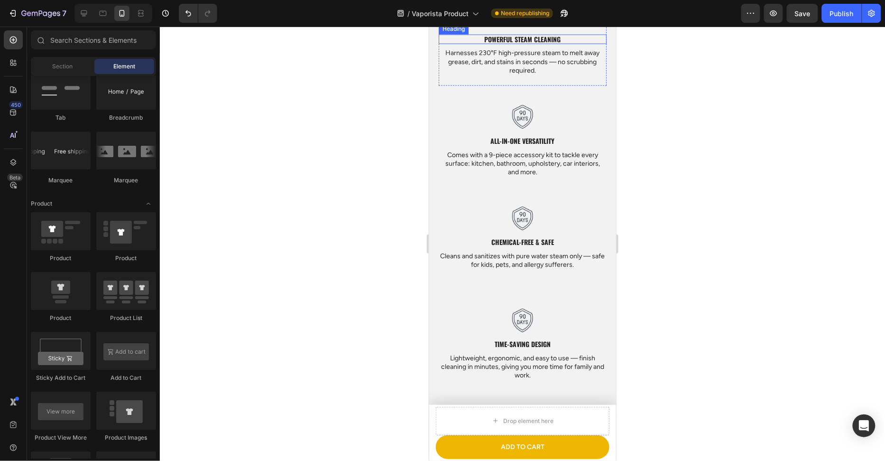
scroll to position [1319, 0]
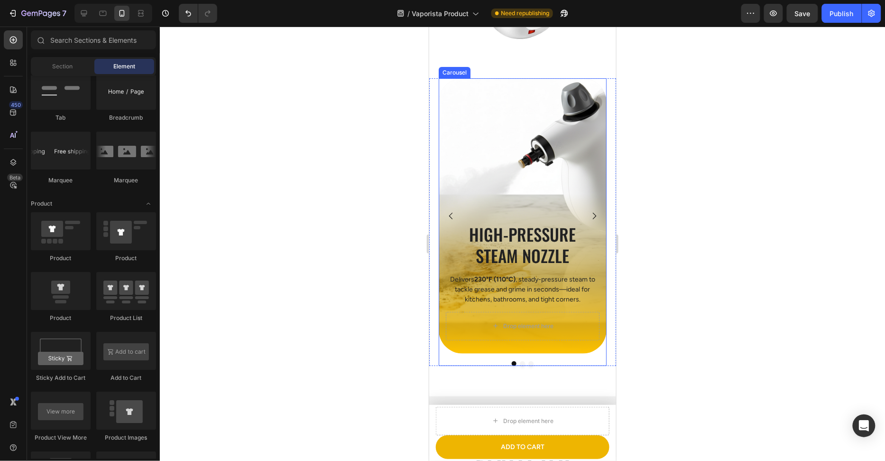
click at [593, 210] on button "Carousel Next Arrow" at bounding box center [594, 215] width 25 height 25
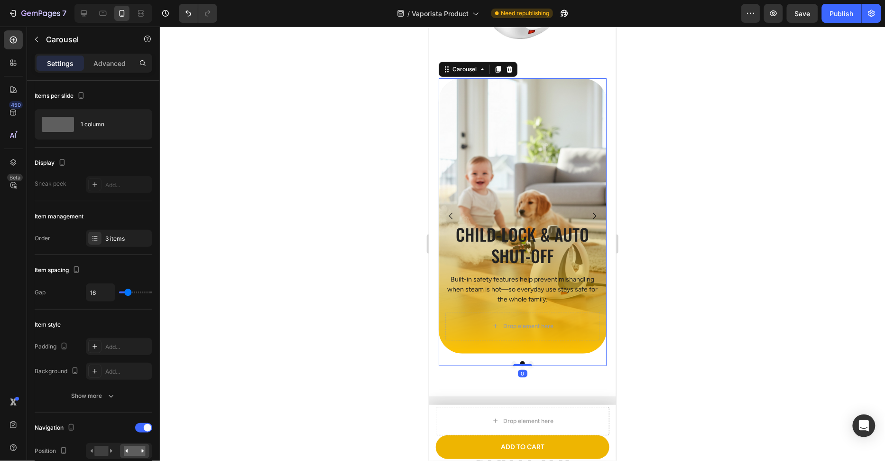
click at [593, 210] on button "Carousel Next Arrow" at bounding box center [594, 215] width 25 height 25
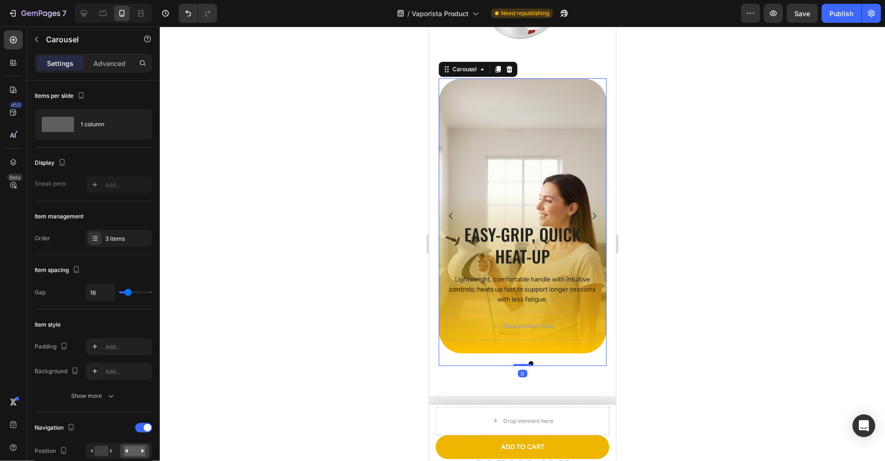
click at [593, 210] on button "Carousel Next Arrow" at bounding box center [594, 215] width 25 height 25
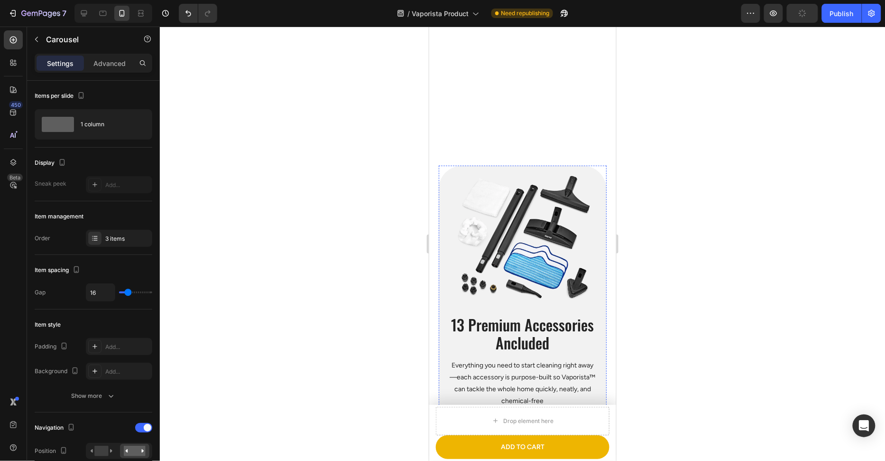
scroll to position [3052, 0]
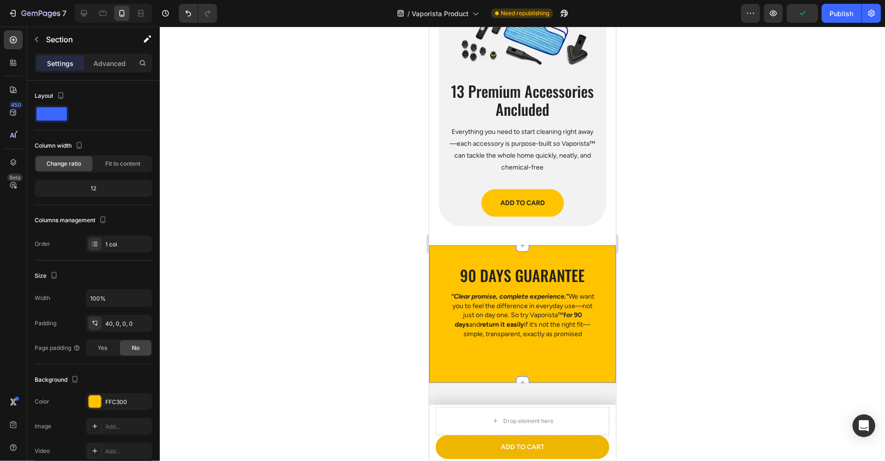
drag, startPoint x: 580, startPoint y: 257, endPoint x: 483, endPoint y: 321, distance: 116.0
click at [580, 257] on div "90 Days Guarantee Heading “Clear promise, complete experience.” We want you to …" at bounding box center [522, 314] width 187 height 138
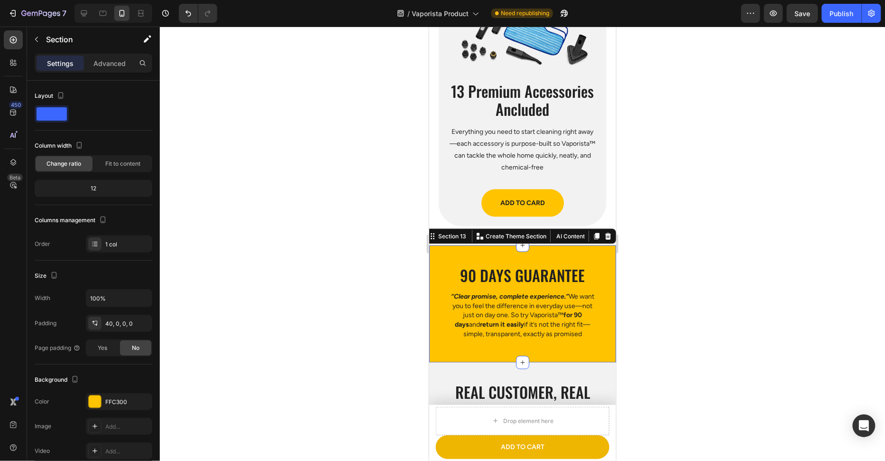
click at [313, 315] on div at bounding box center [522, 244] width 725 height 434
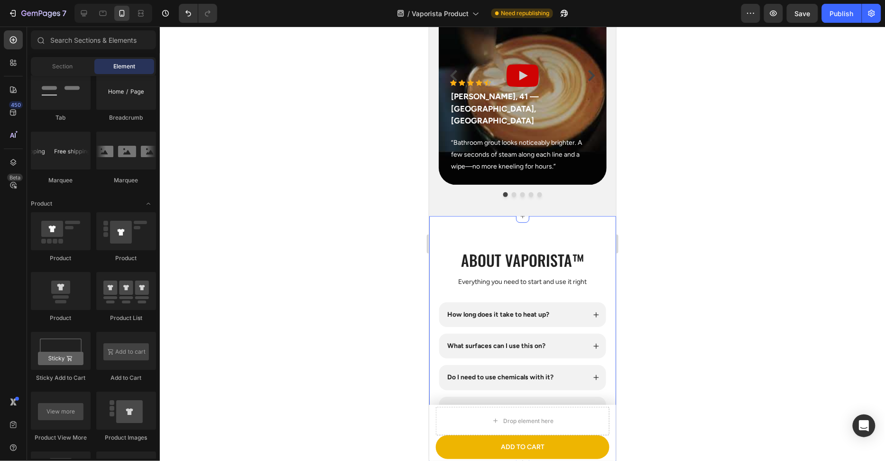
scroll to position [3553, 0]
click at [588, 71] on icon "Carousel Next Arrow" at bounding box center [590, 74] width 11 height 11
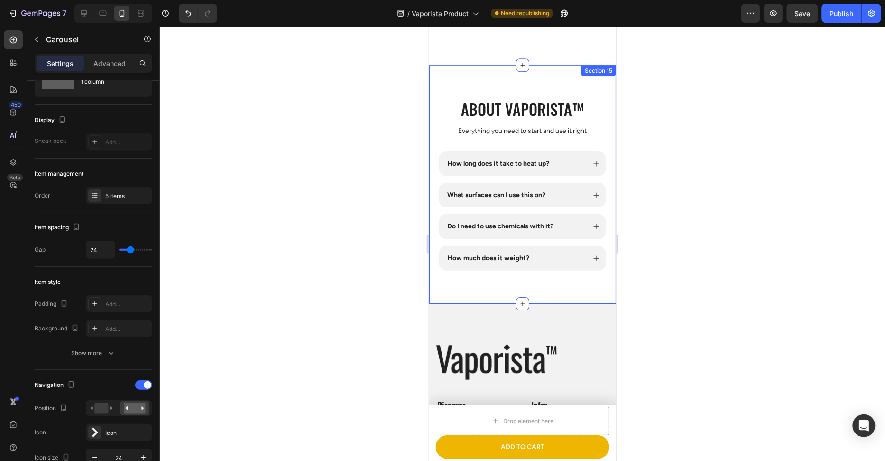
scroll to position [3770, 0]
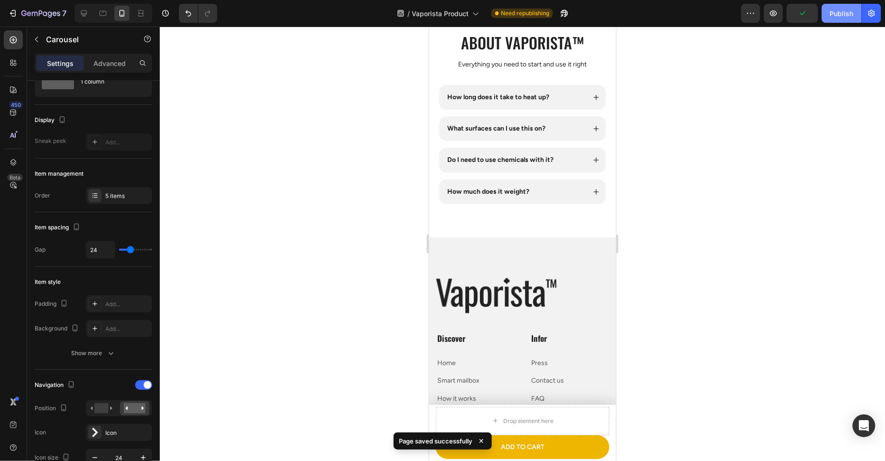
click at [830, 15] on button "Publish" at bounding box center [842, 13] width 40 height 19
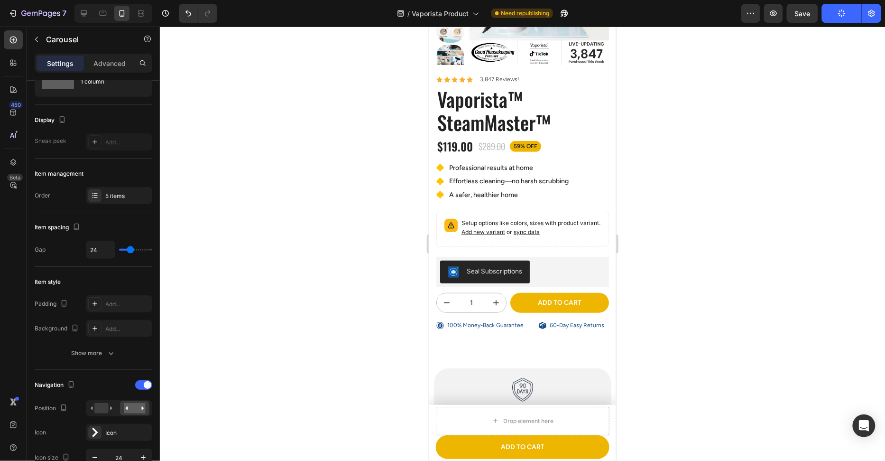
scroll to position [0, 0]
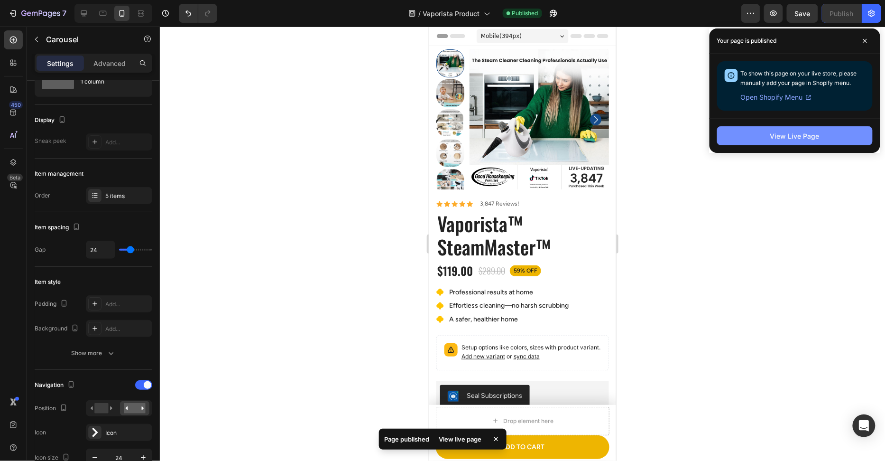
click at [824, 132] on button "View Live Page" at bounding box center [795, 135] width 156 height 19
